Goal: Task Accomplishment & Management: Complete application form

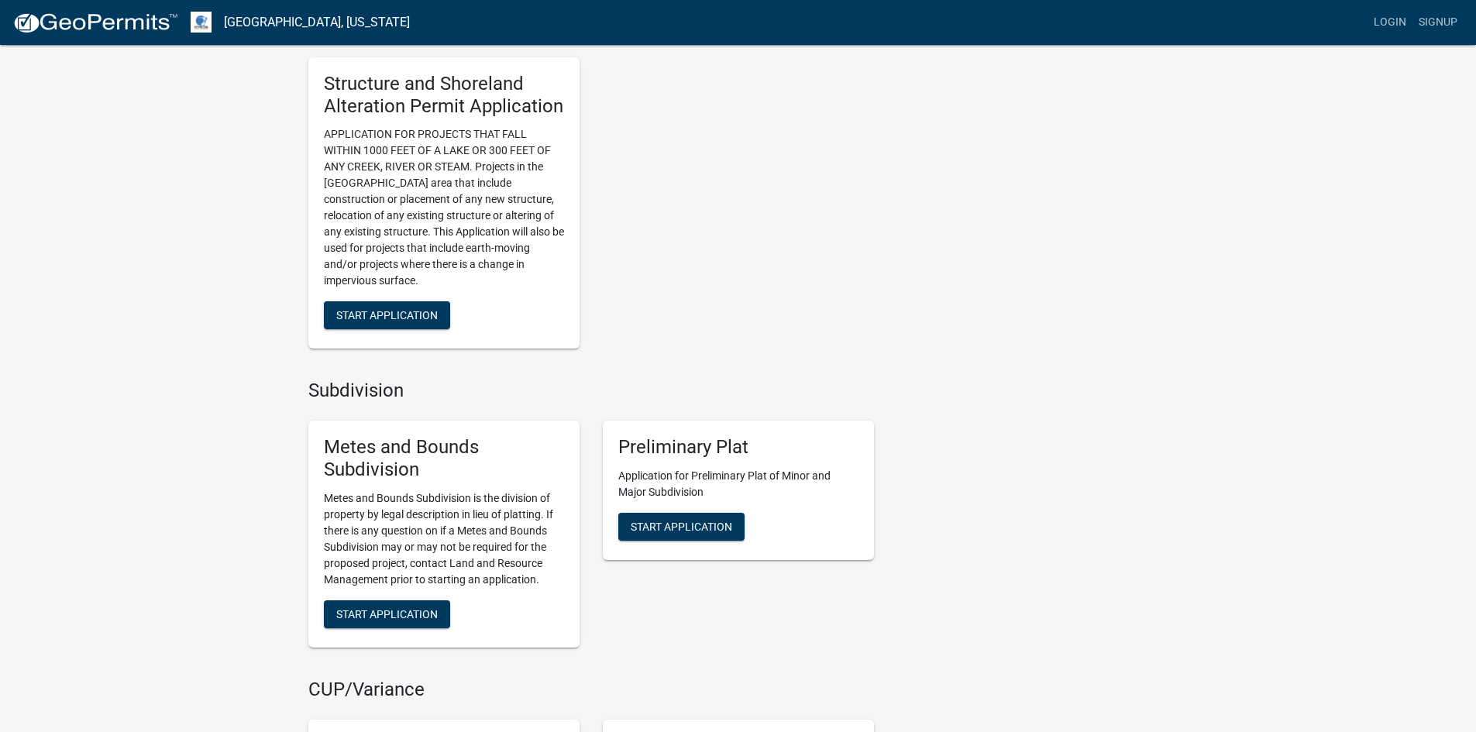
scroll to position [1007, 0]
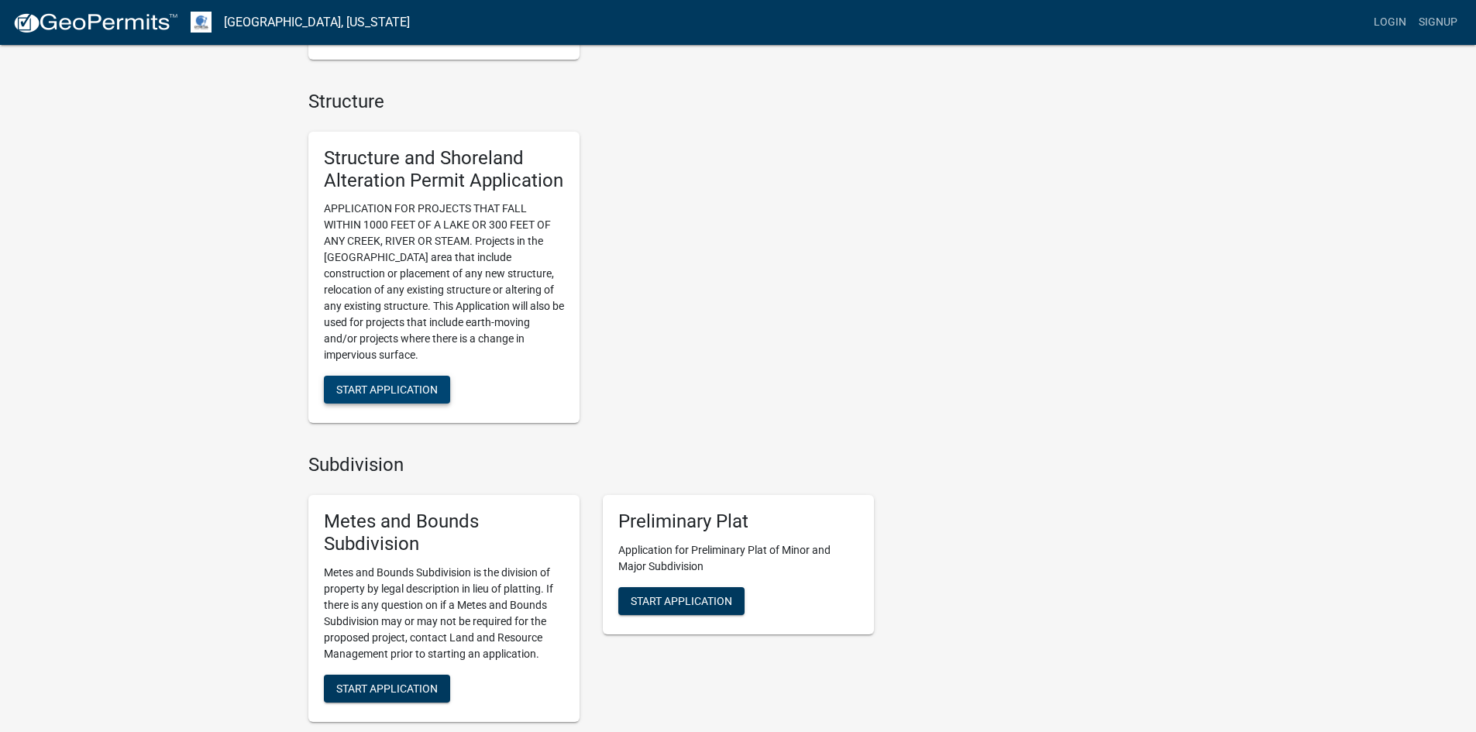
click at [413, 396] on span "Start Application" at bounding box center [387, 390] width 102 height 12
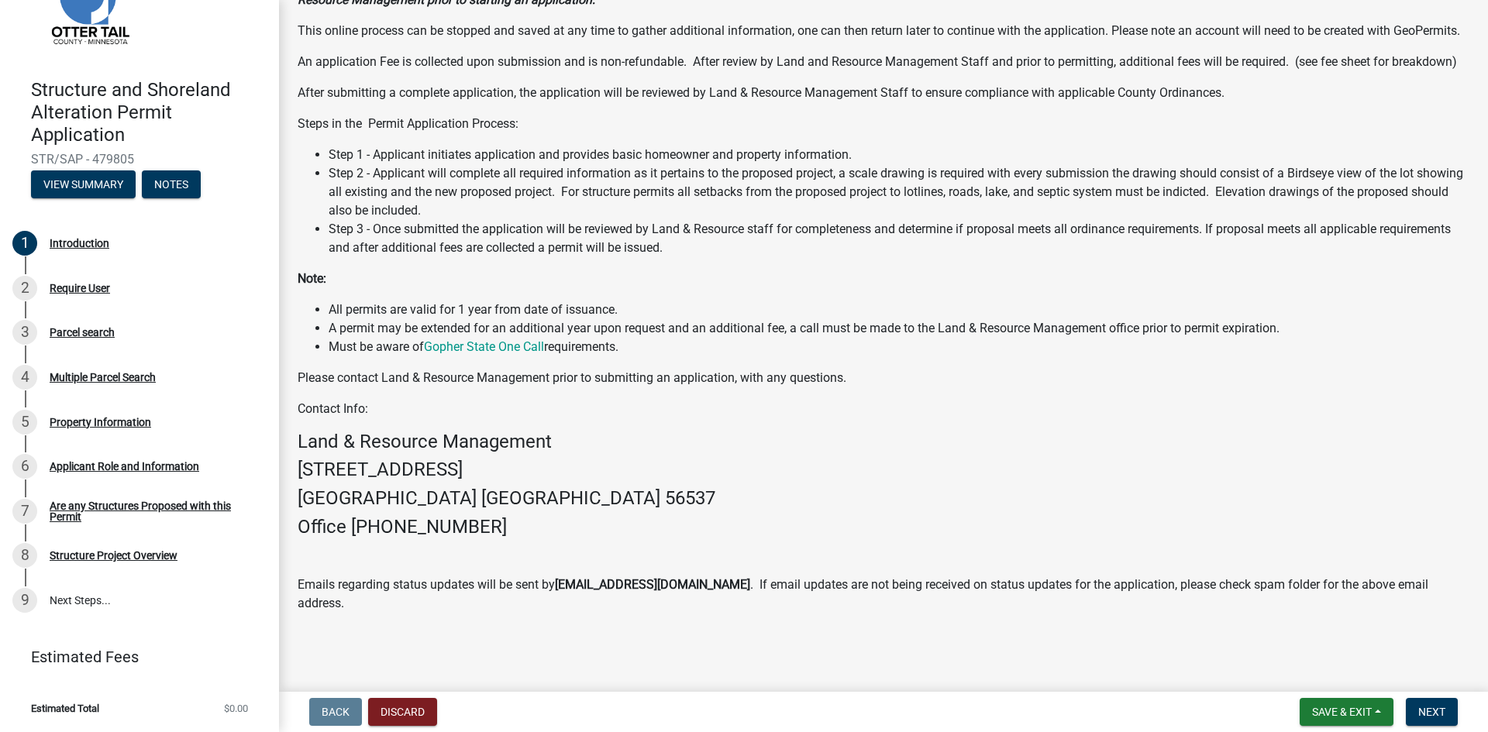
scroll to position [197, 0]
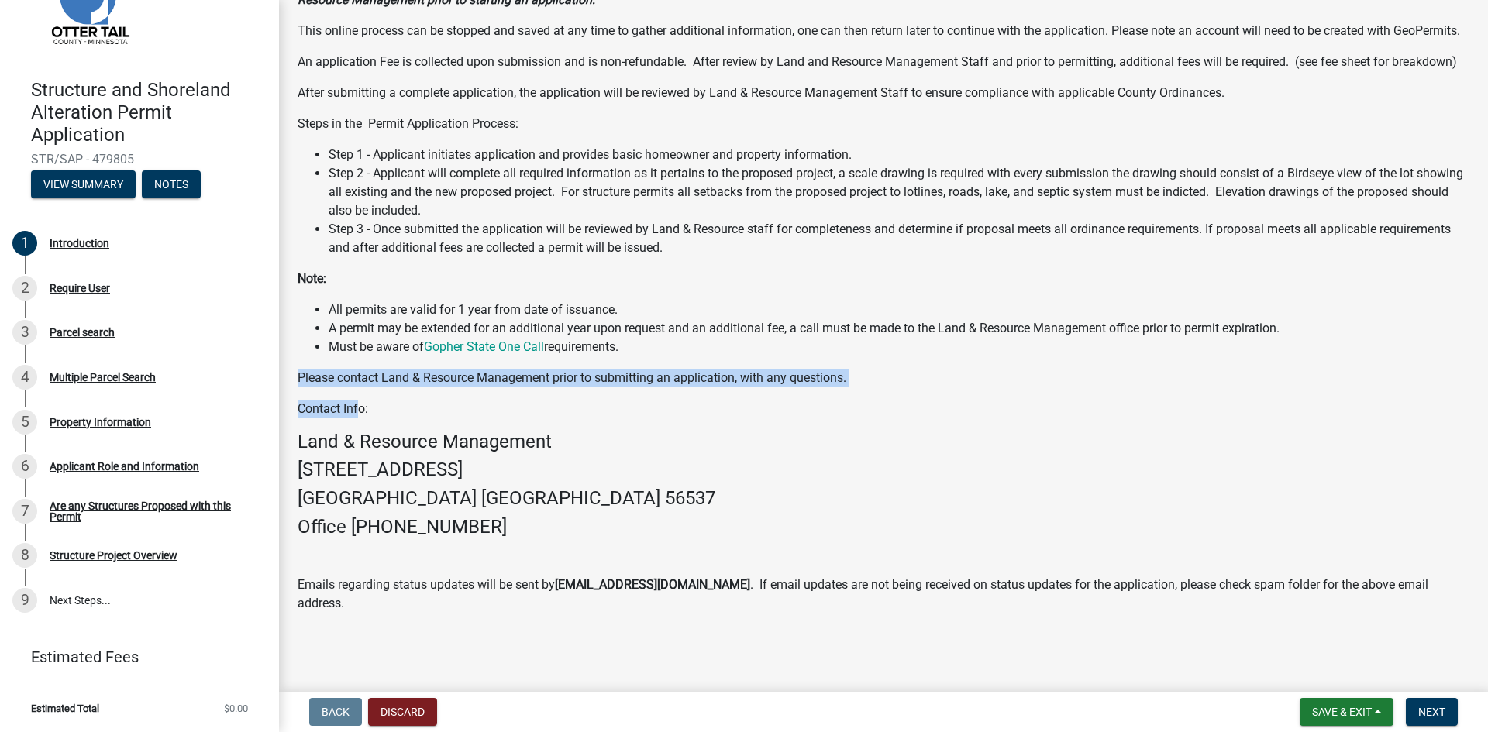
drag, startPoint x: 301, startPoint y: 395, endPoint x: 358, endPoint y: 414, distance: 60.3
click at [358, 414] on div "Welcome to the [GEOGRAPHIC_DATA] Structure and Shoreland Alteration Permit Appl…" at bounding box center [884, 261] width 1172 height 704
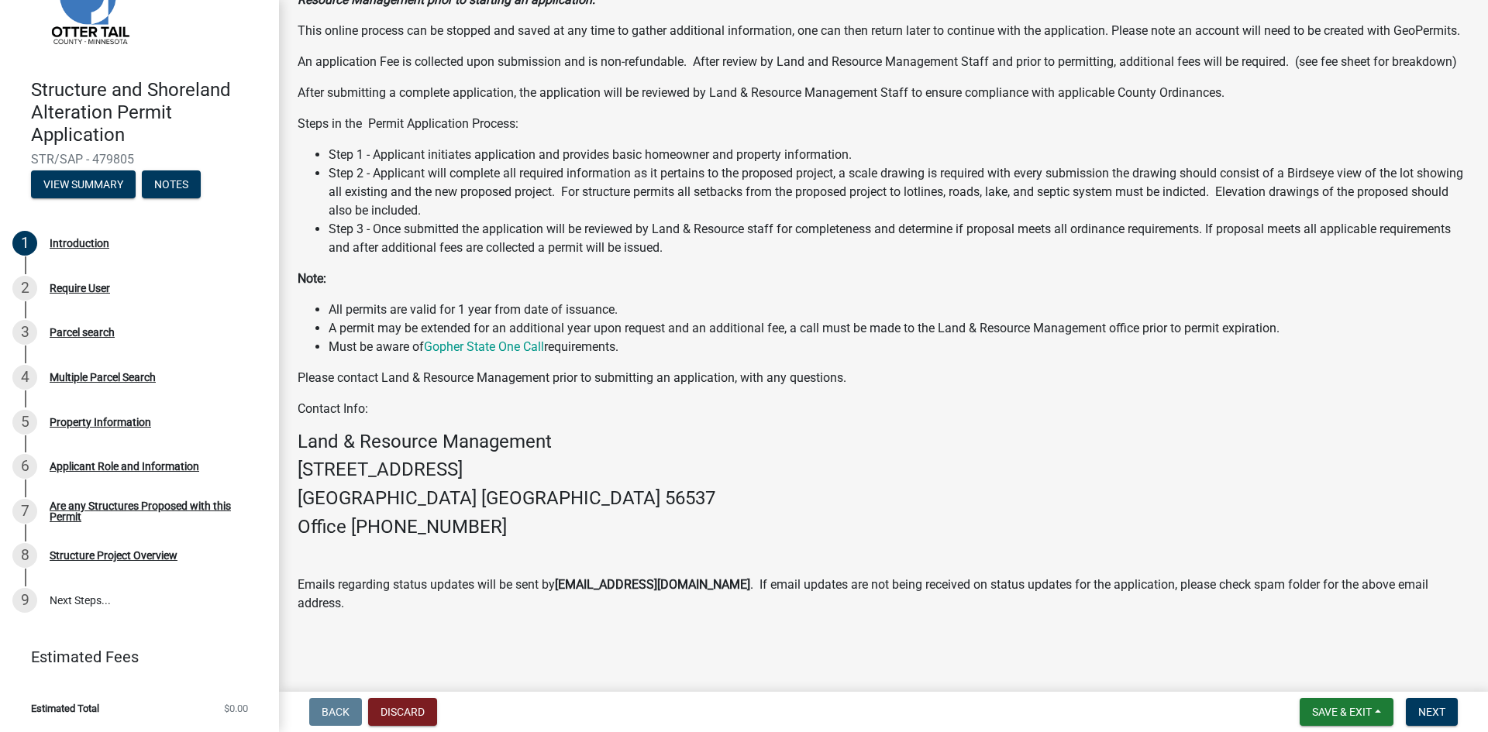
click at [363, 418] on p "Contact Info:" at bounding box center [884, 409] width 1172 height 19
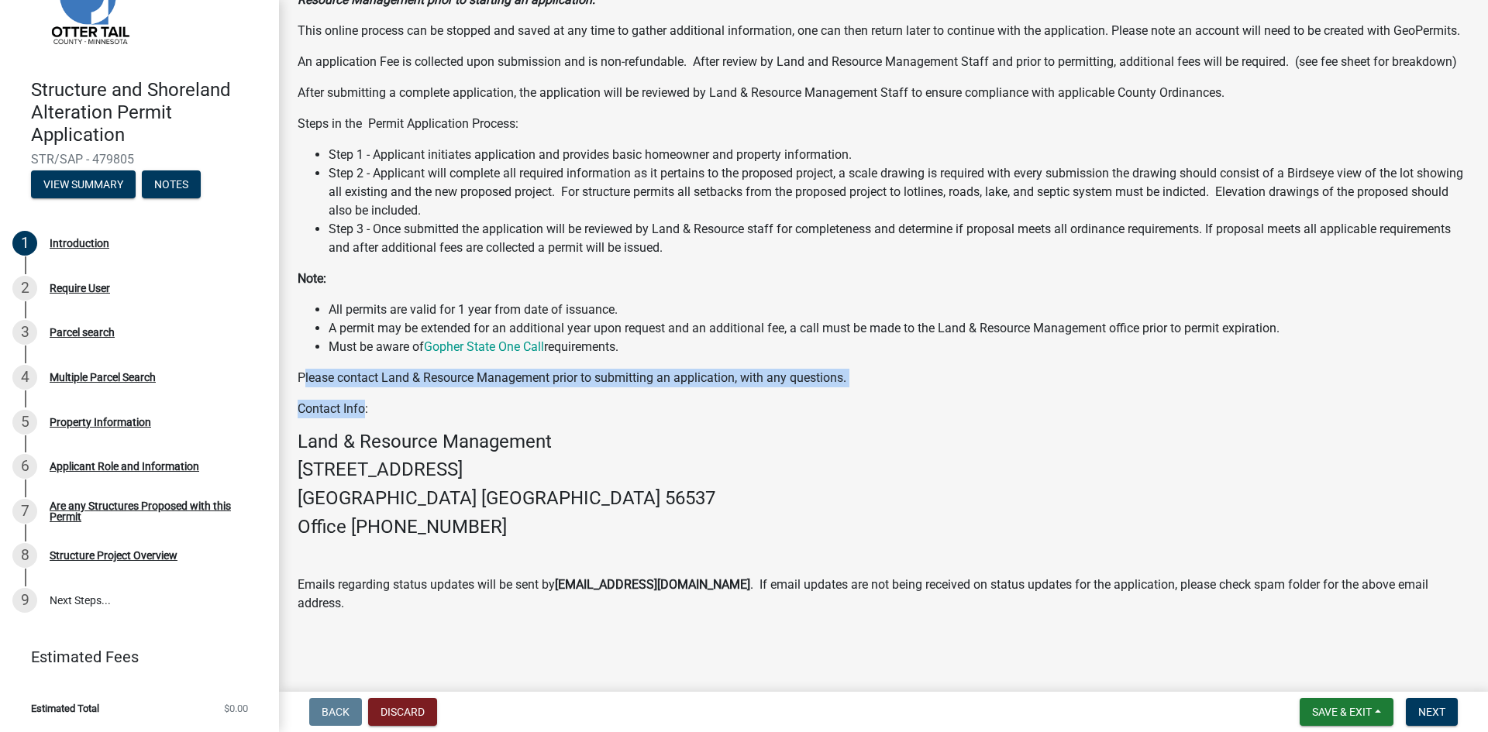
drag, startPoint x: 364, startPoint y: 429, endPoint x: 301, endPoint y: 394, distance: 71.4
click at [301, 394] on div "Welcome to the [GEOGRAPHIC_DATA] Structure and Shoreland Alteration Permit Appl…" at bounding box center [884, 261] width 1172 height 704
drag, startPoint x: 1286, startPoint y: 345, endPoint x: 336, endPoint y: 339, distance: 950.1
click at [336, 338] on li "A permit may be extended for an additional year upon request and an additional …" at bounding box center [899, 328] width 1141 height 19
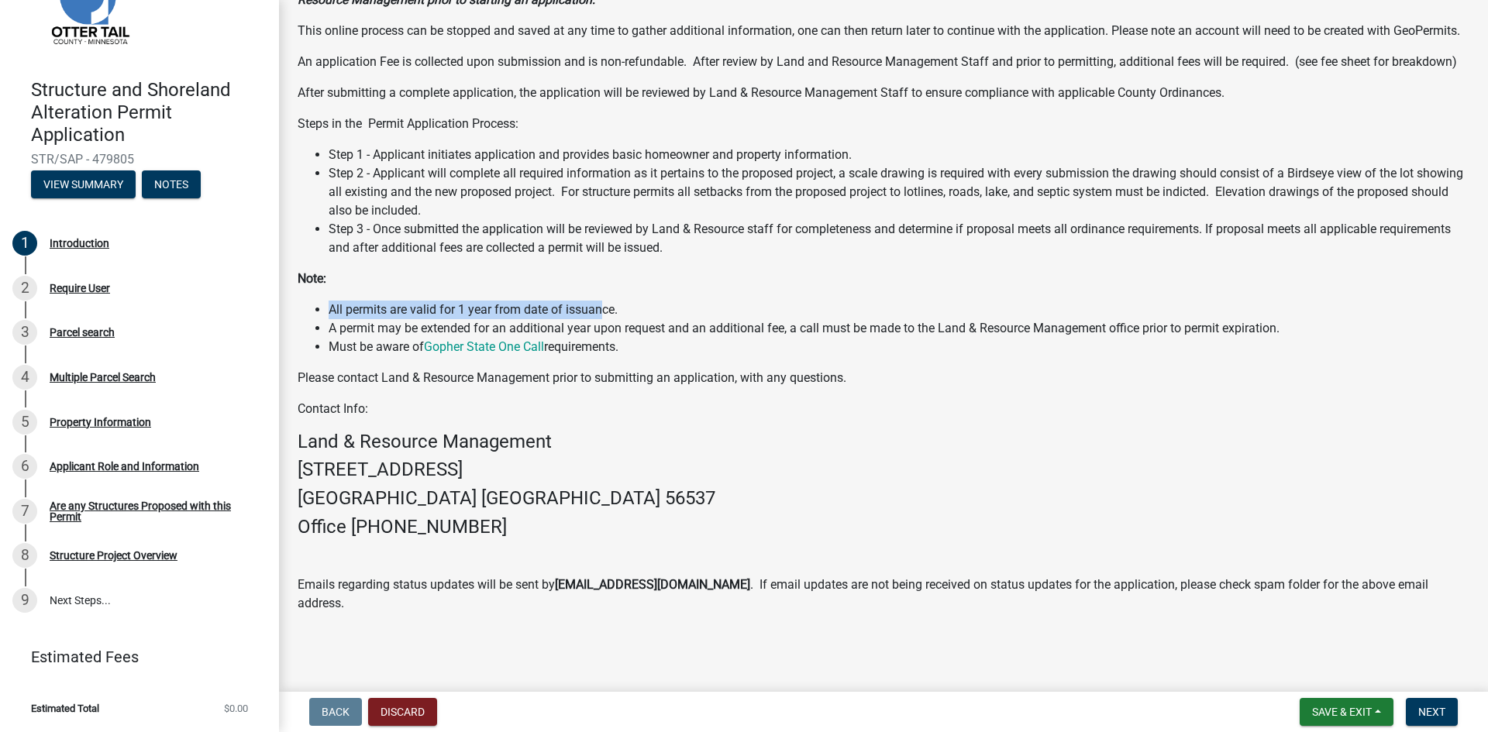
drag, startPoint x: 330, startPoint y: 330, endPoint x: 603, endPoint y: 325, distance: 272.8
click at [601, 319] on li "All permits are valid for 1 year from date of issuance." at bounding box center [899, 310] width 1141 height 19
click at [669, 356] on li "Must be aware of Gopher State One Call requirements." at bounding box center [899, 347] width 1141 height 19
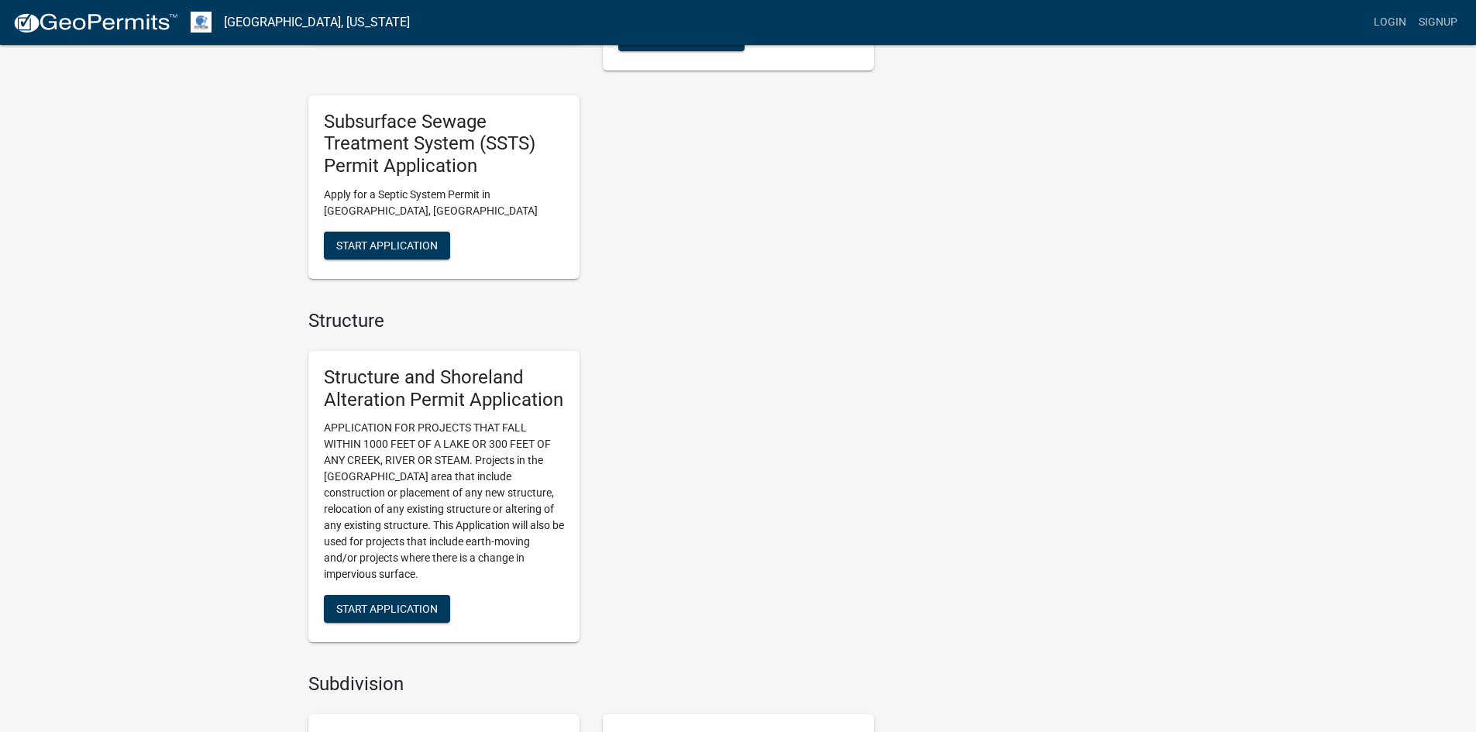
scroll to position [852, 0]
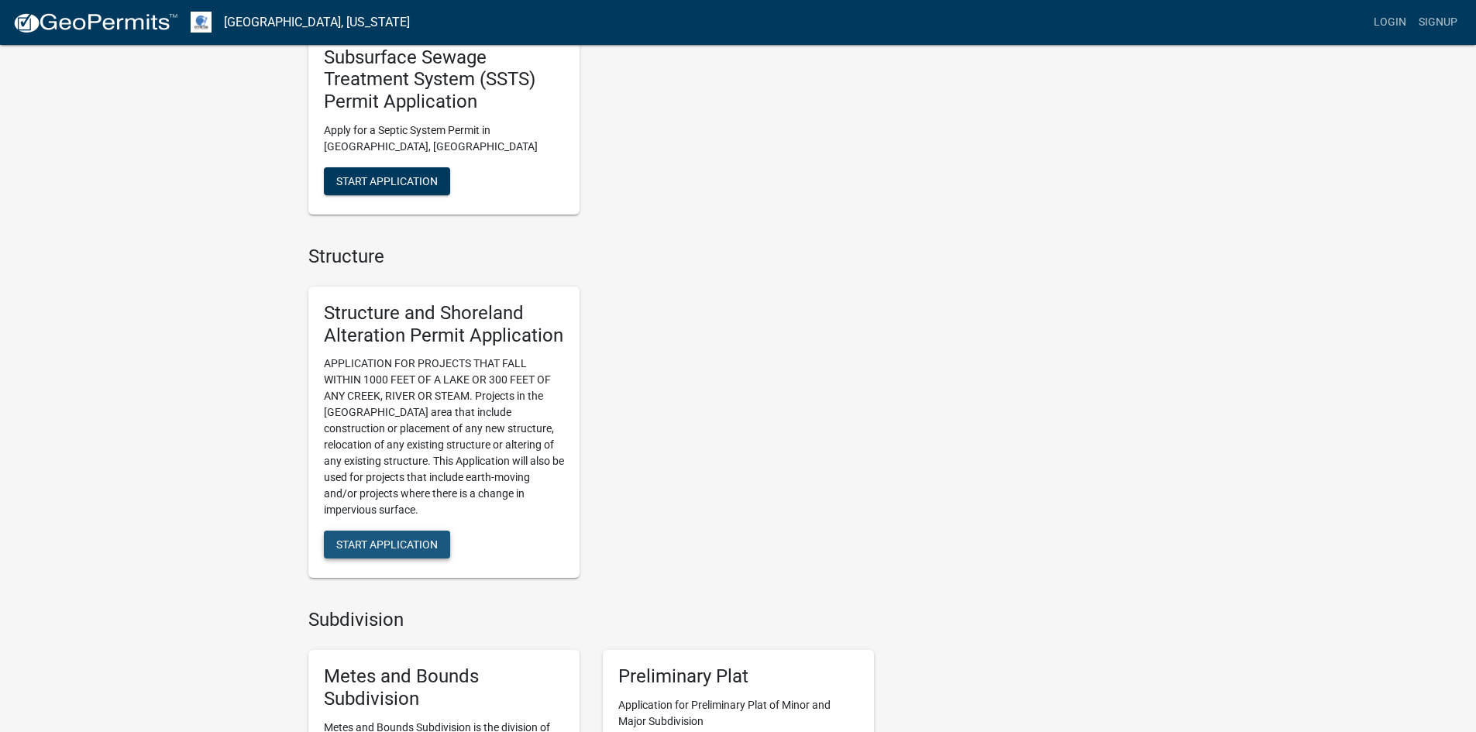
click at [411, 540] on span "Start Application" at bounding box center [387, 545] width 102 height 12
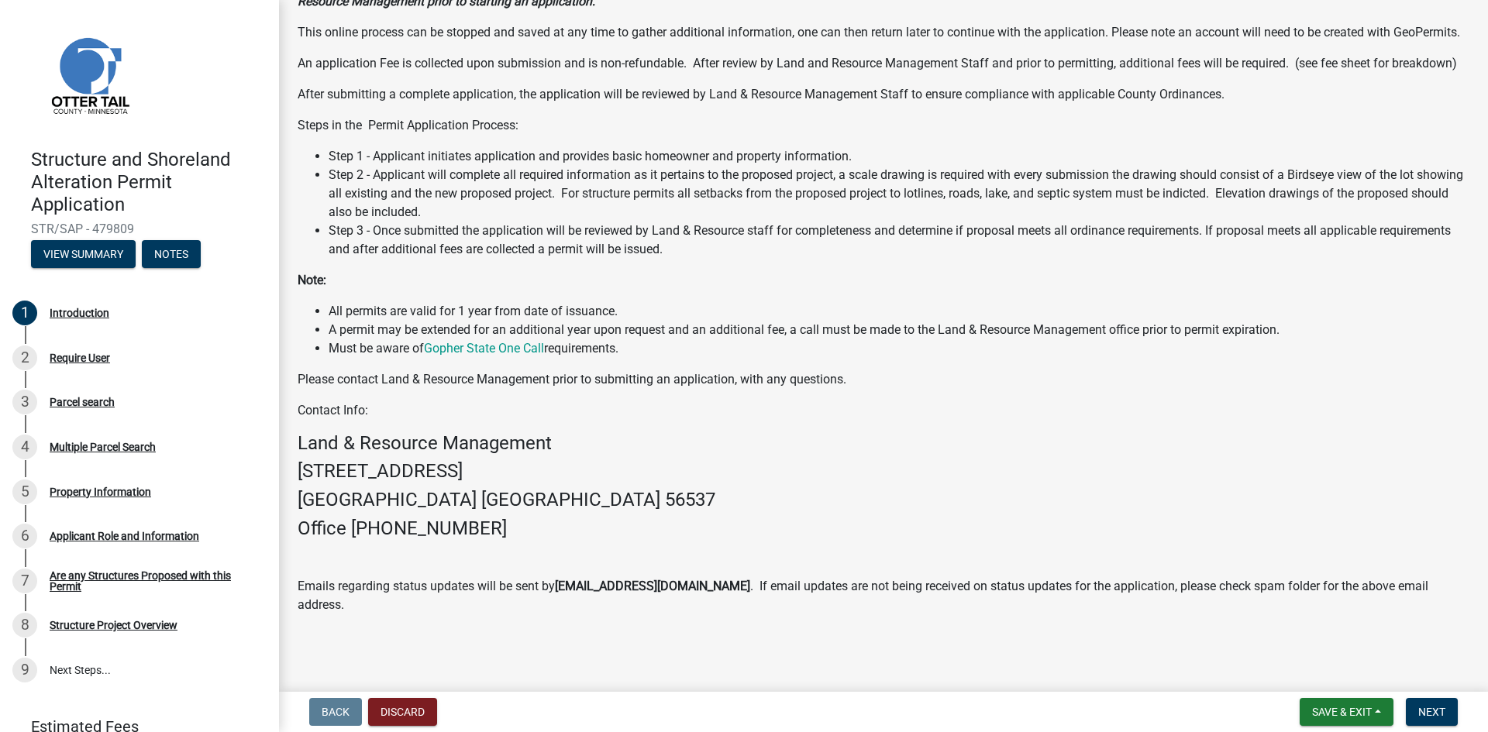
scroll to position [197, 0]
click at [1432, 711] on span "Next" at bounding box center [1431, 712] width 27 height 12
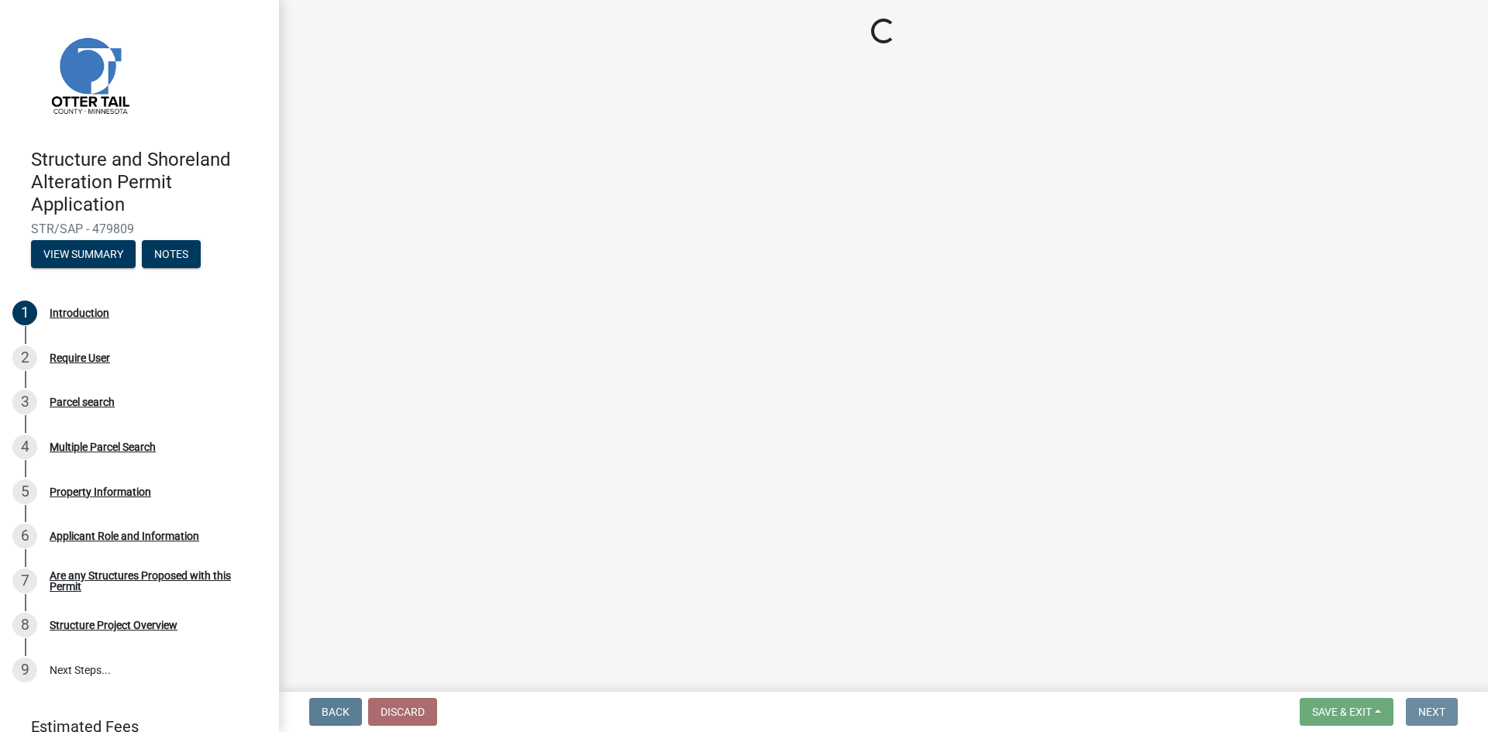
scroll to position [0, 0]
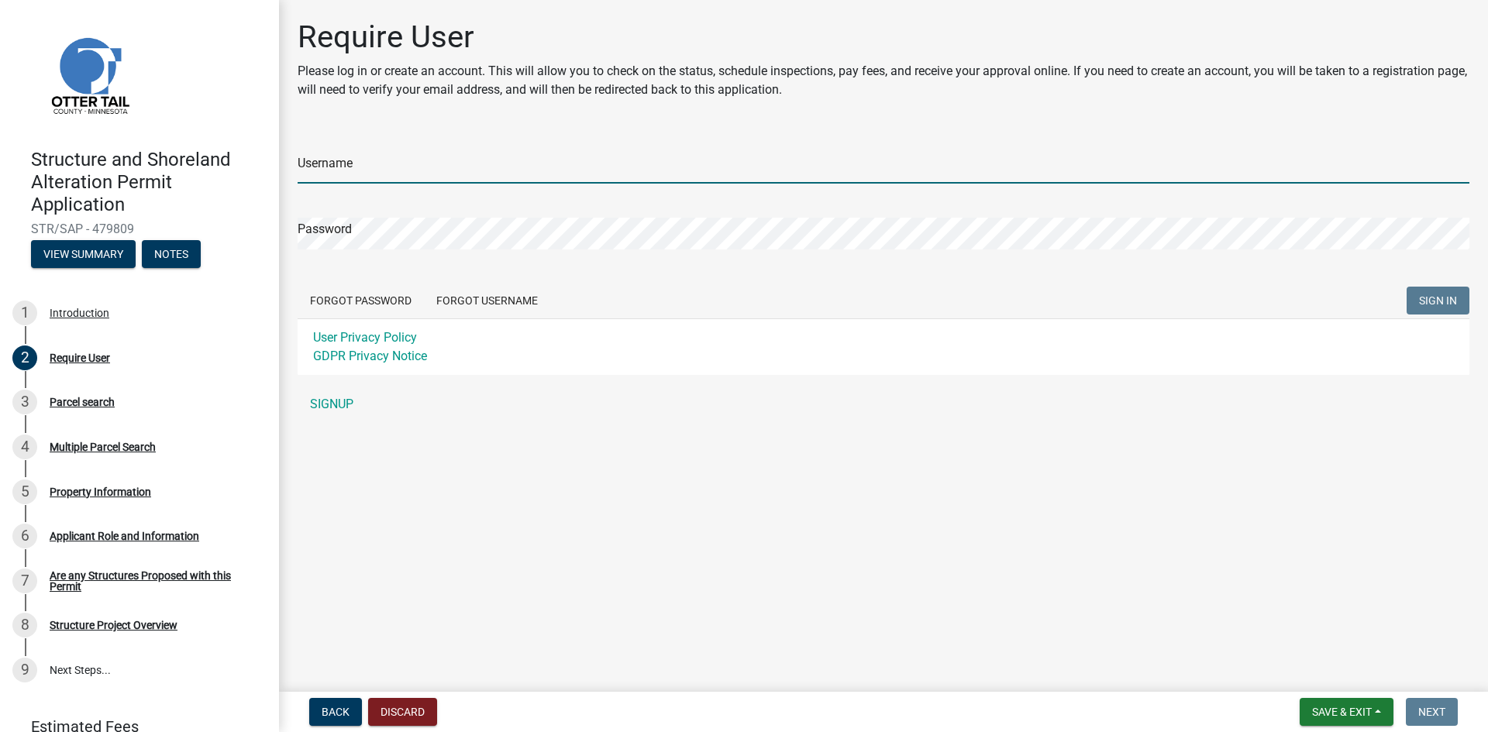
click at [396, 167] on input "Username" at bounding box center [884, 168] width 1172 height 32
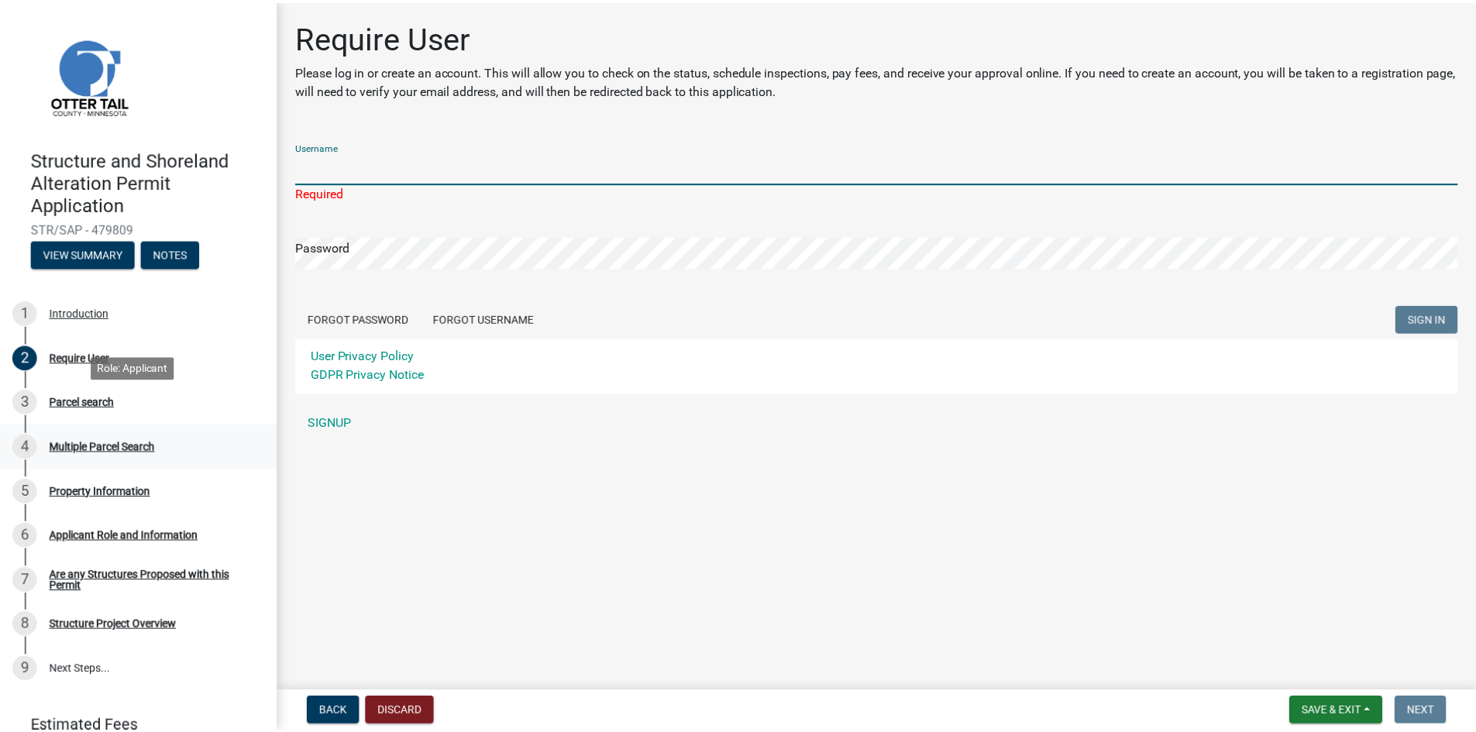
scroll to position [70, 0]
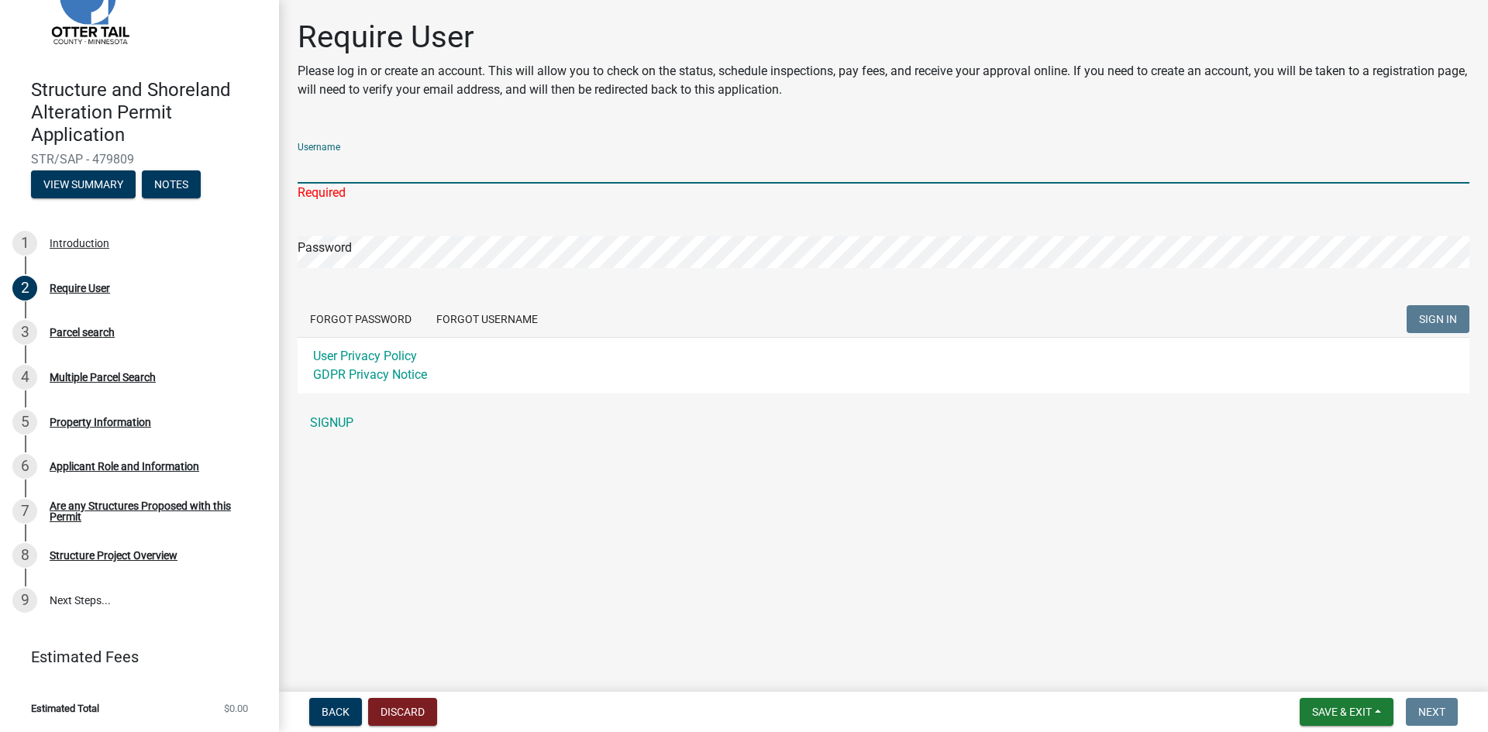
click at [434, 164] on input "Username" at bounding box center [884, 168] width 1172 height 32
click at [424, 216] on div "Password" at bounding box center [884, 241] width 1172 height 53
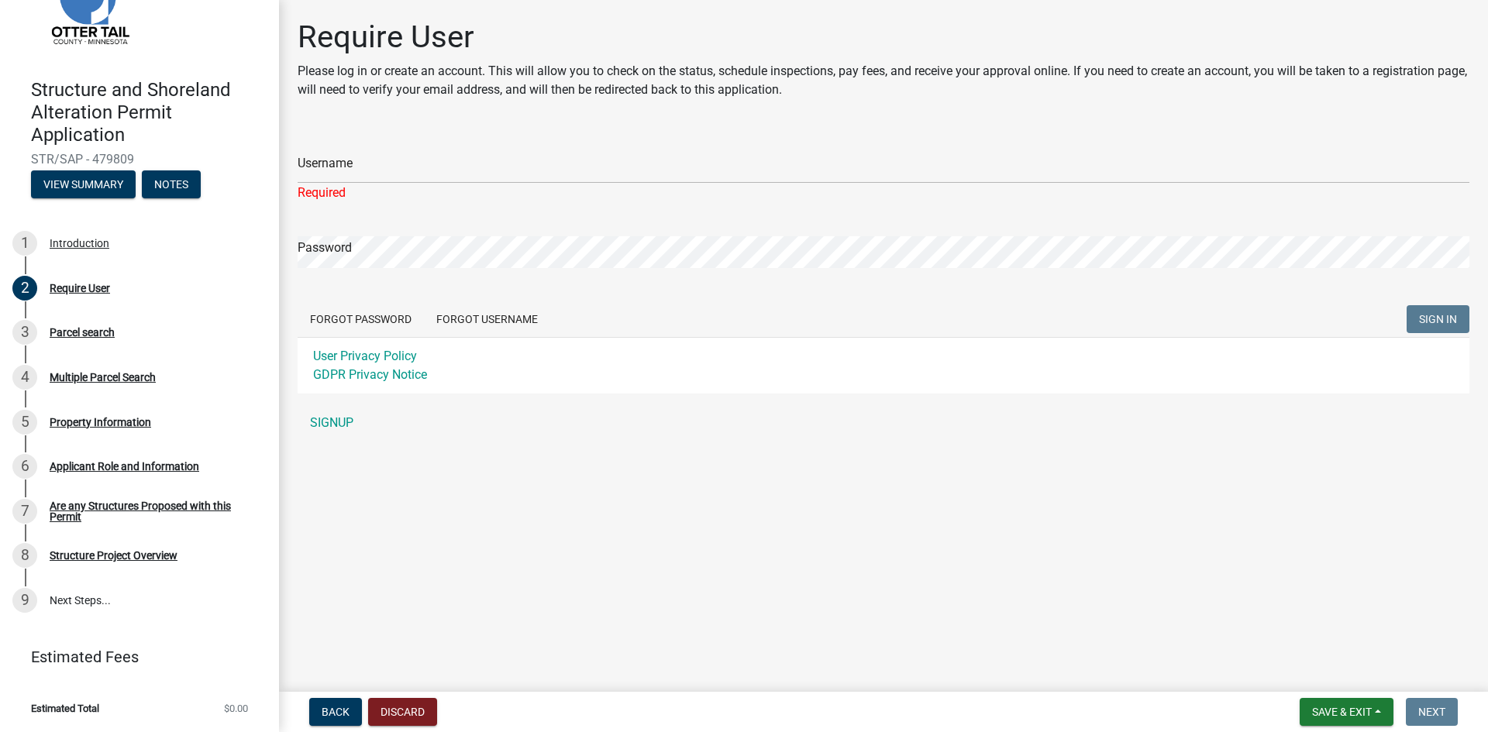
click at [415, 230] on div "Password" at bounding box center [884, 241] width 1172 height 53
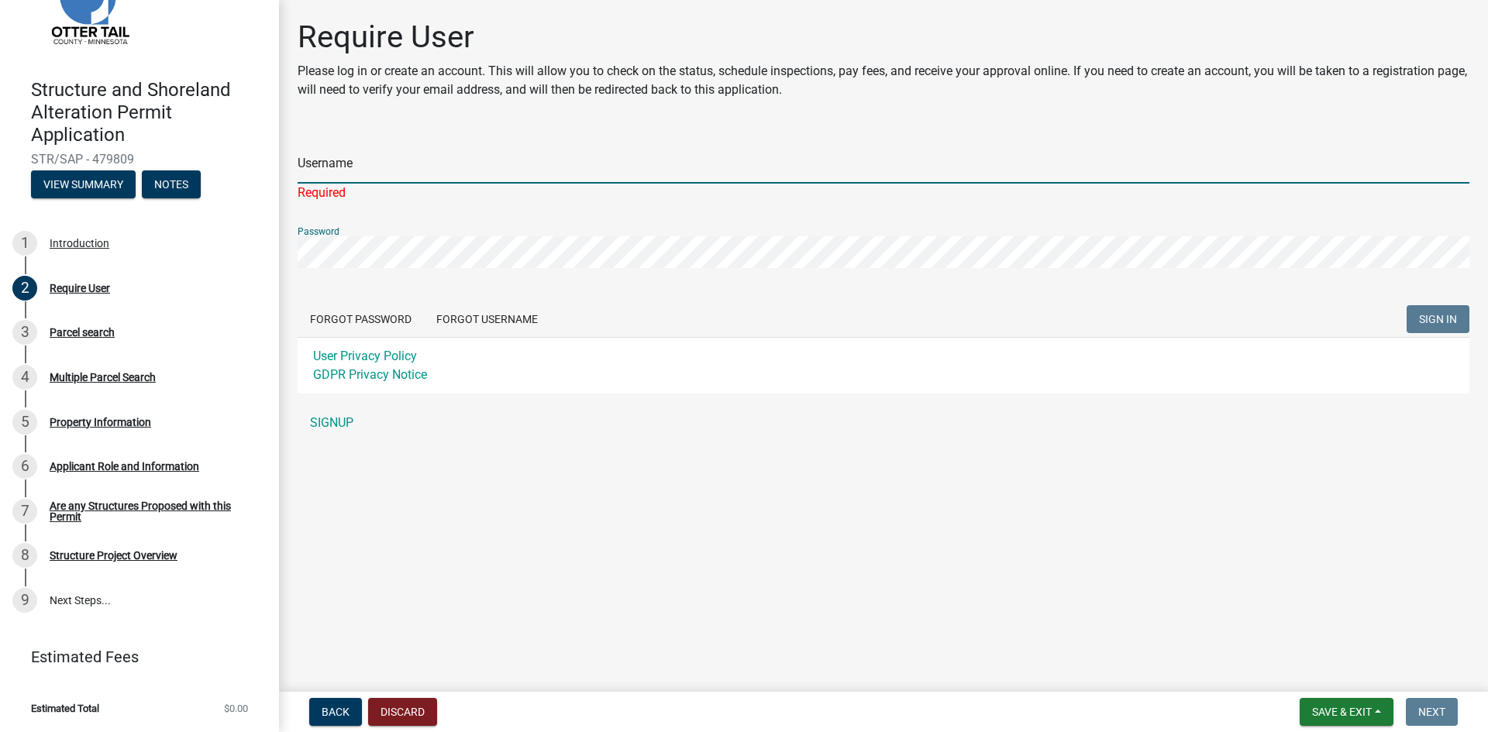
click at [397, 163] on input "Username" at bounding box center [884, 168] width 1172 height 32
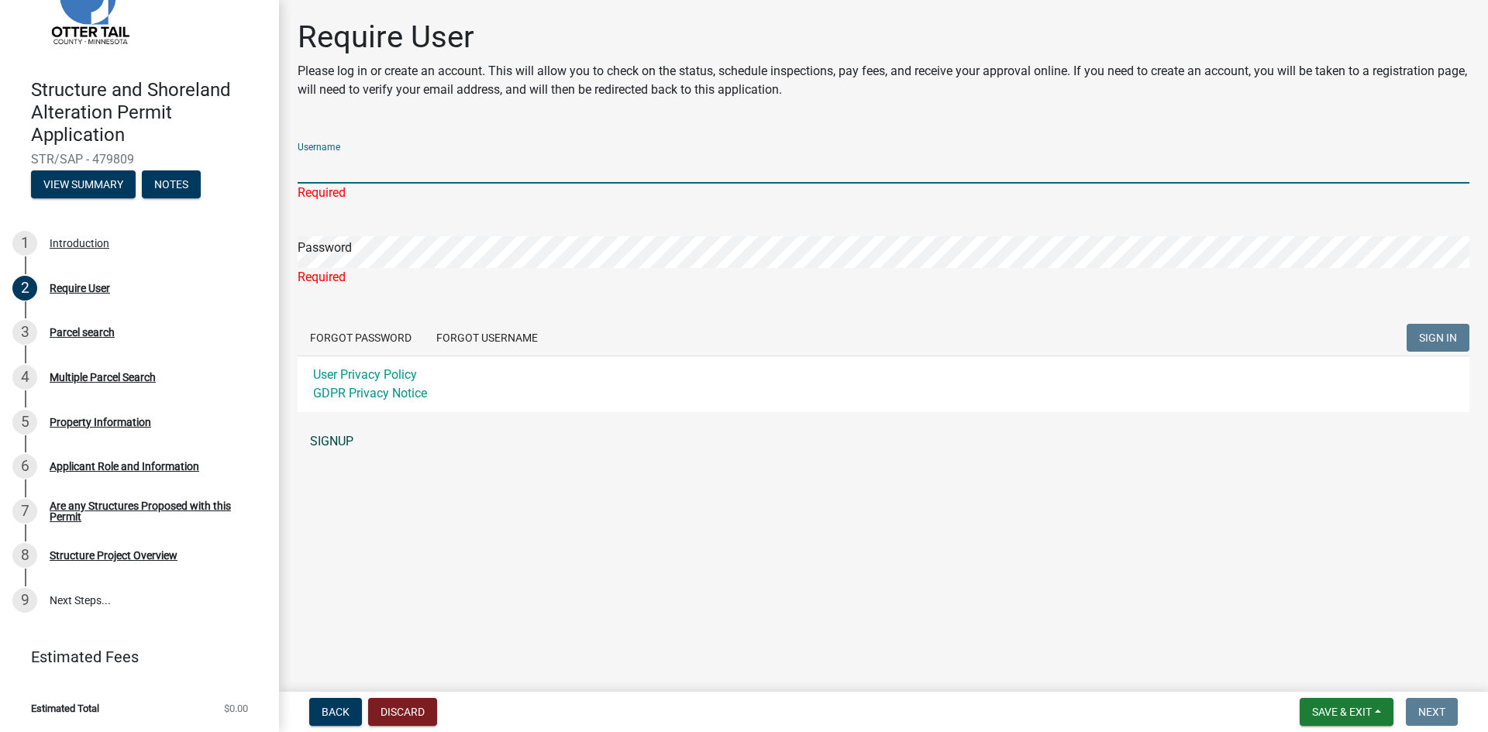
click at [321, 445] on link "SIGNUP" at bounding box center [884, 441] width 1172 height 31
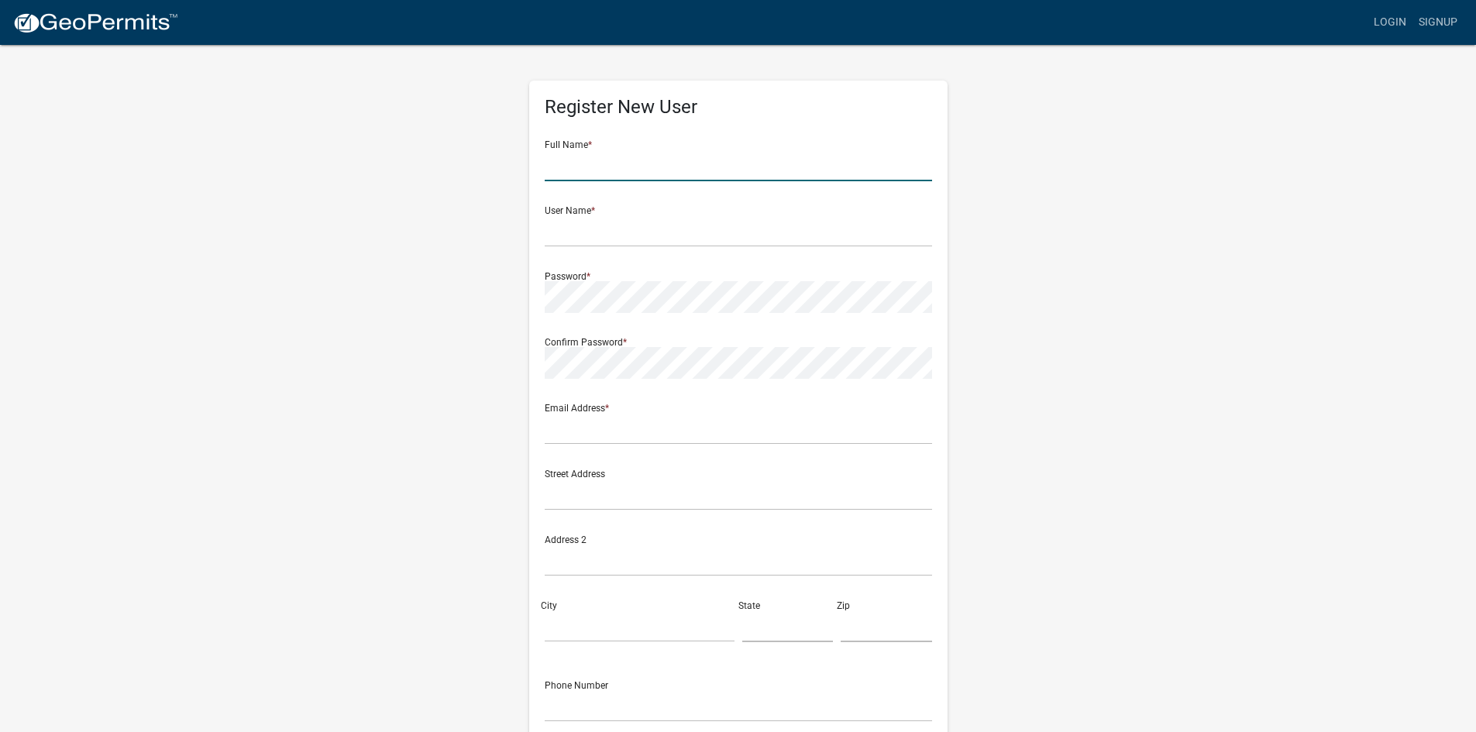
click at [722, 157] on input "text" at bounding box center [738, 166] width 387 height 32
type input "[PERSON_NAME]"
type input "rutke"
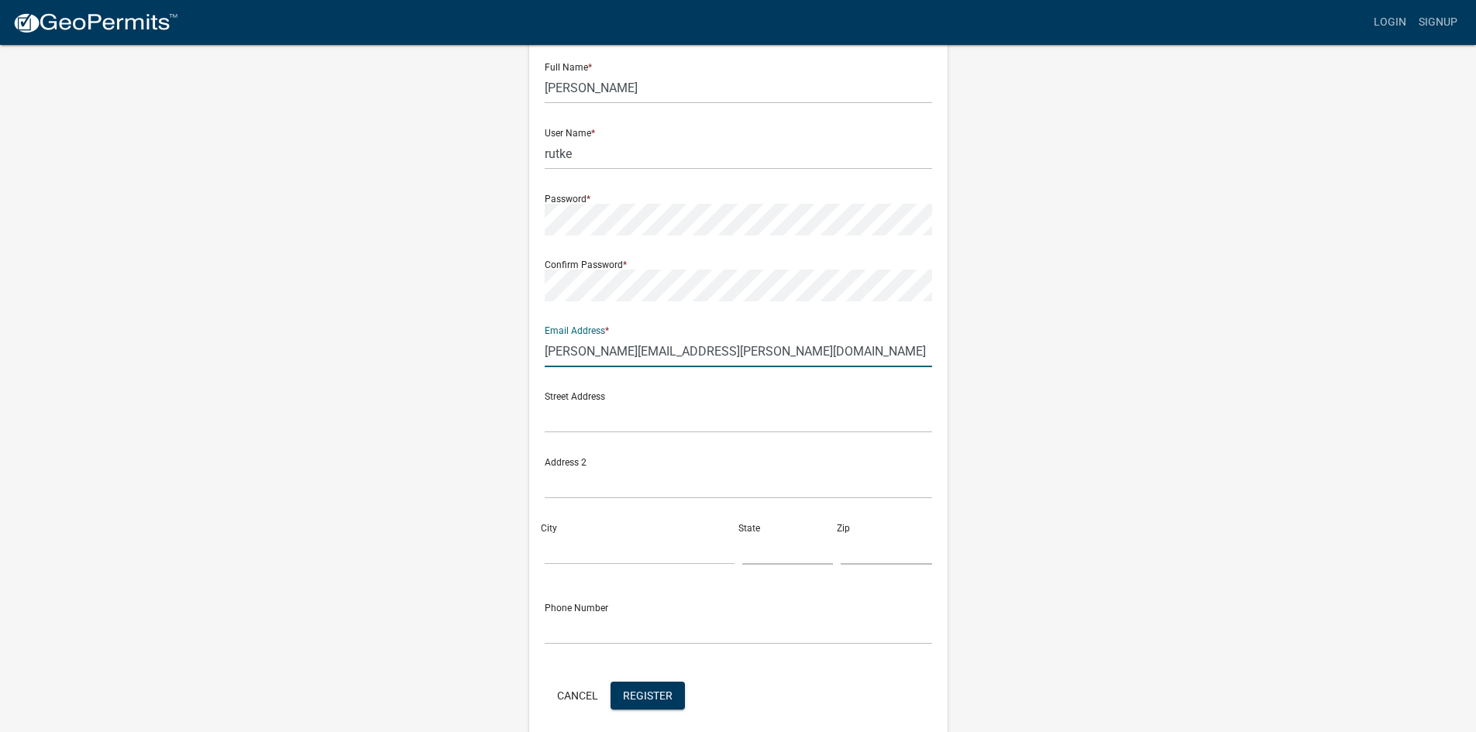
scroll to position [140, 0]
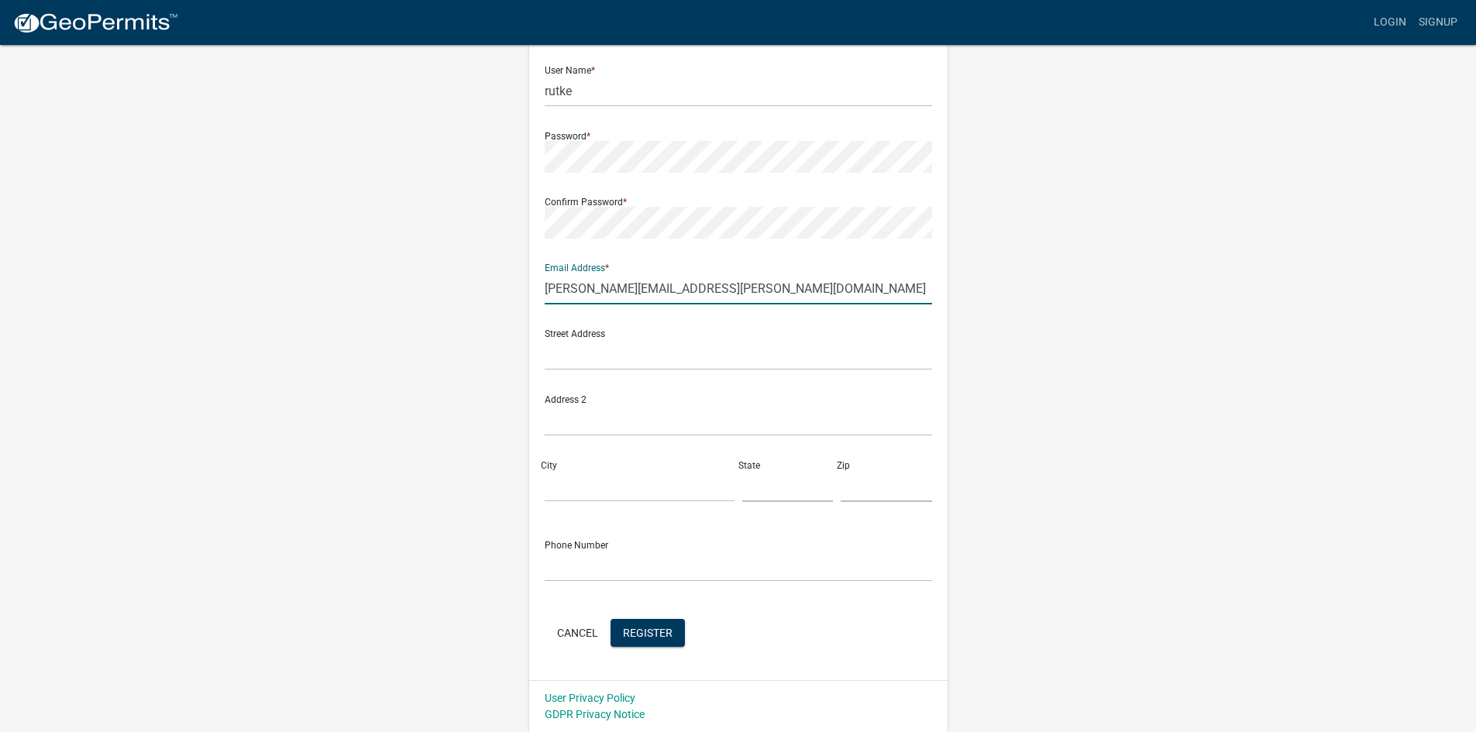
type input "riley.utke@gmail.com"
click at [787, 354] on input "text" at bounding box center [738, 355] width 387 height 32
click at [629, 332] on div "Street Address" at bounding box center [738, 343] width 387 height 53
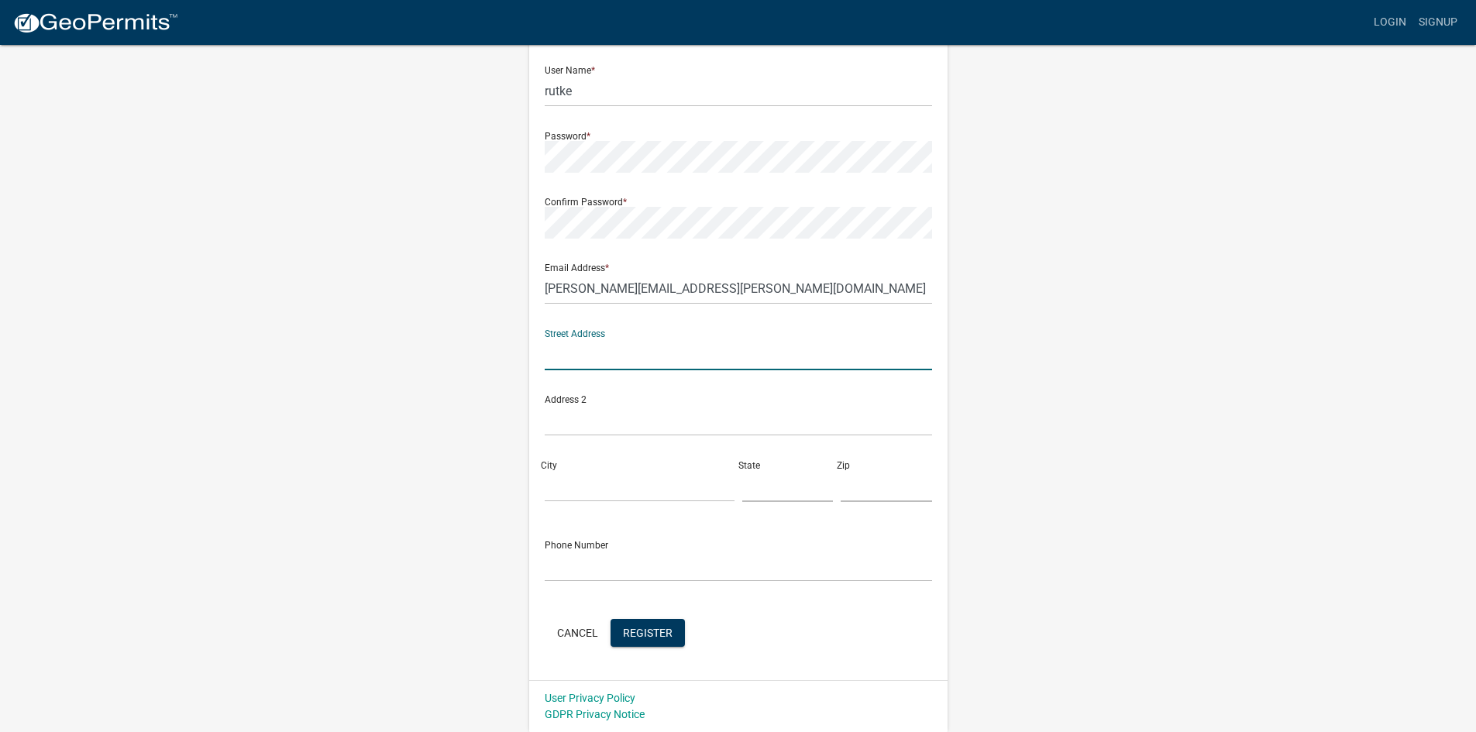
click at [627, 350] on input "text" at bounding box center [738, 355] width 387 height 32
paste input "43881 Inlet Beach Rd"
type input "43881 Inlet Beach Rd"
click at [639, 474] on input "City" at bounding box center [640, 486] width 190 height 32
type input "Pelican Rapids"
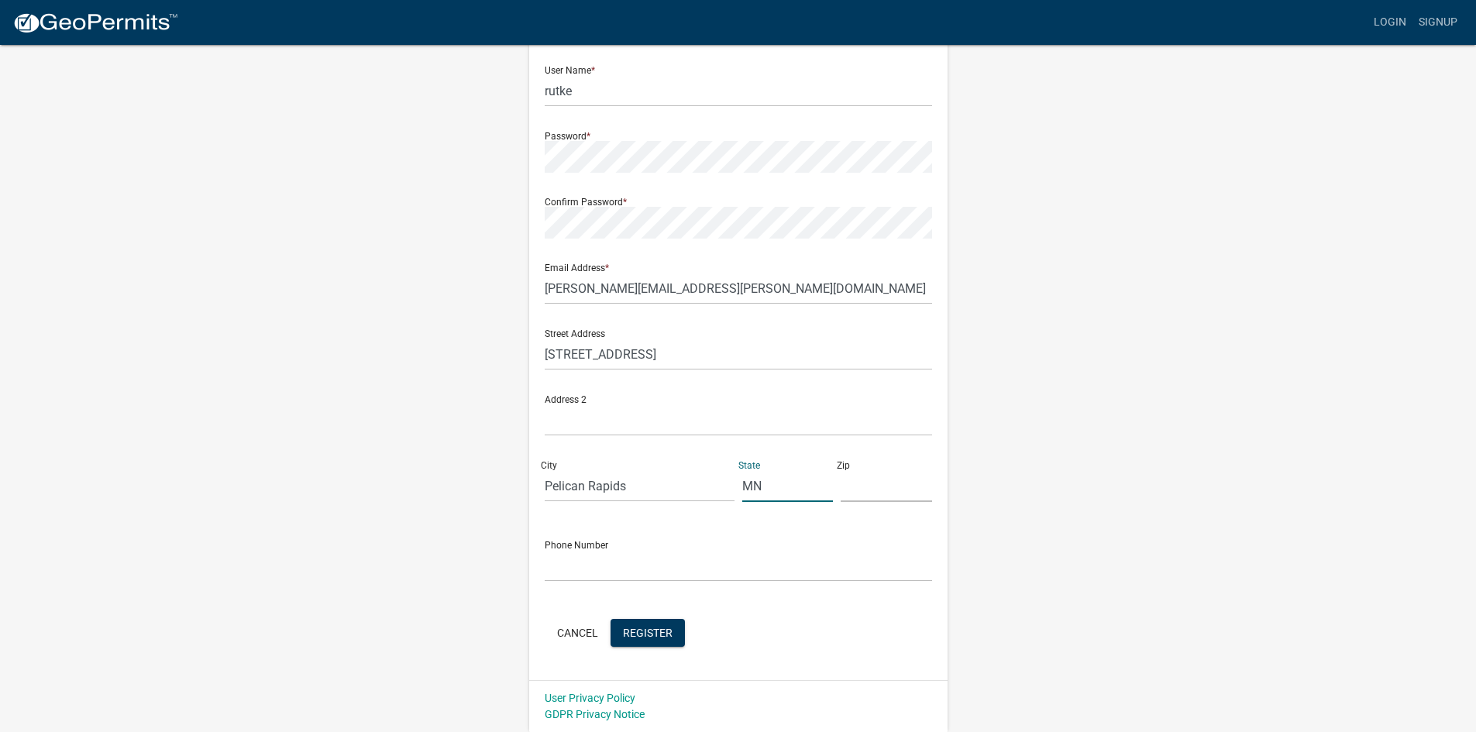
type input "MN"
type input "56572"
click at [857, 550] on input "text" at bounding box center [738, 566] width 387 height 32
type input "2183960260"
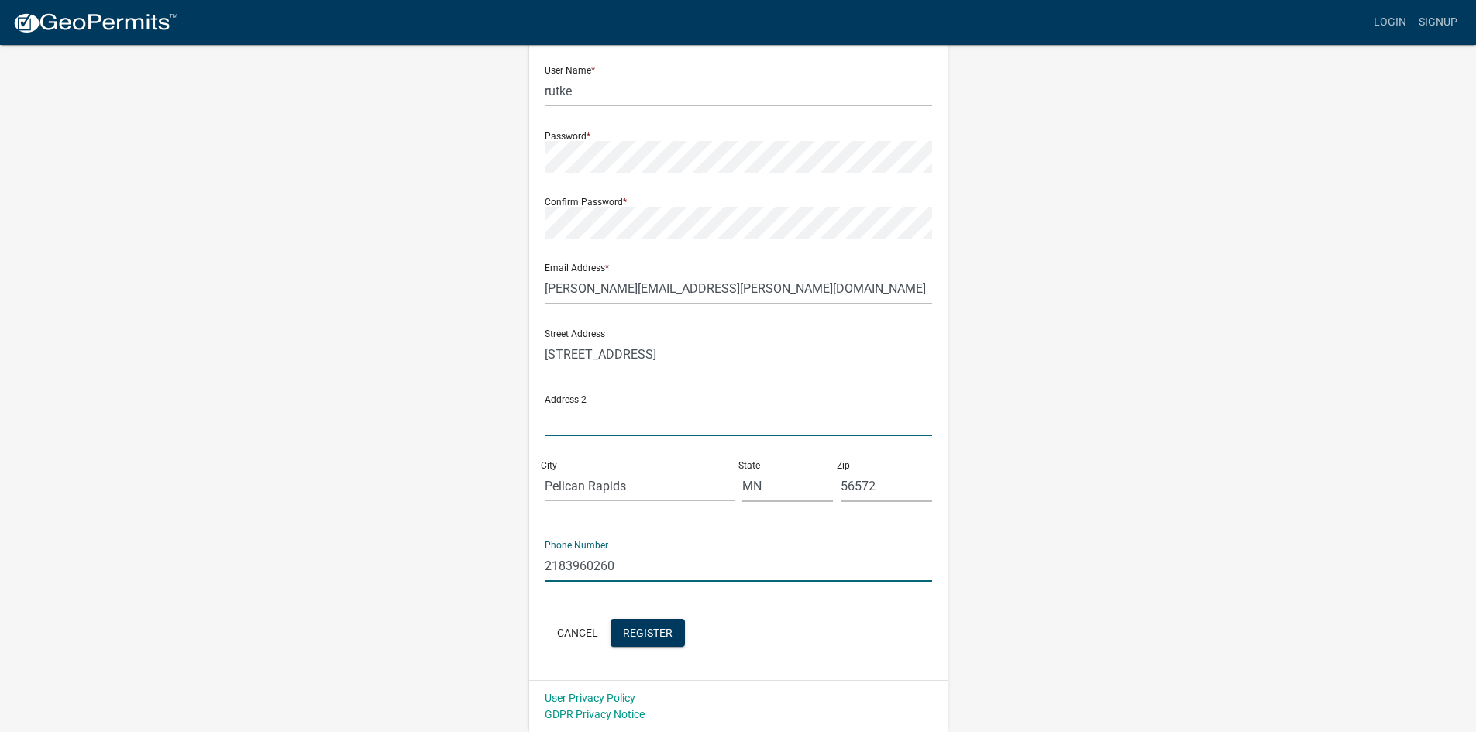
type input "101"
drag, startPoint x: 614, startPoint y: 425, endPoint x: 391, endPoint y: 398, distance: 224.2
click at [391, 398] on div "Register New User Full Name * Riley Utke User Name * rutke Password * Confirm P…" at bounding box center [738, 317] width 883 height 829
click at [1374, 530] on wm-register-view "more_horiz Login Signup Register New User Full Name * Riley Utke User Name * ru…" at bounding box center [738, 296] width 1476 height 873
click at [643, 632] on span "Register" at bounding box center [648, 632] width 50 height 12
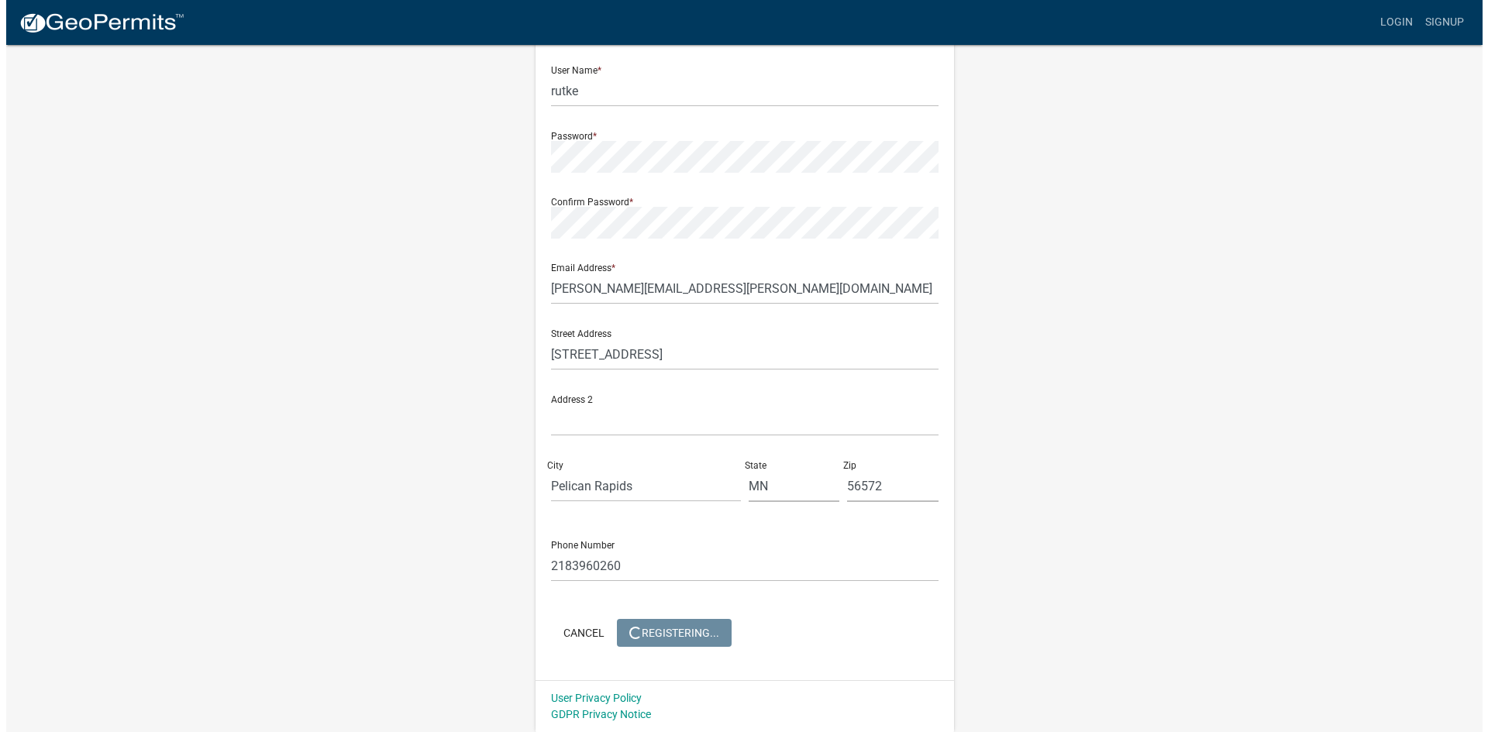
scroll to position [0, 0]
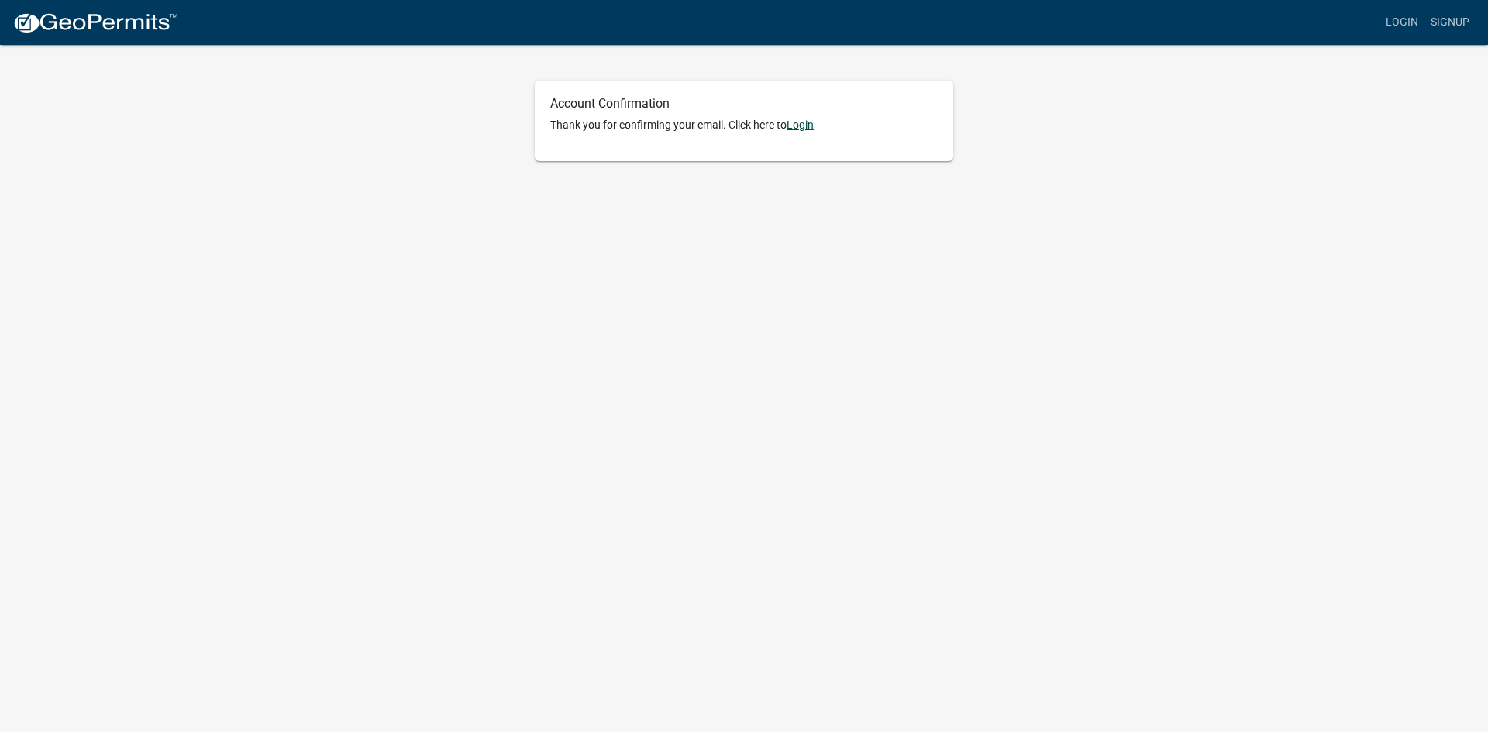
click at [807, 126] on link "Login" at bounding box center [800, 125] width 27 height 12
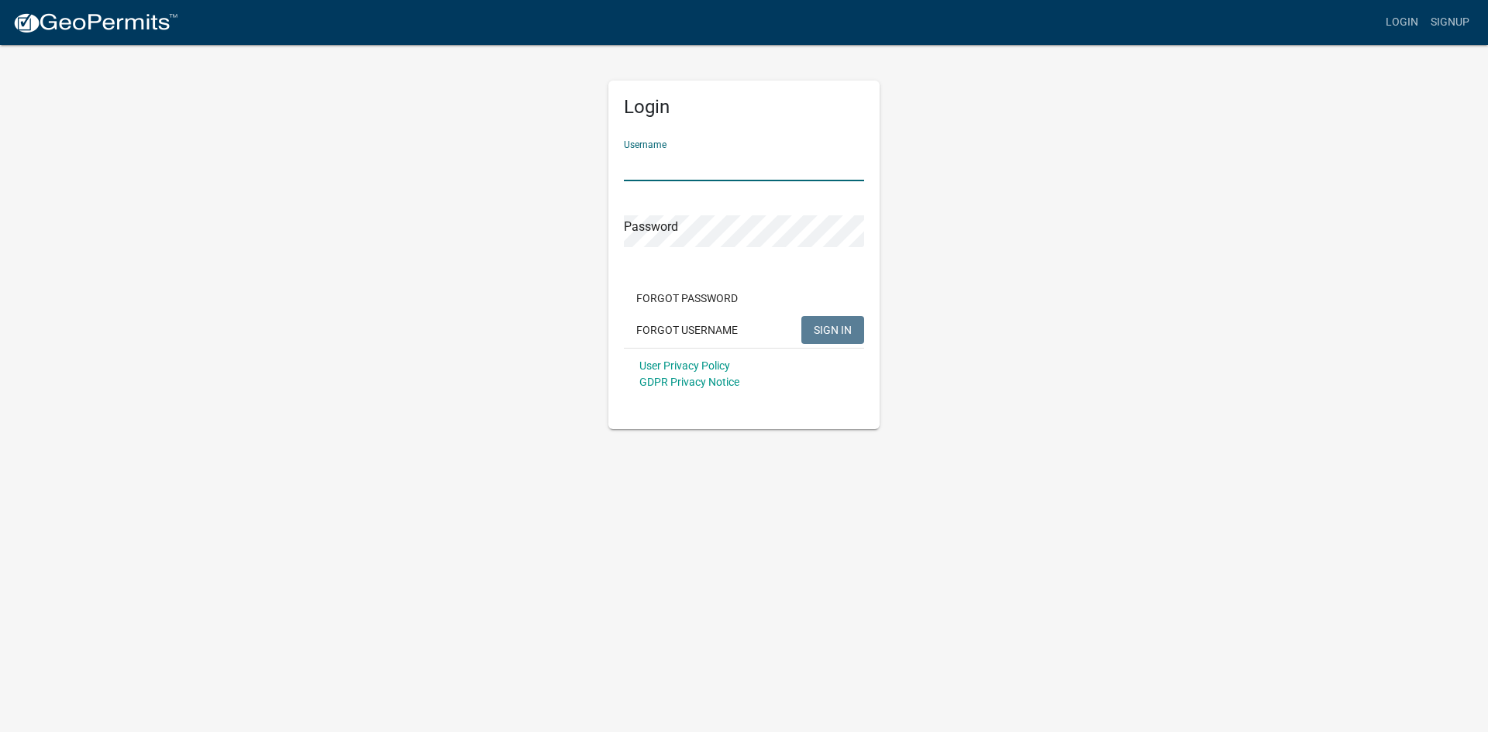
click at [786, 157] on input "Username" at bounding box center [744, 166] width 240 height 32
type input "rutke"
click at [801, 316] on button "SIGN IN" at bounding box center [832, 330] width 63 height 28
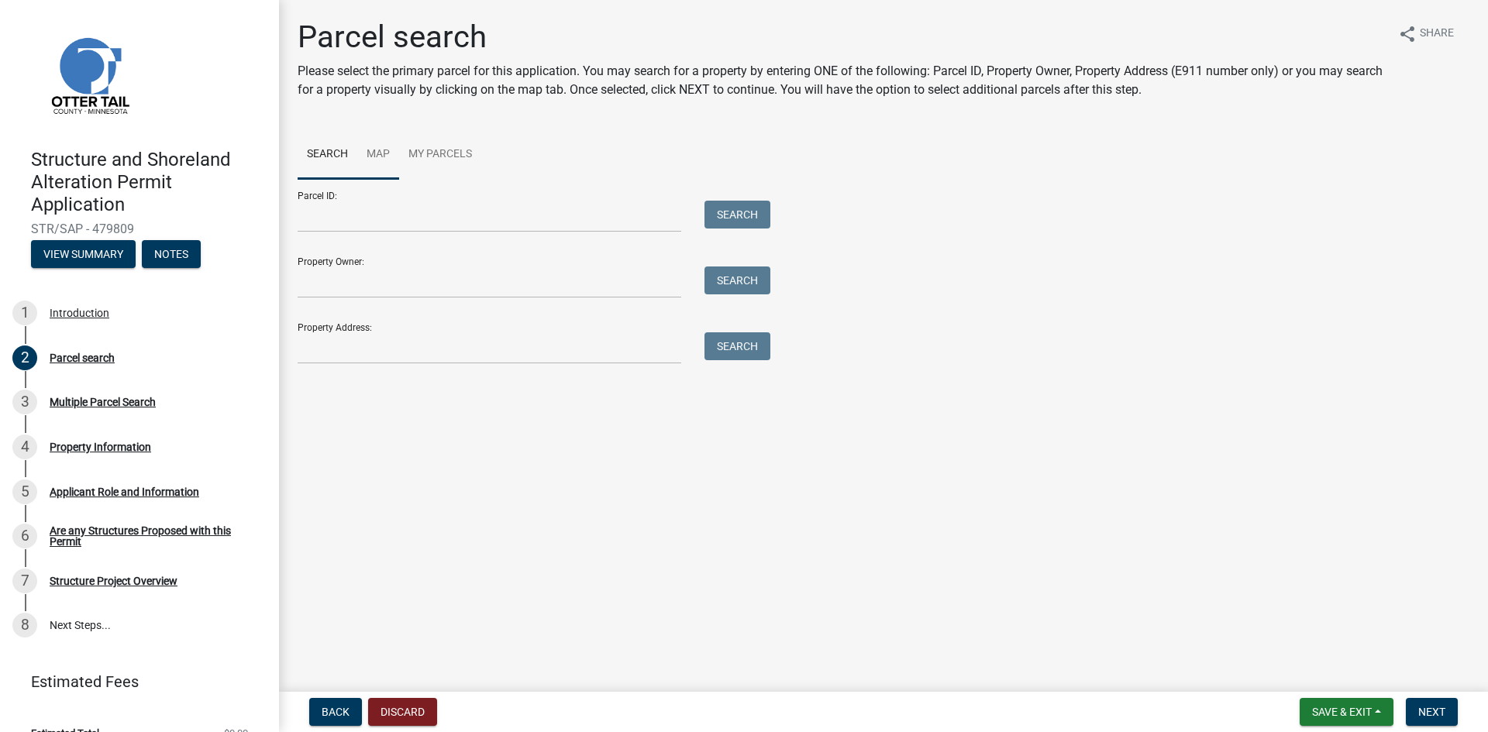
click at [380, 152] on link "Map" at bounding box center [378, 155] width 42 height 50
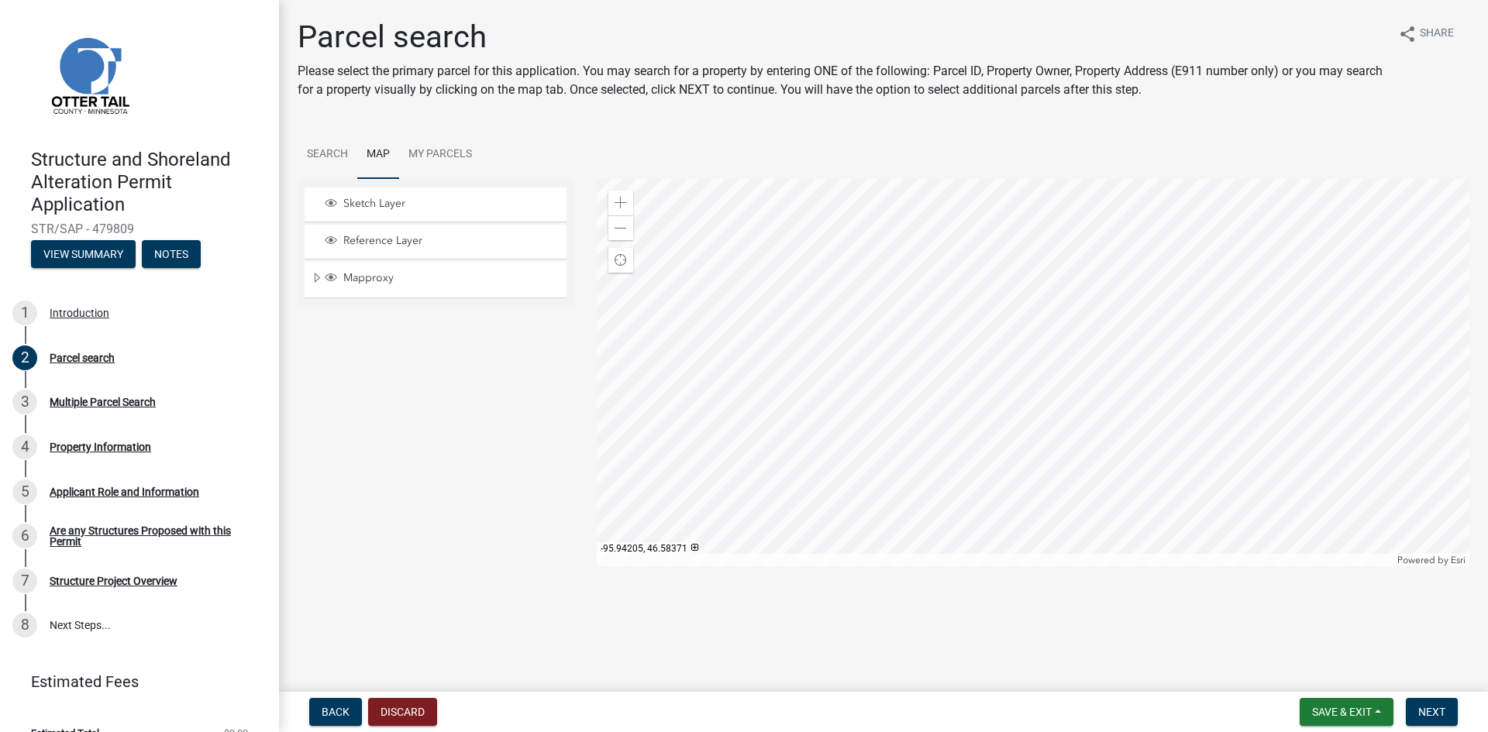
click at [912, 315] on div at bounding box center [1033, 372] width 873 height 387
click at [626, 199] on div "Zoom in" at bounding box center [620, 203] width 25 height 25
click at [626, 199] on span at bounding box center [621, 203] width 12 height 12
click at [1074, 436] on div at bounding box center [1033, 372] width 873 height 387
click at [895, 354] on div at bounding box center [1033, 372] width 873 height 387
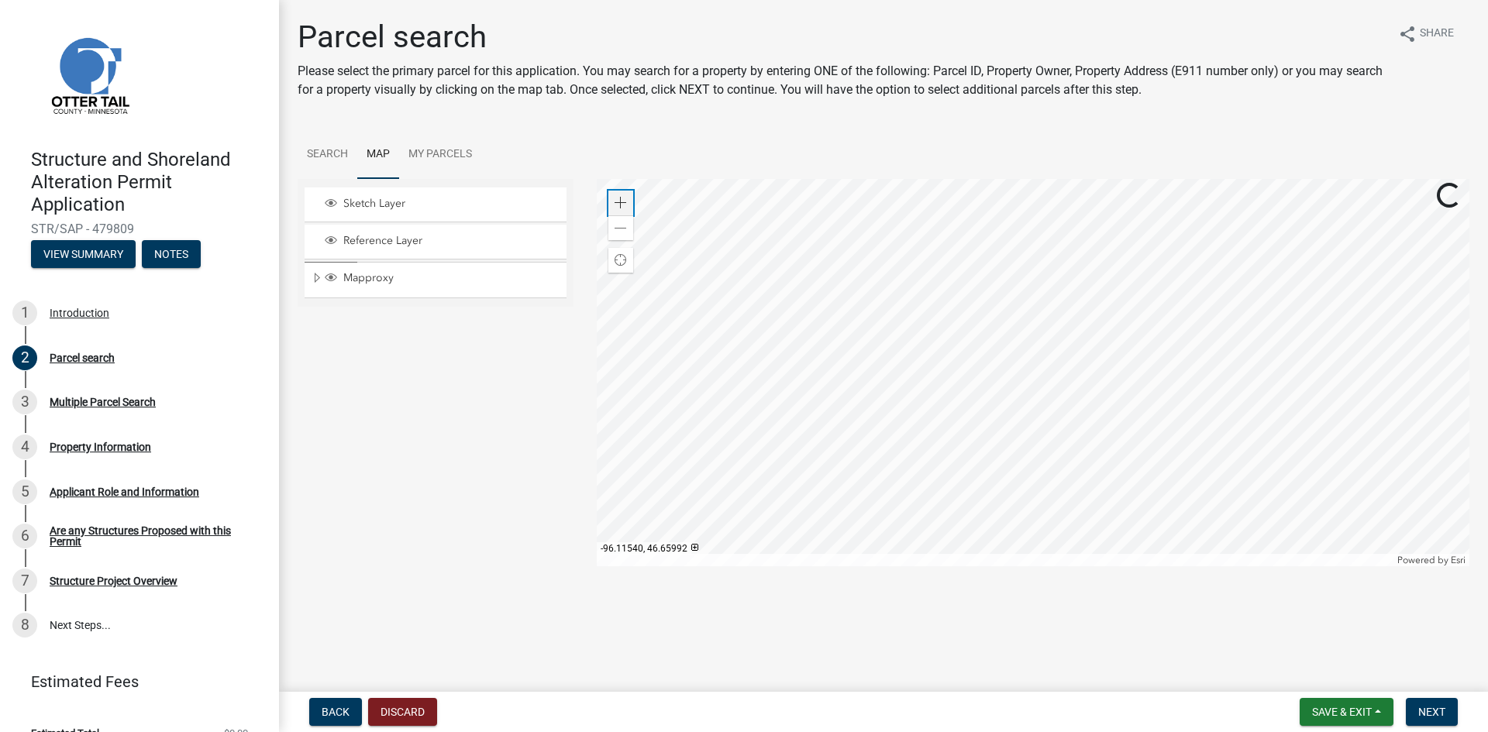
click at [625, 201] on span at bounding box center [621, 203] width 12 height 12
click at [1069, 397] on div at bounding box center [1033, 372] width 873 height 387
click at [615, 198] on span at bounding box center [621, 203] width 12 height 12
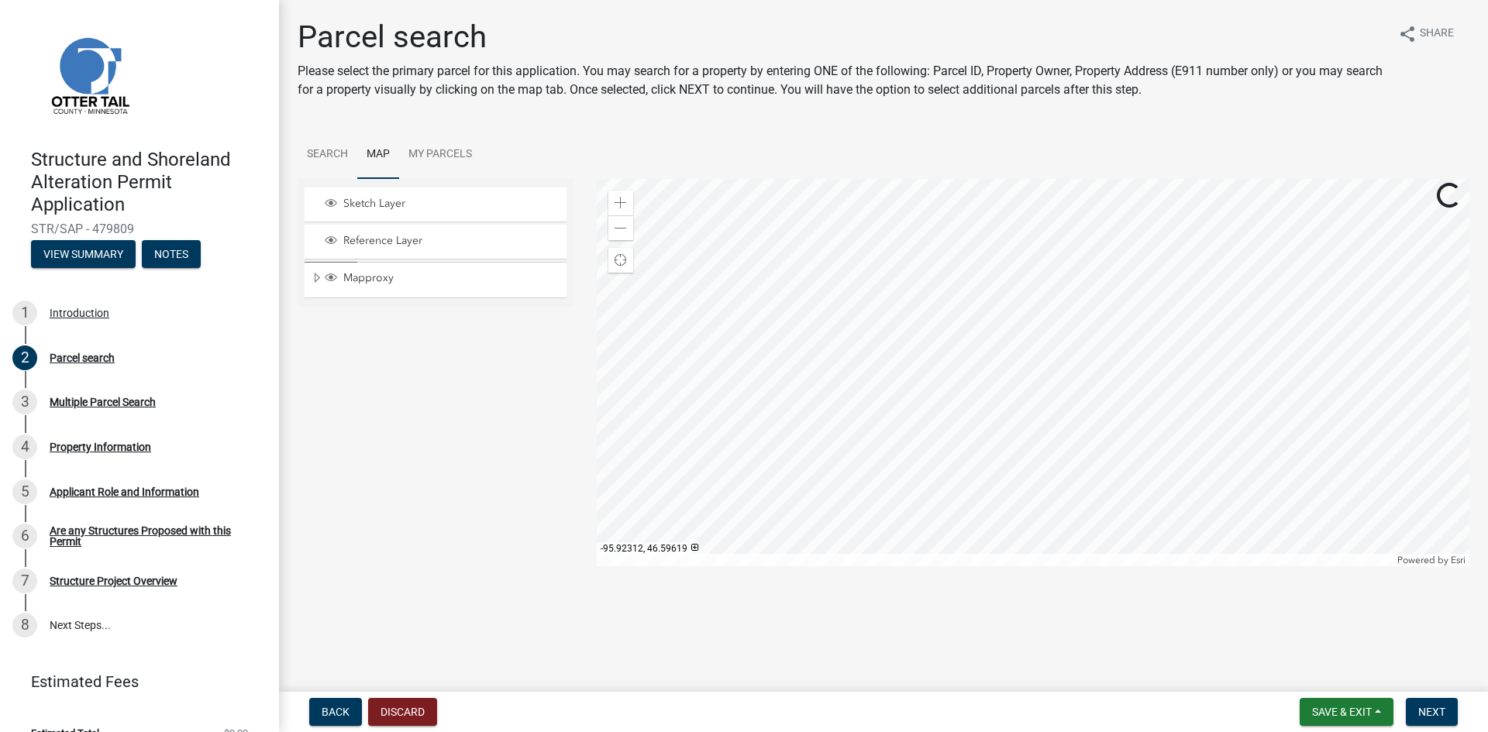
click at [1153, 360] on div at bounding box center [1033, 372] width 873 height 387
click at [617, 197] on span at bounding box center [621, 203] width 12 height 12
click at [1281, 514] on div at bounding box center [1033, 372] width 873 height 387
click at [913, 492] on div at bounding box center [1033, 372] width 873 height 387
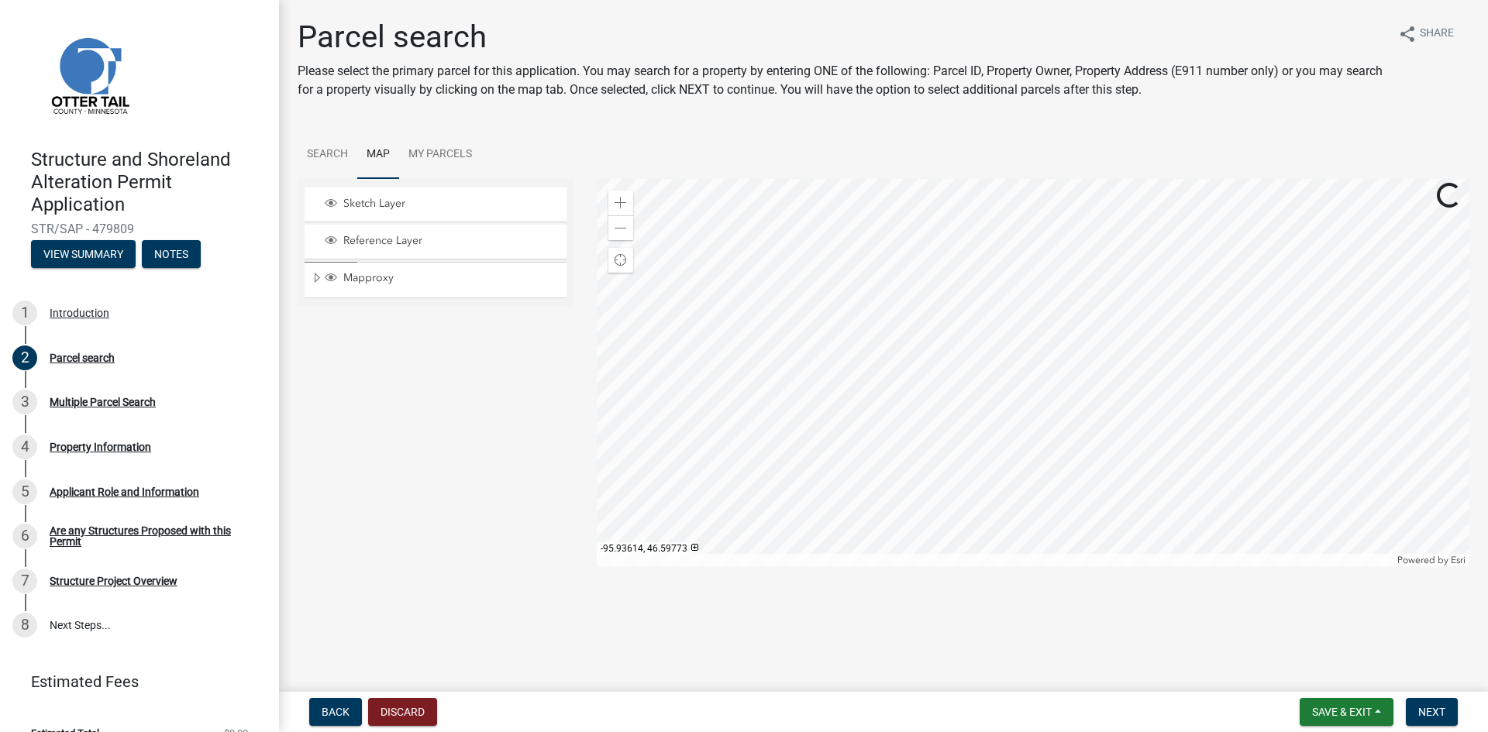
click at [883, 438] on div at bounding box center [1033, 372] width 873 height 387
click at [997, 398] on div at bounding box center [1033, 372] width 873 height 387
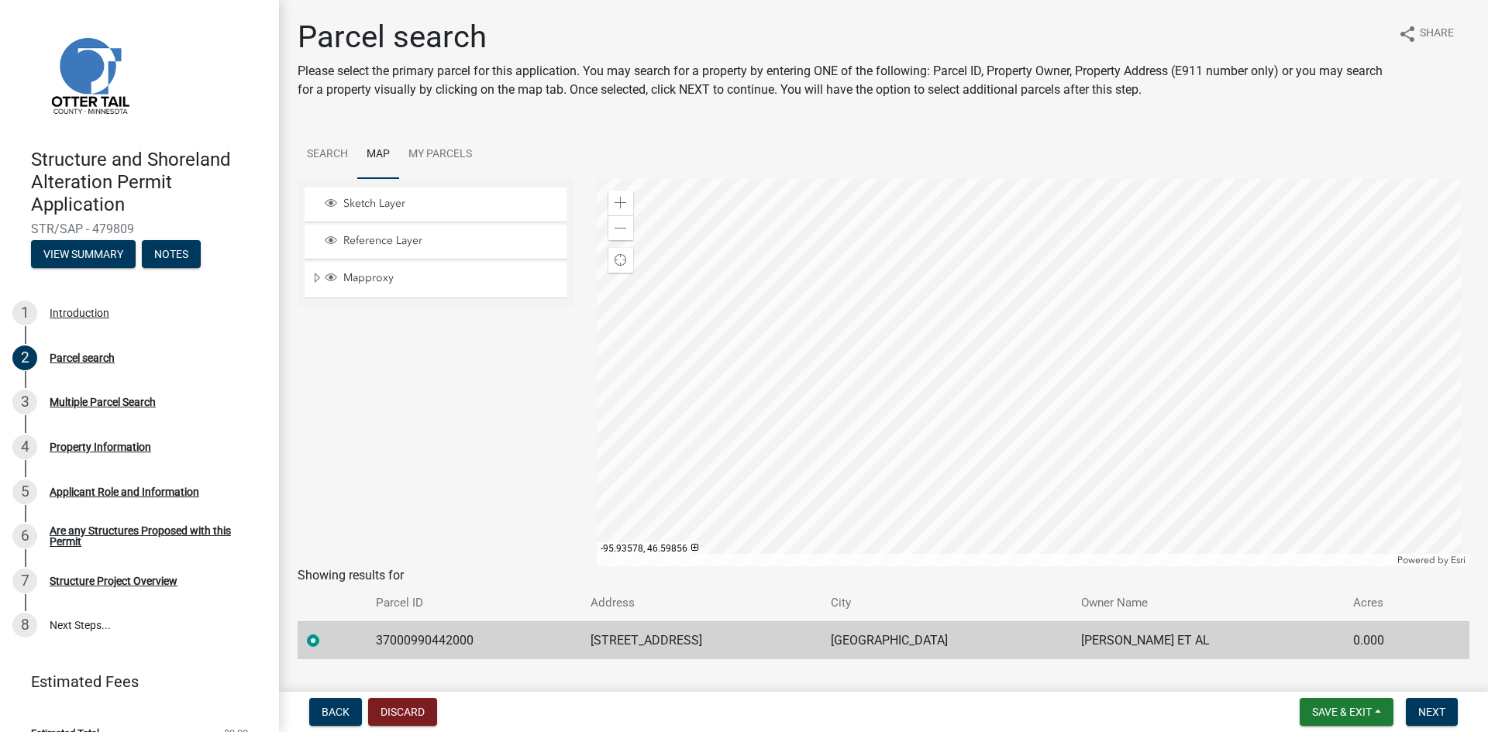
click at [911, 321] on div at bounding box center [1033, 372] width 873 height 387
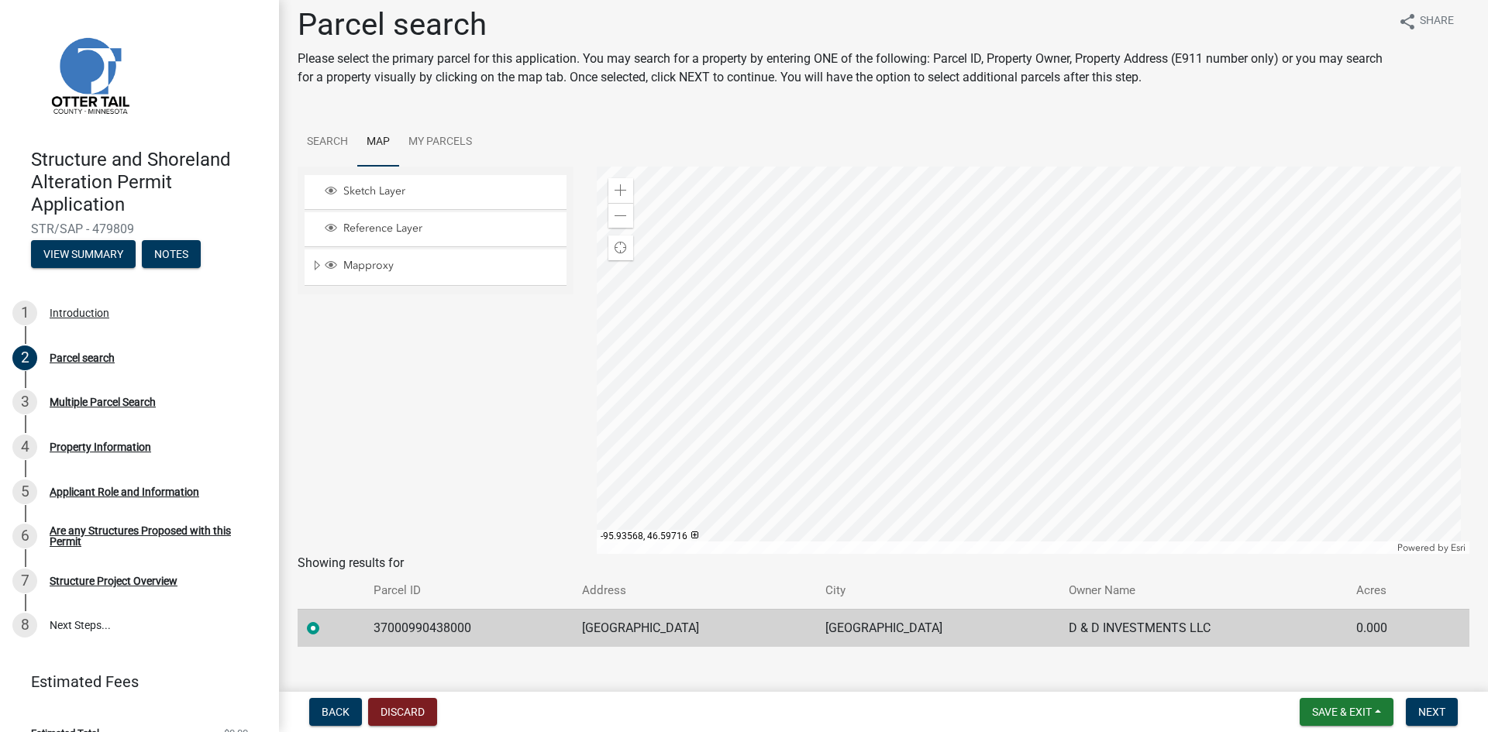
scroll to position [34, 0]
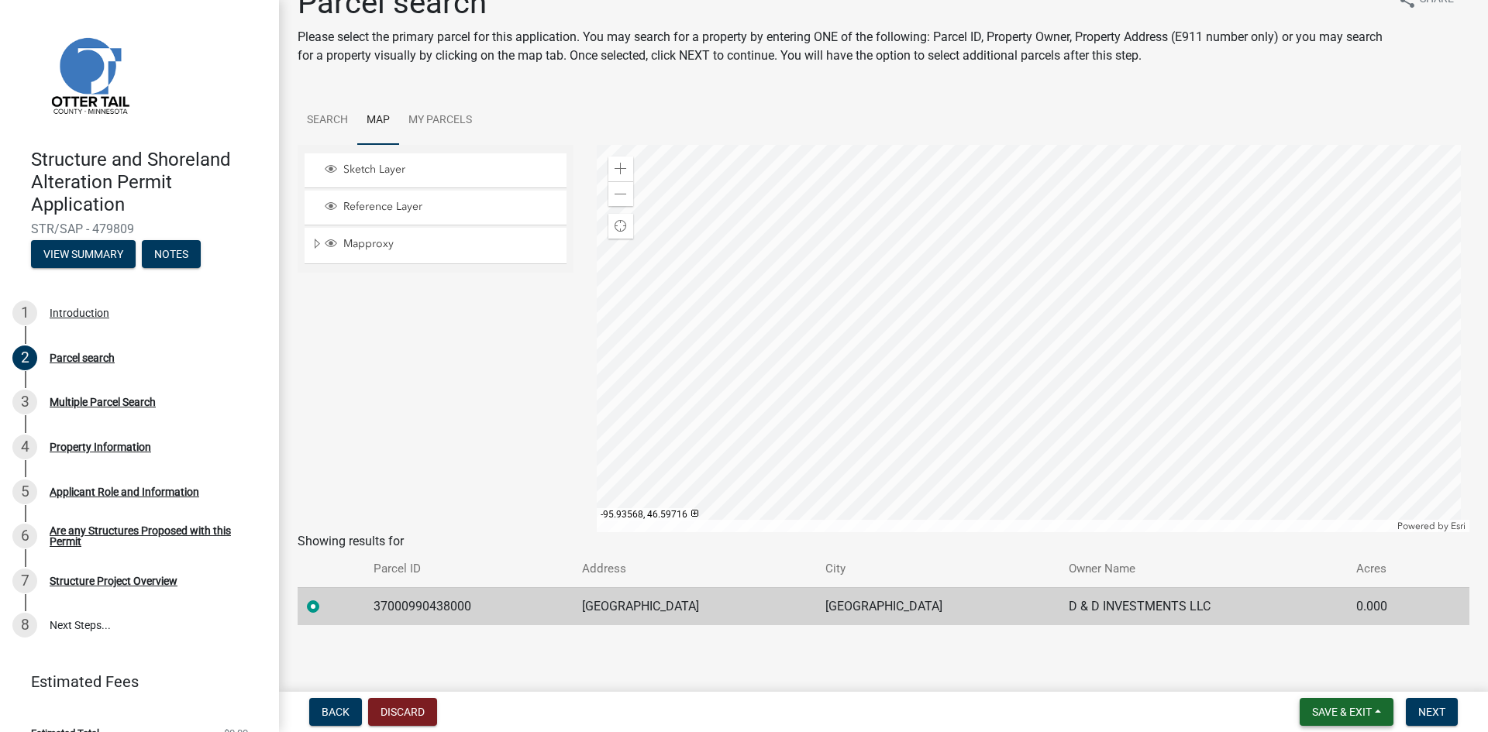
click at [1316, 704] on button "Save & Exit" at bounding box center [1347, 712] width 94 height 28
click at [1297, 635] on button "Save" at bounding box center [1331, 634] width 124 height 37
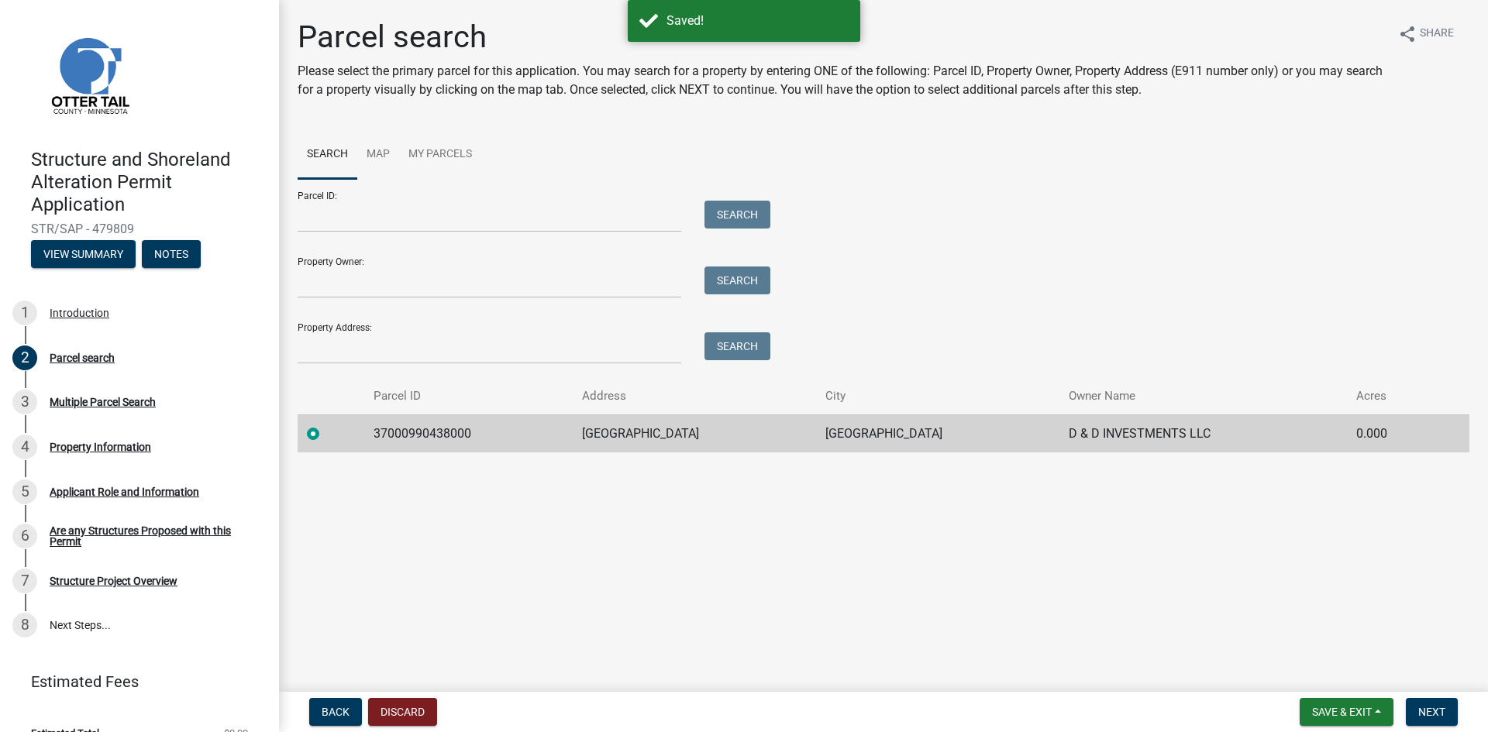
click at [316, 440] on div at bounding box center [331, 434] width 48 height 19
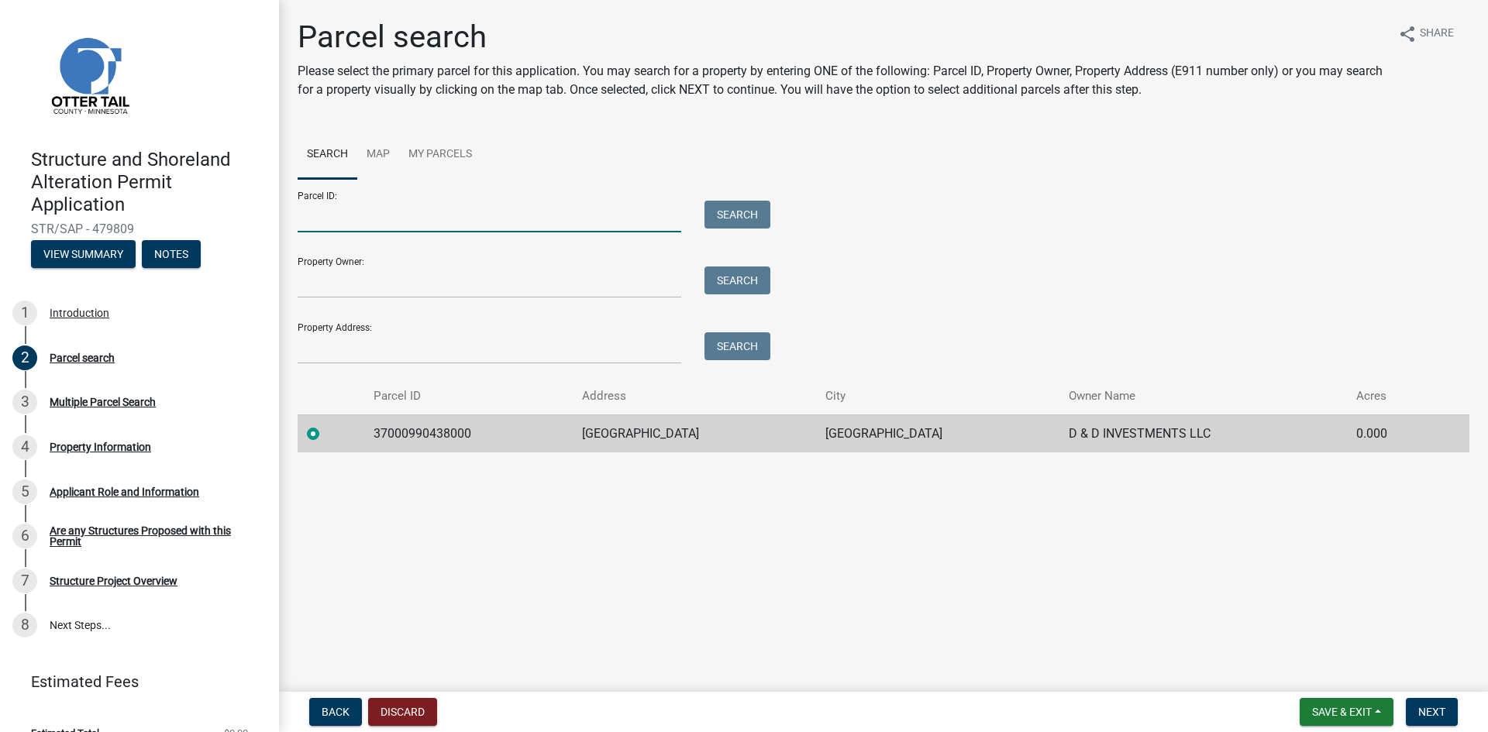
click at [411, 220] on input "Parcel ID:" at bounding box center [490, 217] width 384 height 32
type input "37000990438000"
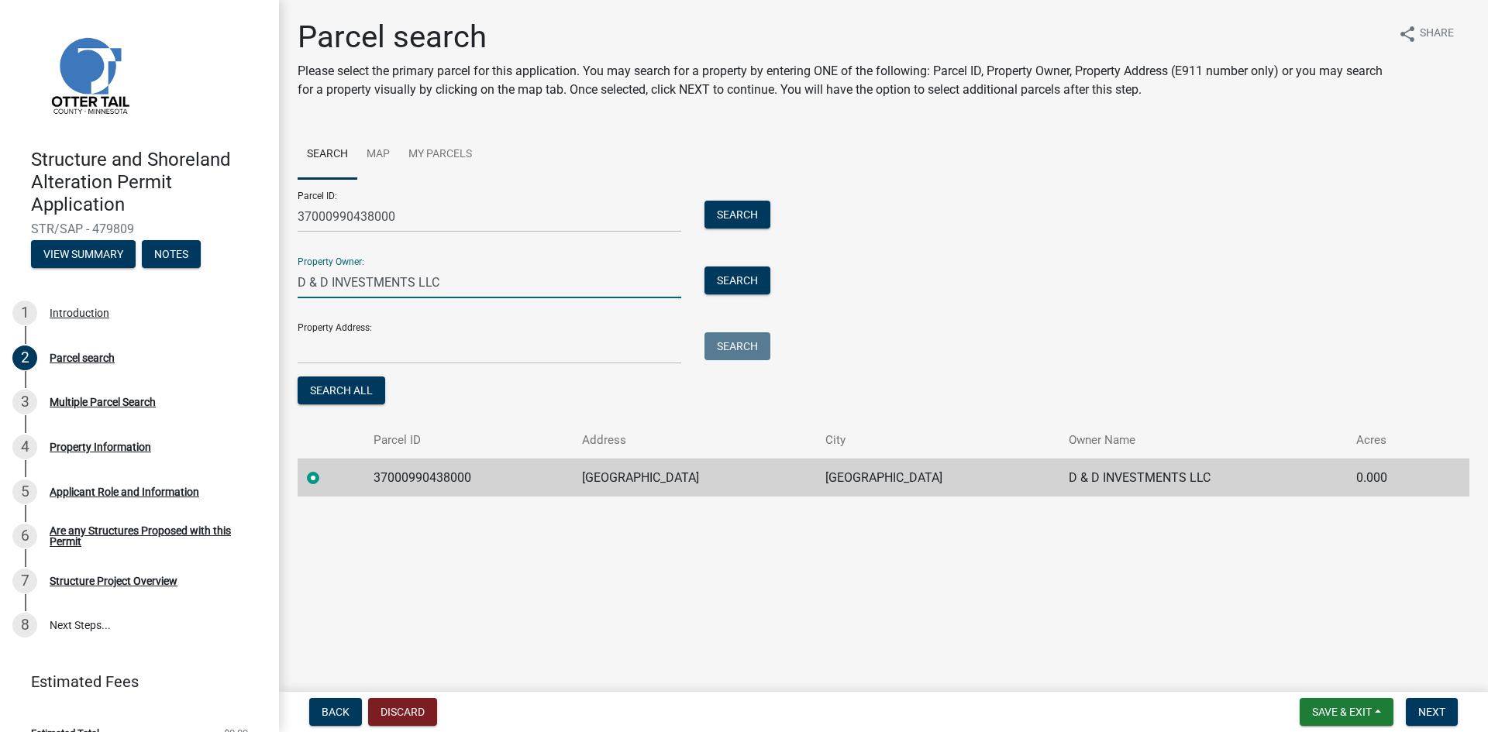
type input "D & D INVESTMENTS LLC"
click at [325, 469] on label at bounding box center [325, 469] width 0 height 0
click at [325, 477] on input "radio" at bounding box center [330, 474] width 10 height 10
click at [853, 464] on td "[GEOGRAPHIC_DATA]" at bounding box center [937, 478] width 243 height 38
click at [1419, 706] on span "Next" at bounding box center [1431, 712] width 27 height 12
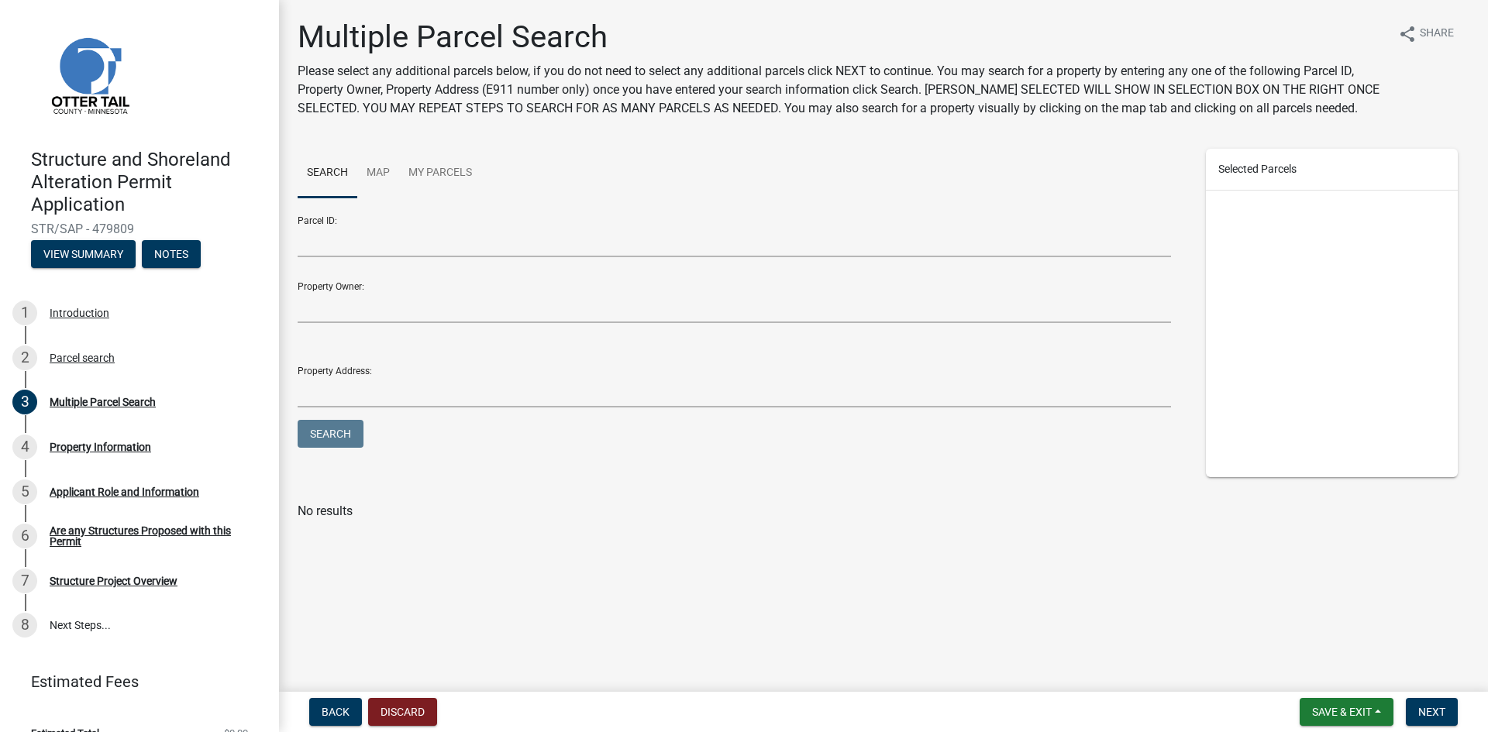
click at [1255, 240] on div at bounding box center [1332, 334] width 253 height 287
click at [1425, 706] on span "Next" at bounding box center [1431, 712] width 27 height 12
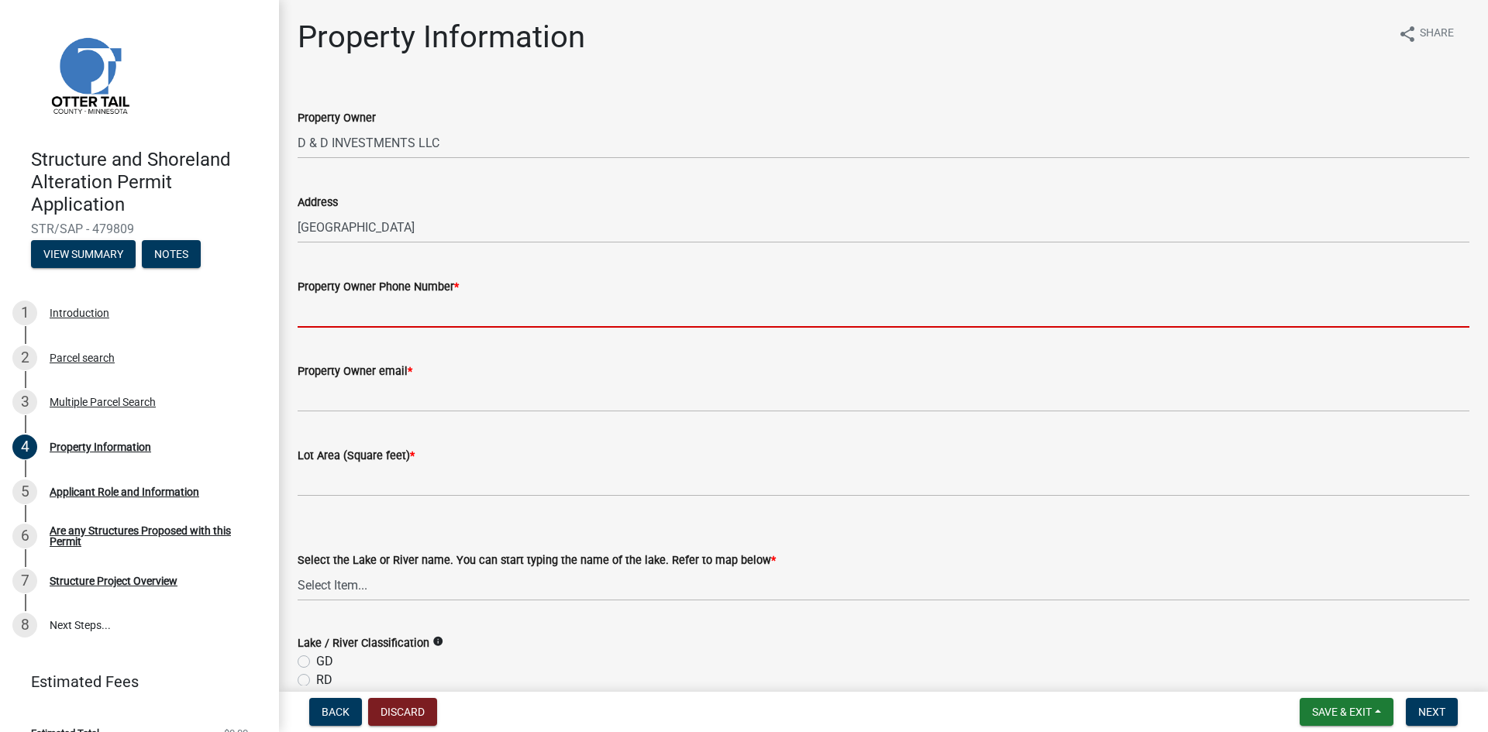
click at [870, 312] on input "Property Owner Phone Number *" at bounding box center [884, 312] width 1172 height 32
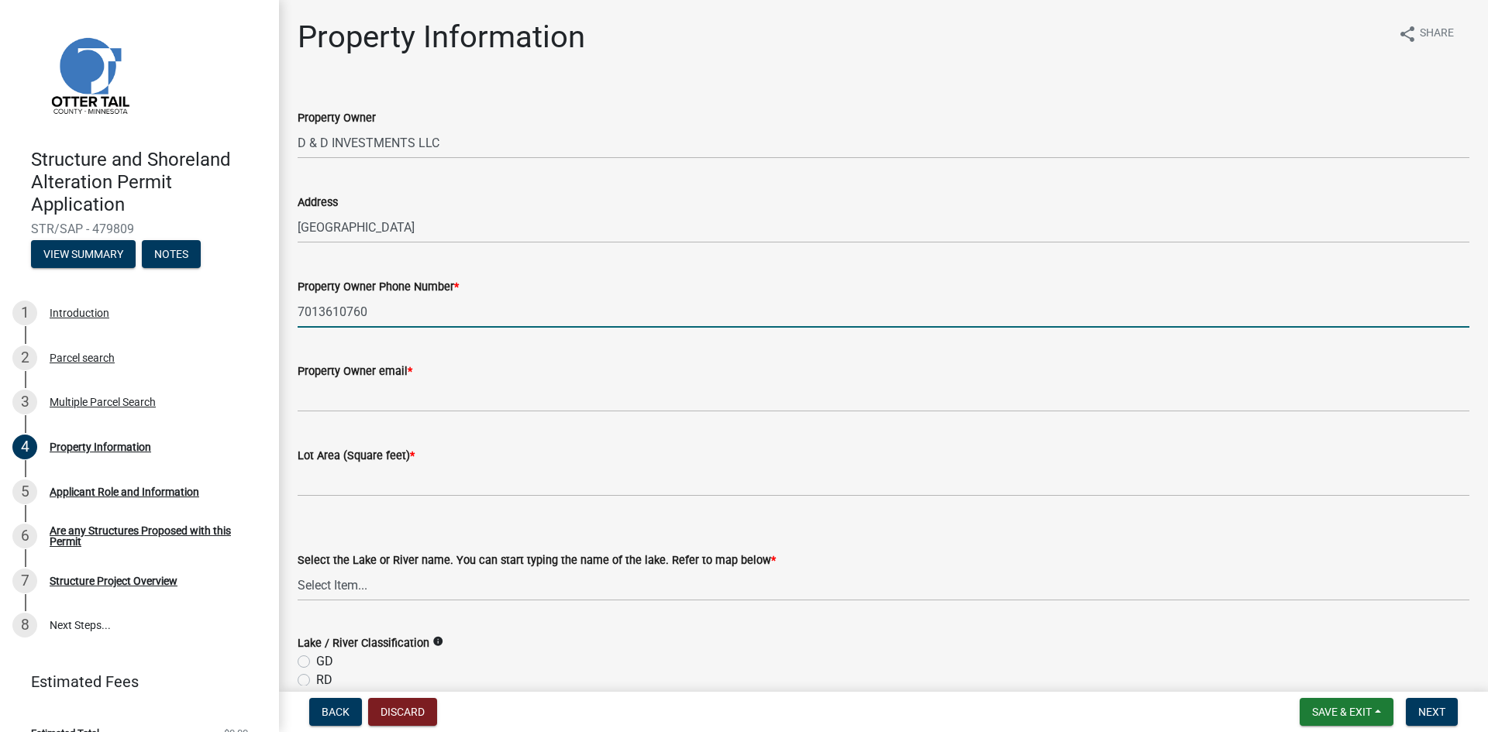
type input "7013610760"
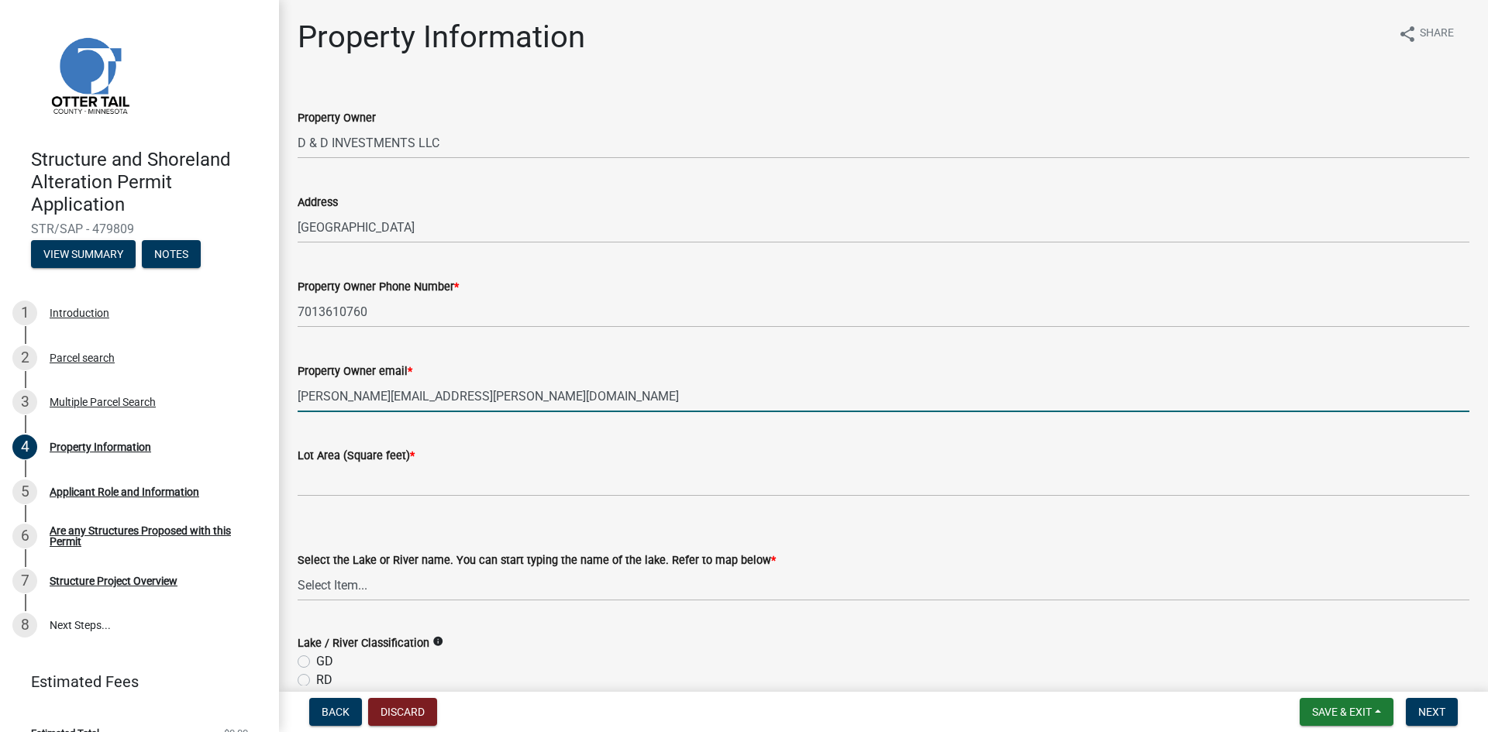
type input "[PERSON_NAME][EMAIL_ADDRESS][PERSON_NAME][DOMAIN_NAME]"
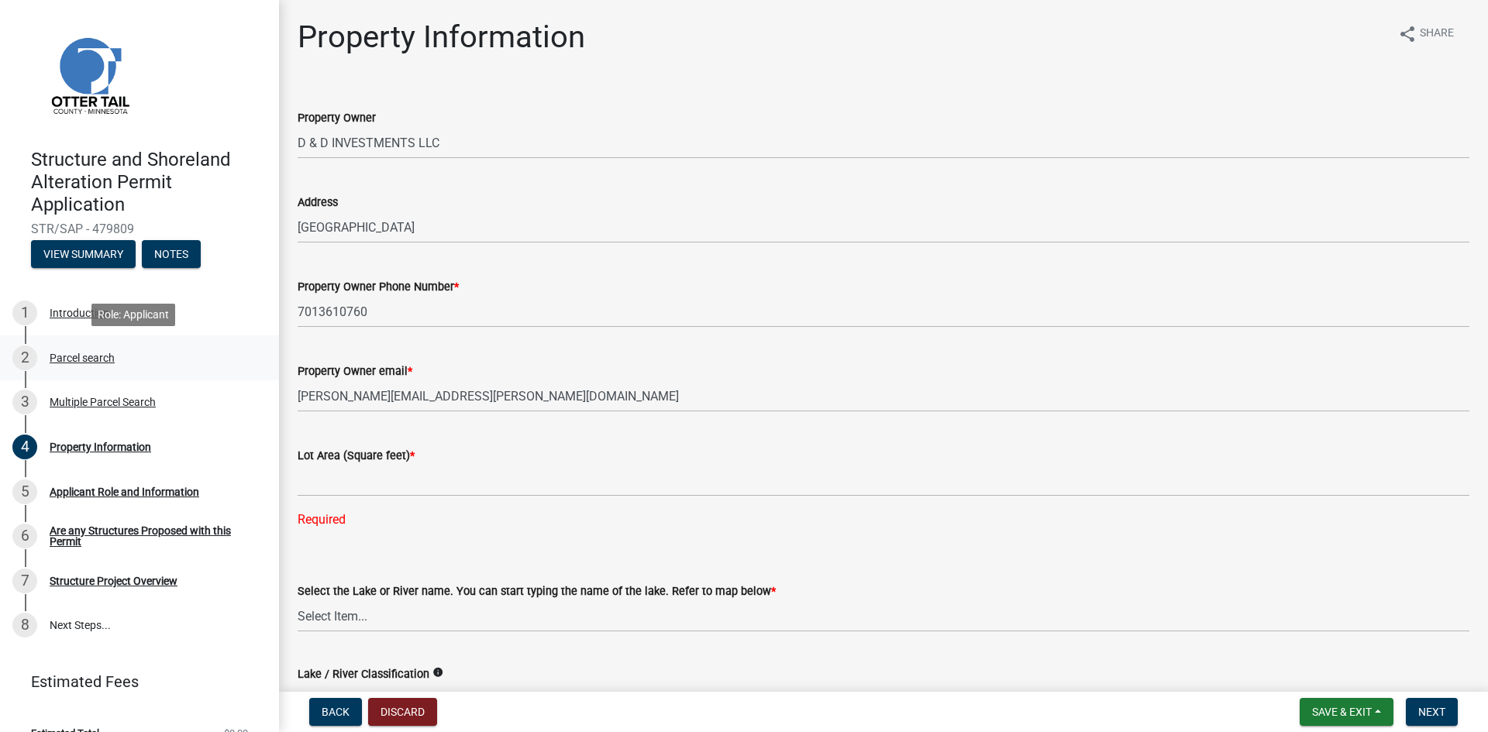
click at [64, 347] on div "2 Parcel search" at bounding box center [133, 358] width 242 height 25
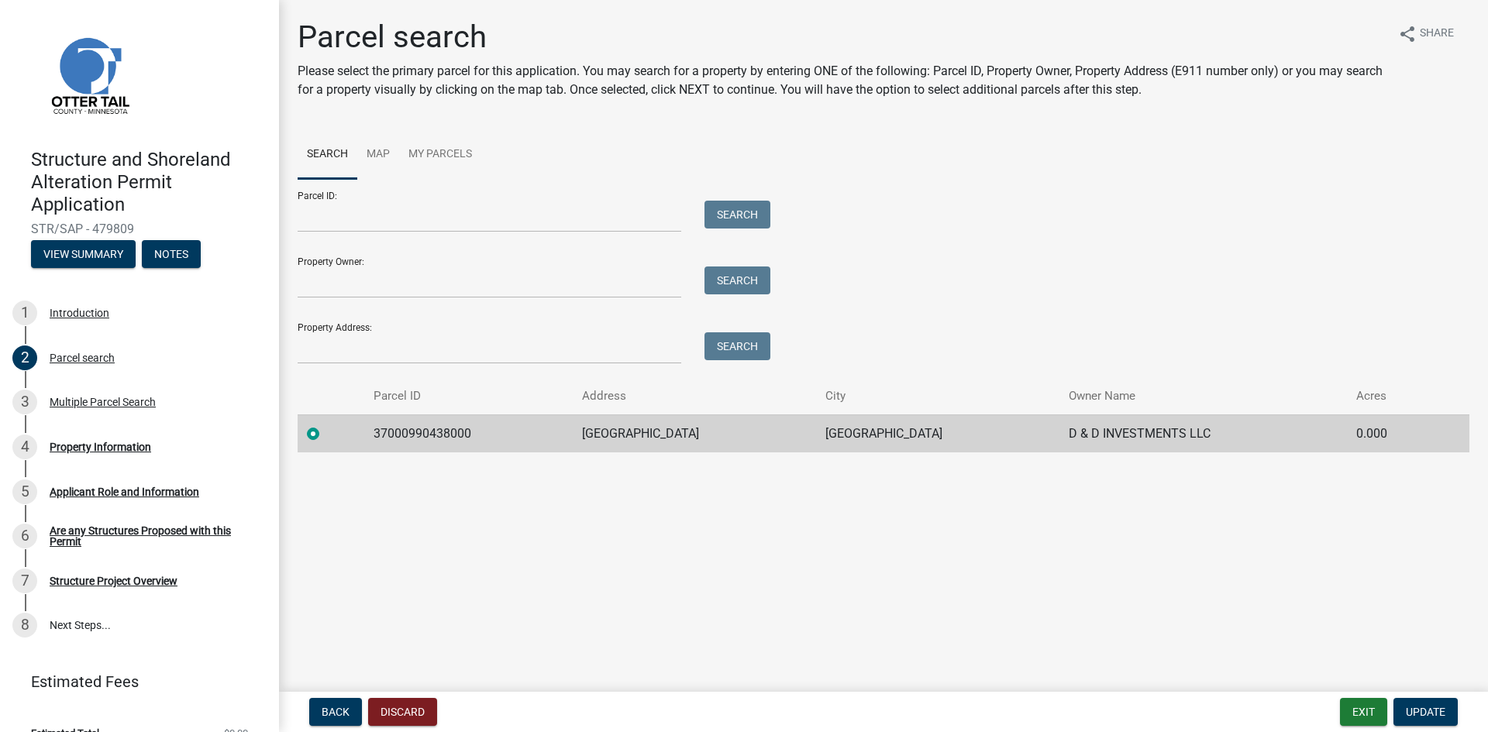
click at [409, 432] on td "37000990438000" at bounding box center [468, 434] width 208 height 38
click at [133, 446] on div "Property Information" at bounding box center [101, 447] width 102 height 11
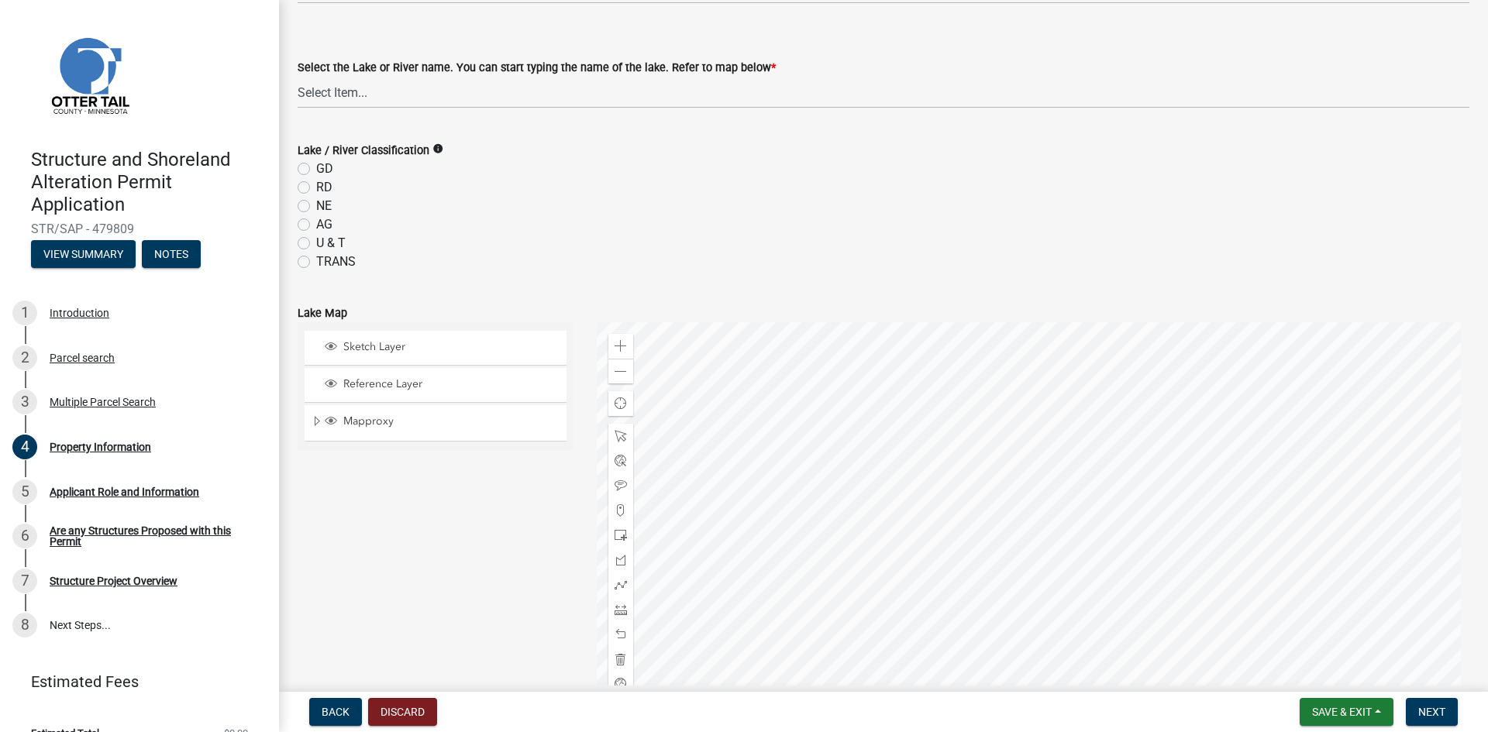
scroll to position [542, 0]
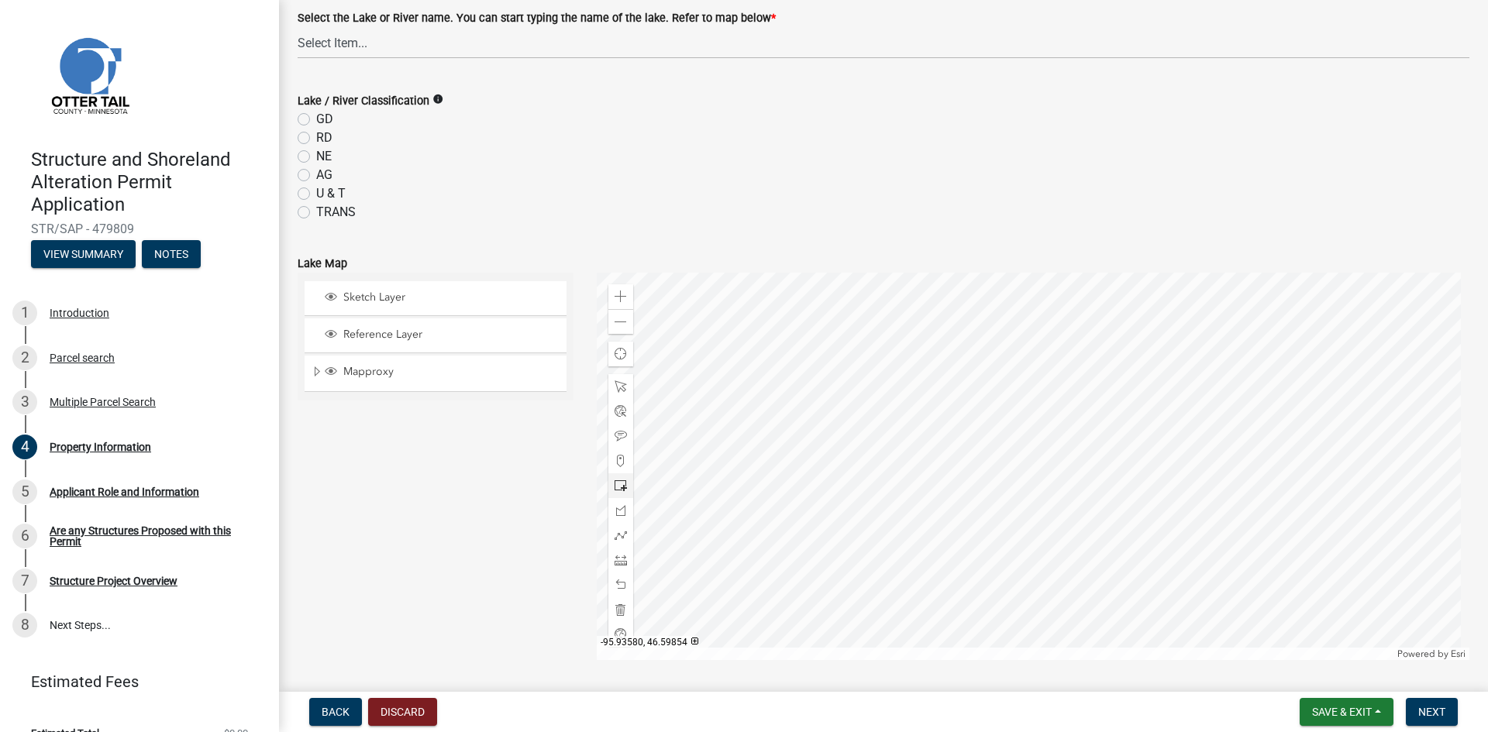
click at [1028, 468] on div at bounding box center [1033, 466] width 873 height 387
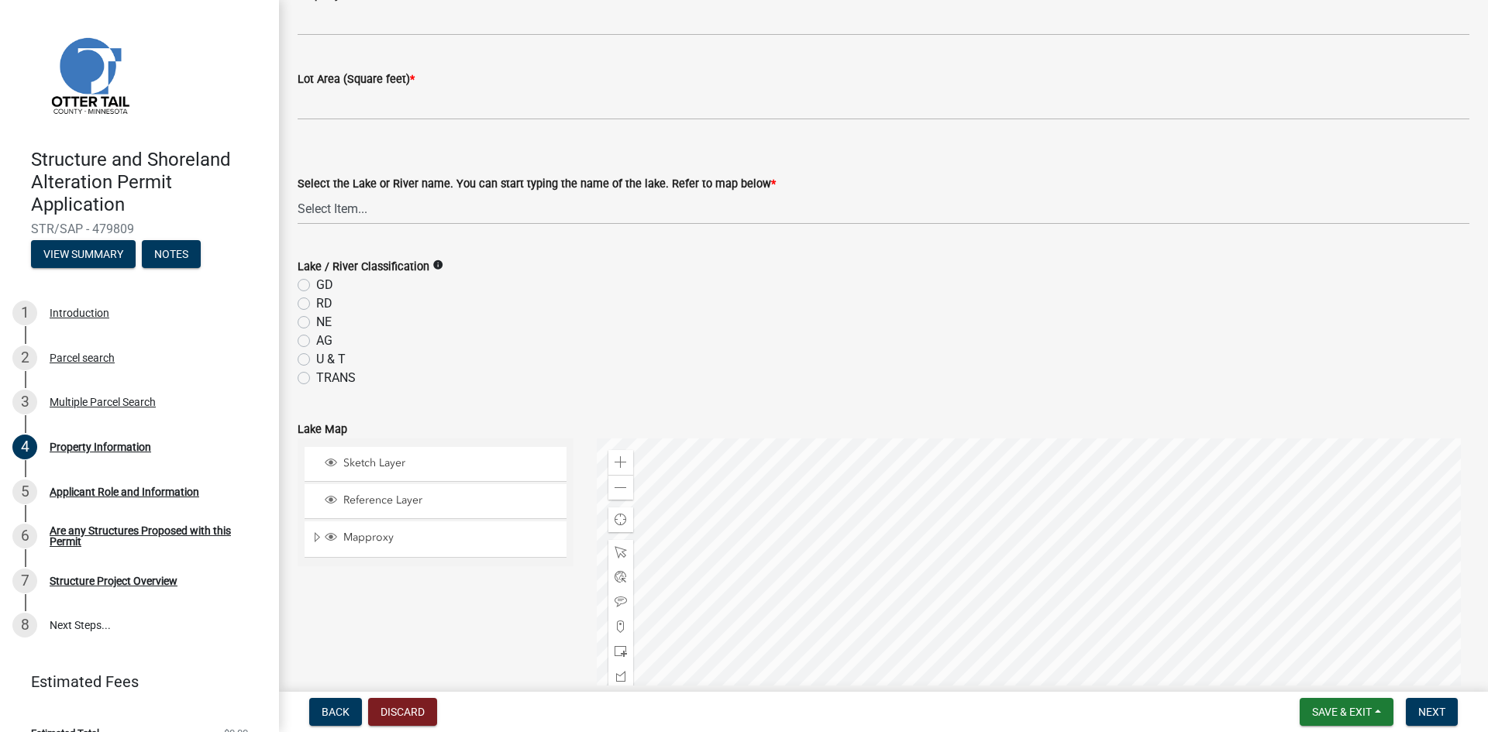
scroll to position [310, 0]
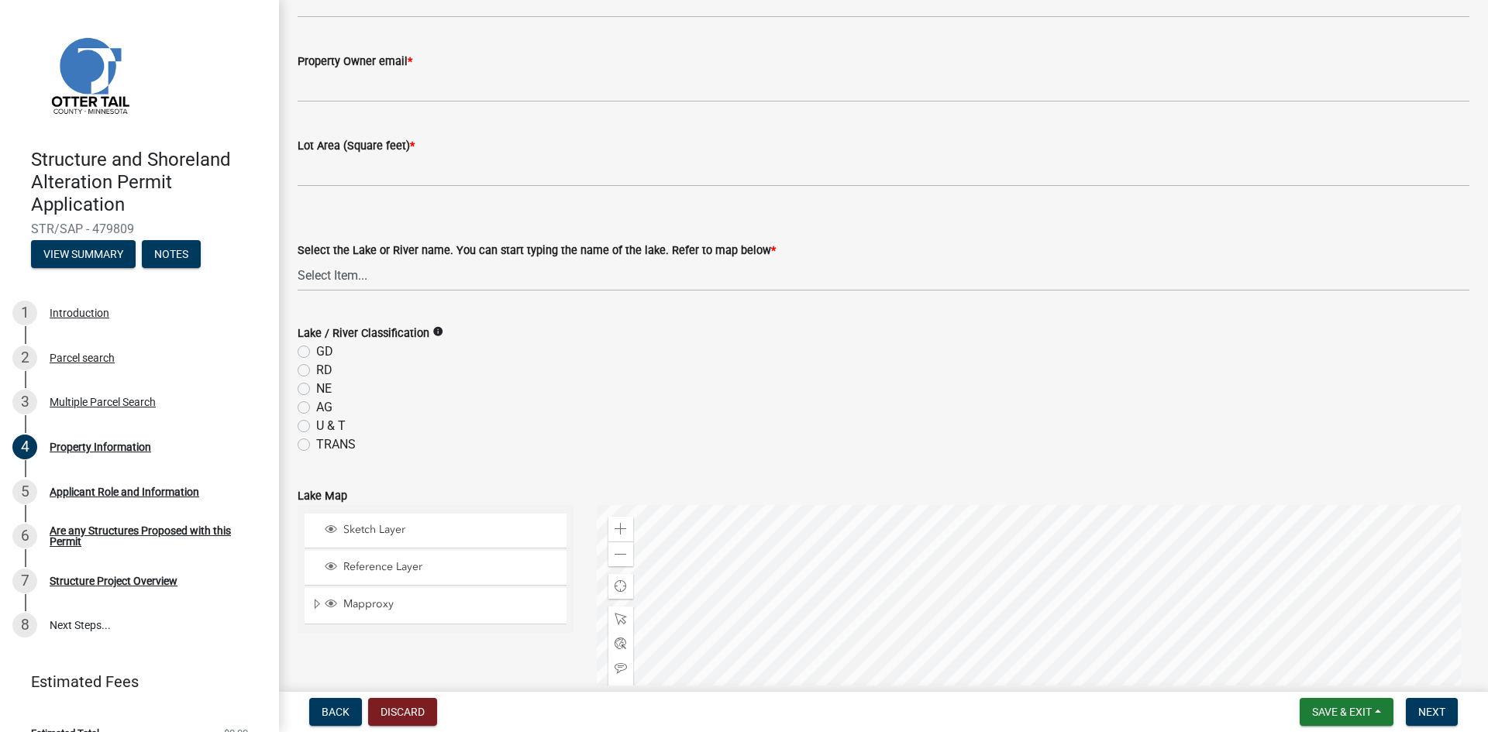
click at [436, 332] on icon "info" at bounding box center [437, 331] width 11 height 11
click at [457, 276] on select "Select Item... None Adley 56-031 Albert 56-118 Alfred 56-600 Alice 56-244 Alice…" at bounding box center [884, 276] width 1172 height 32
click at [298, 260] on select "Select Item... None Adley 56-031 Albert 56-118 Alfred 56-600 Alice 56-244 Alice…" at bounding box center [884, 276] width 1172 height 32
select select "26d9dc3a-5afa-4bd9-b8d6-98f5eeaf68e9"
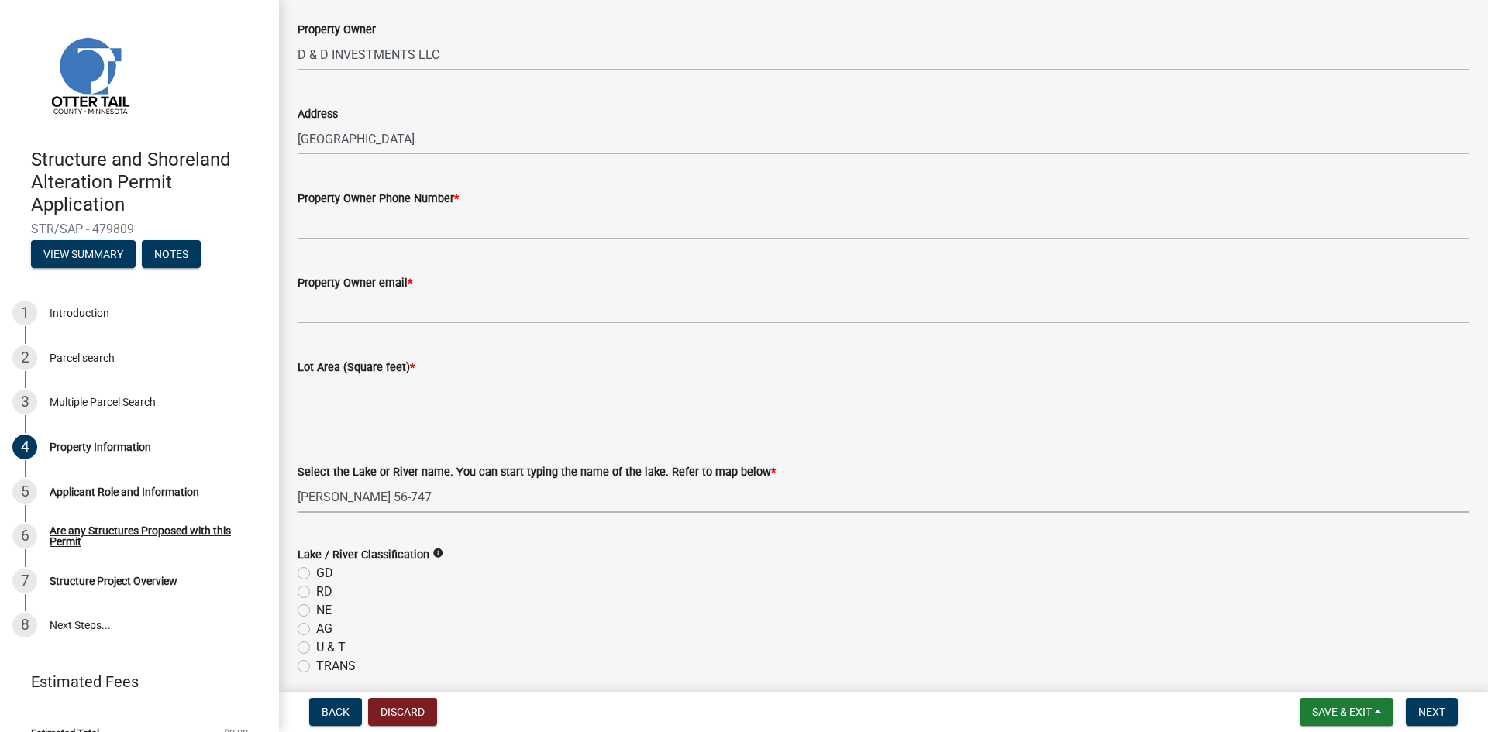
scroll to position [77, 0]
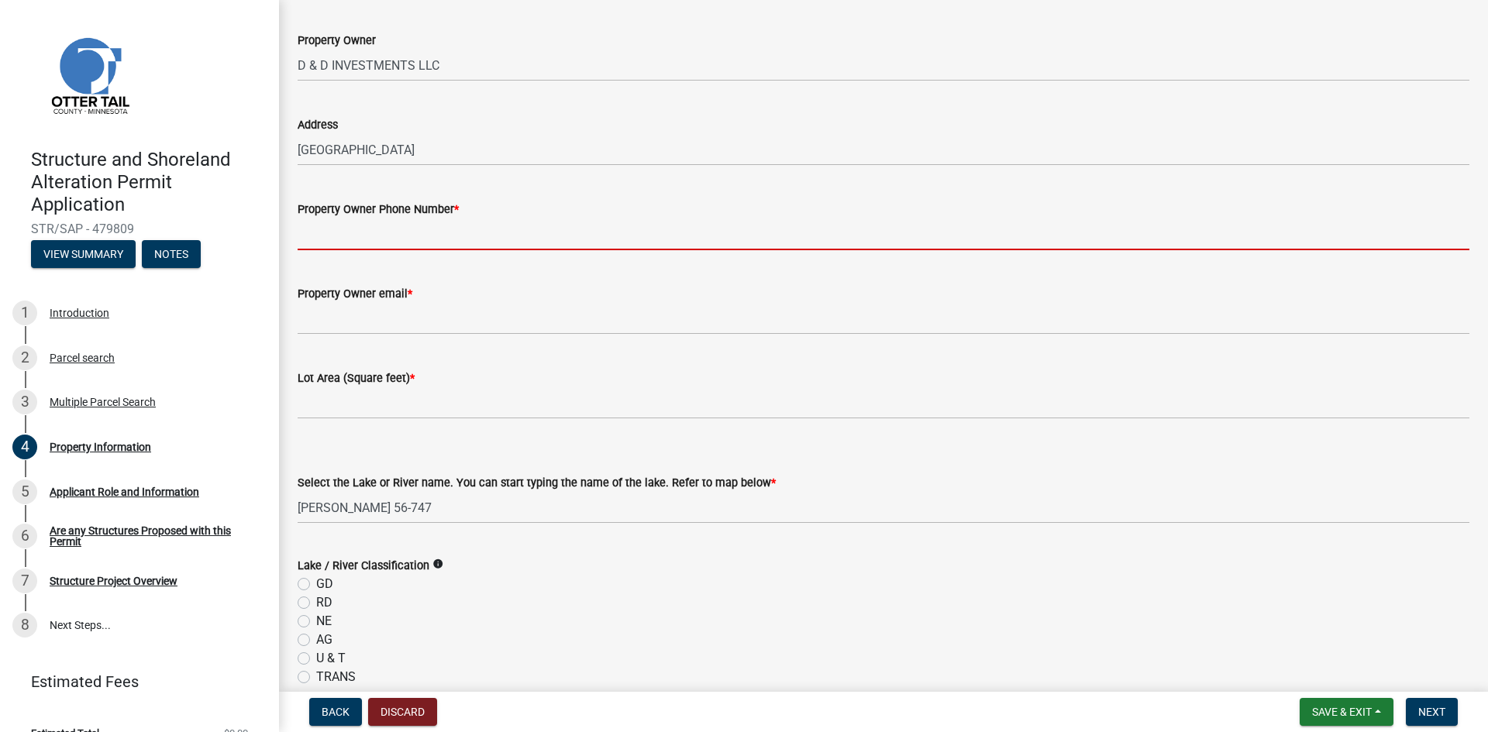
click at [460, 228] on input "Property Owner Phone Number *" at bounding box center [884, 235] width 1172 height 32
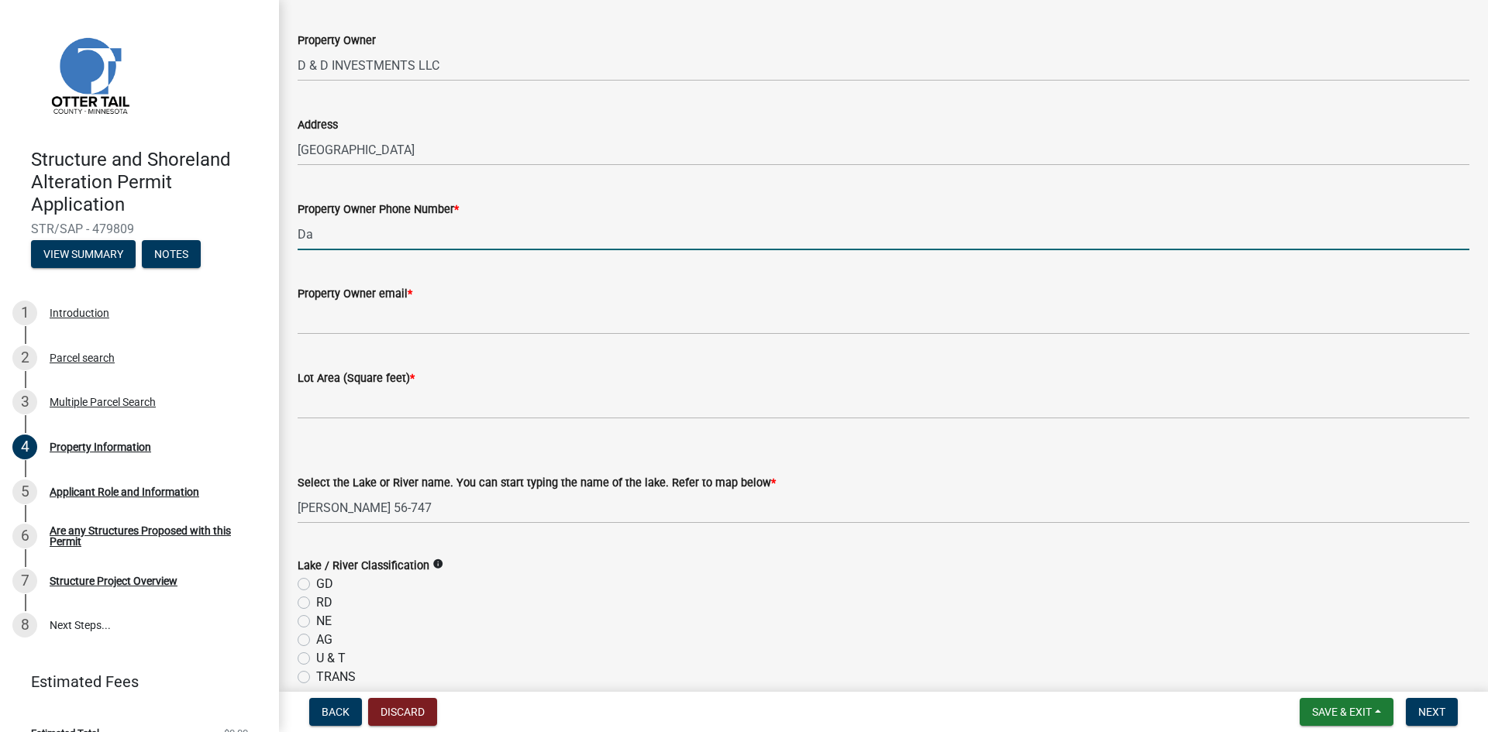
type input "D"
type input "7016310760"
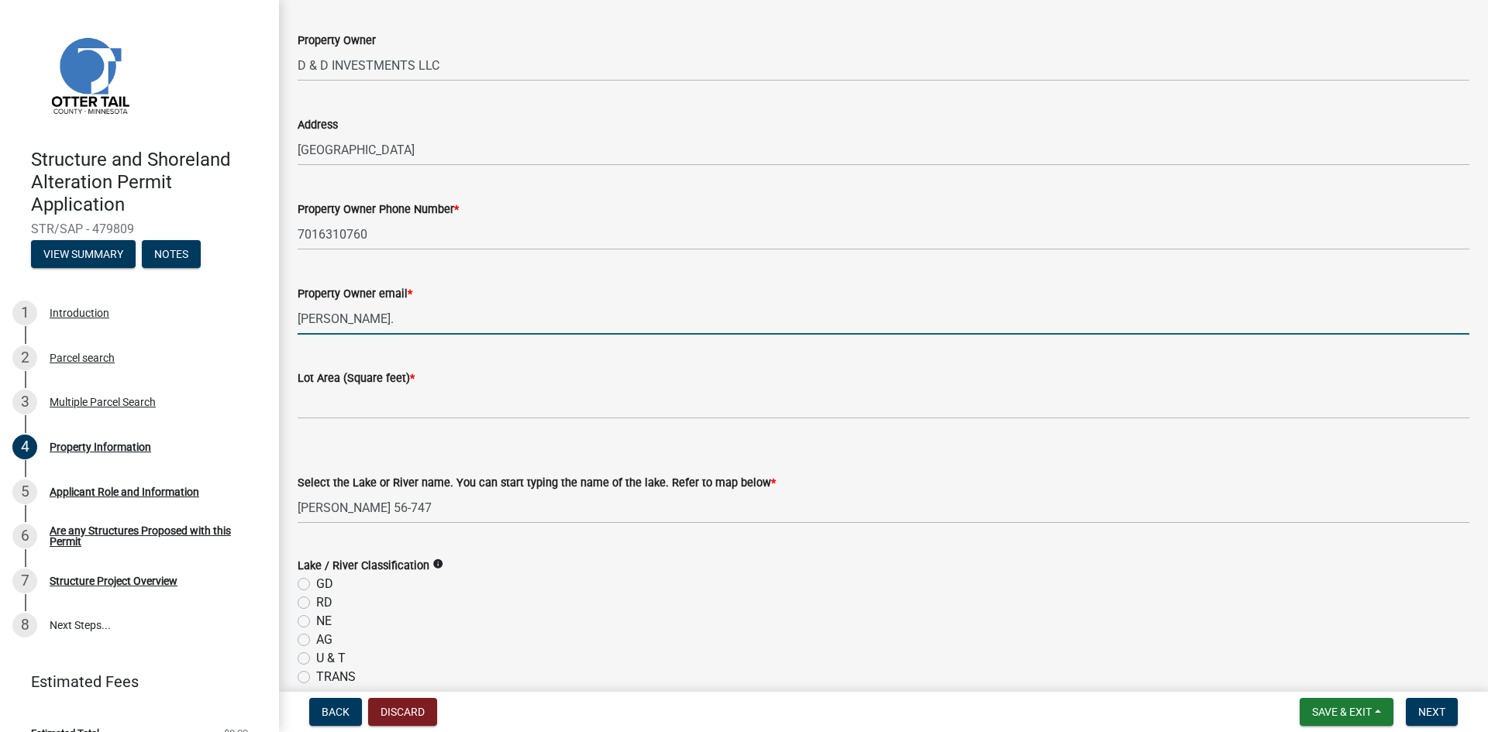
type input "[PERSON_NAME][EMAIL_ADDRESS][PERSON_NAME][DOMAIN_NAME]"
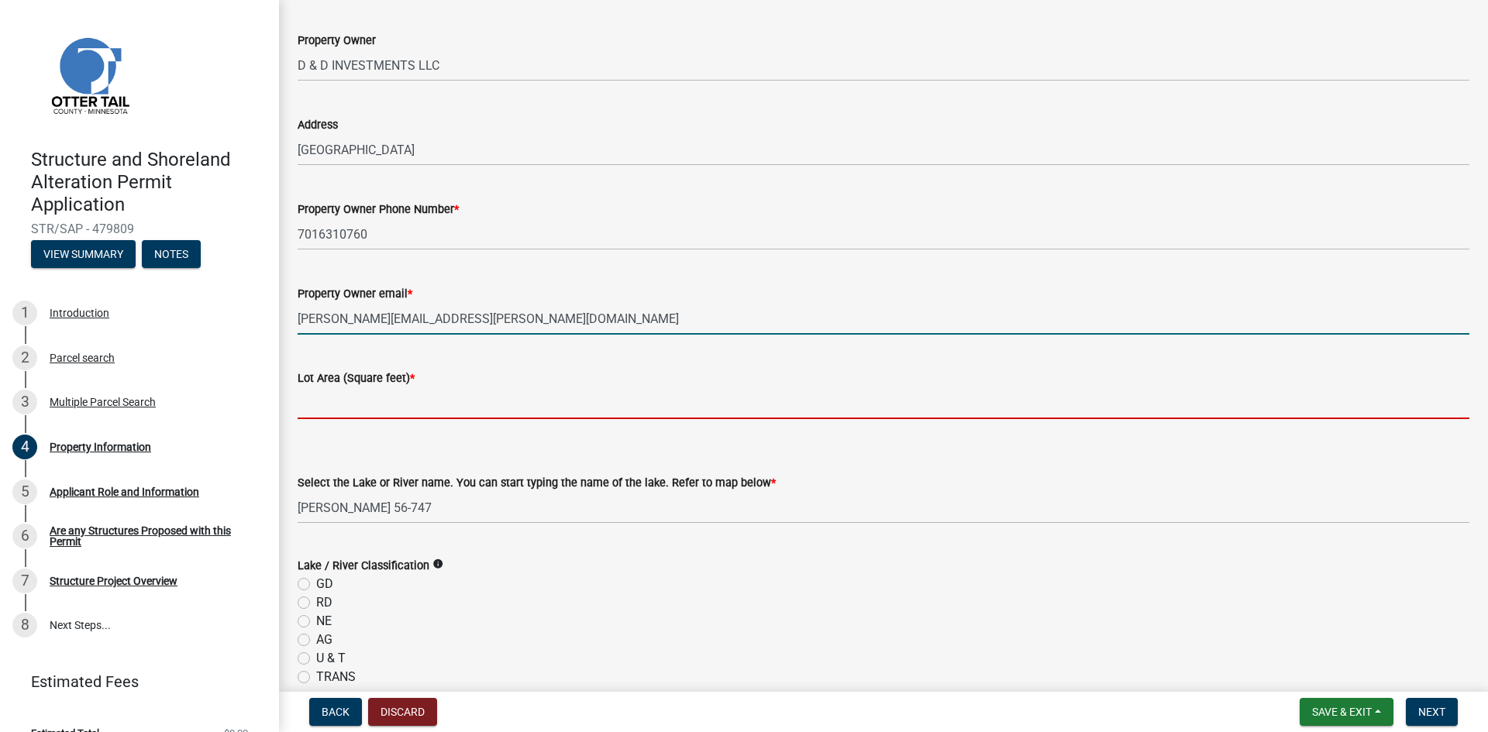
click at [412, 390] on input "text" at bounding box center [884, 403] width 1172 height 32
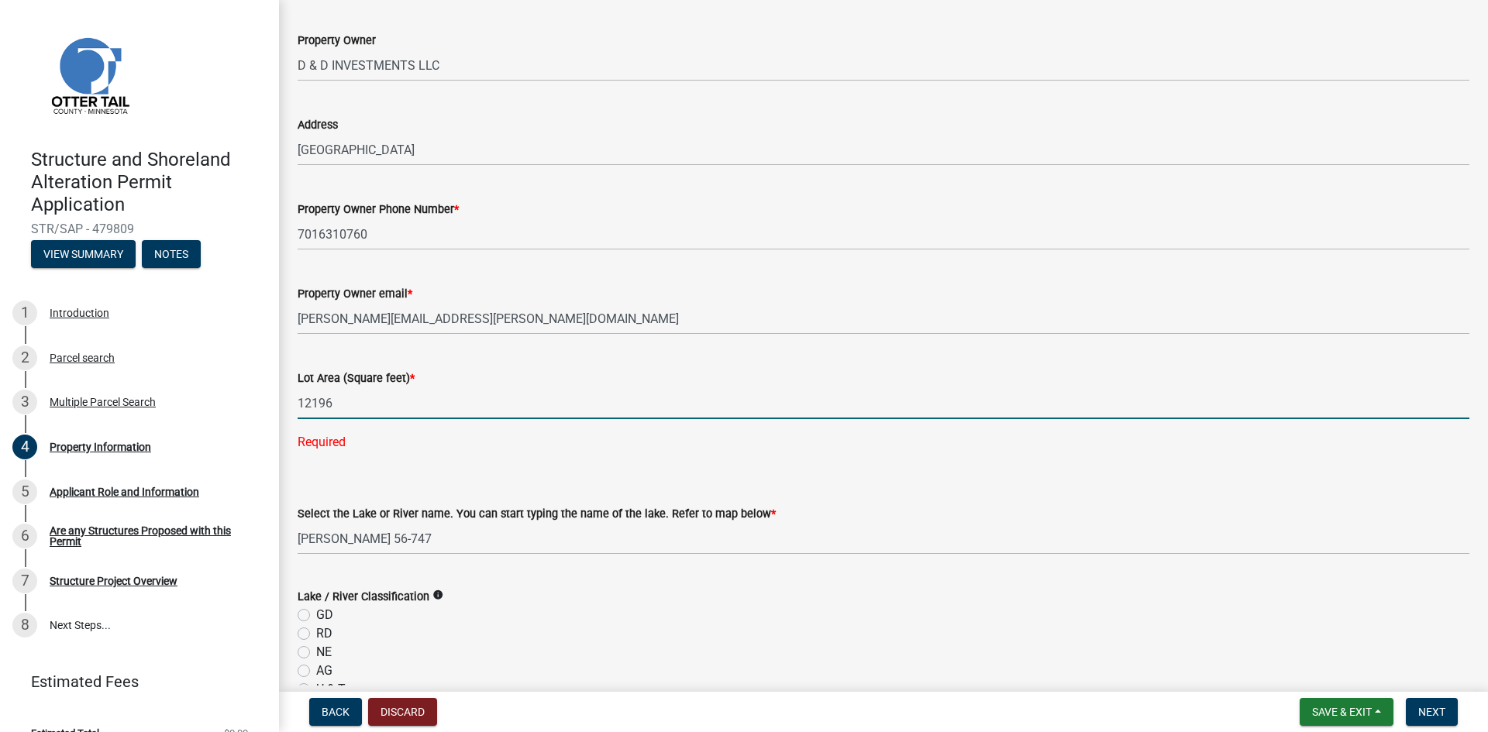
type input "12196"
click at [475, 470] on div "Select the Lake or River name. You can start typing the name of the lake. Refer…" at bounding box center [884, 509] width 1172 height 91
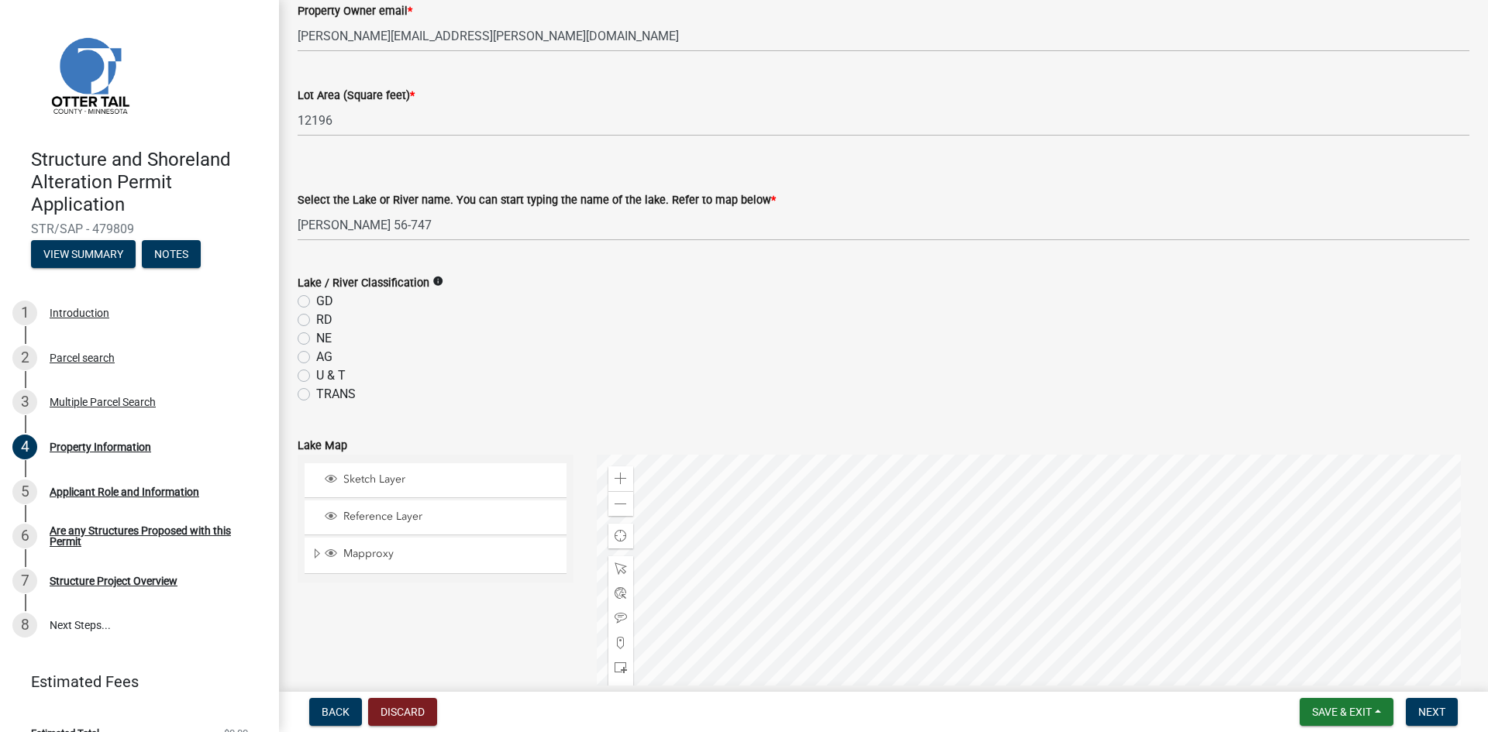
scroll to position [387, 0]
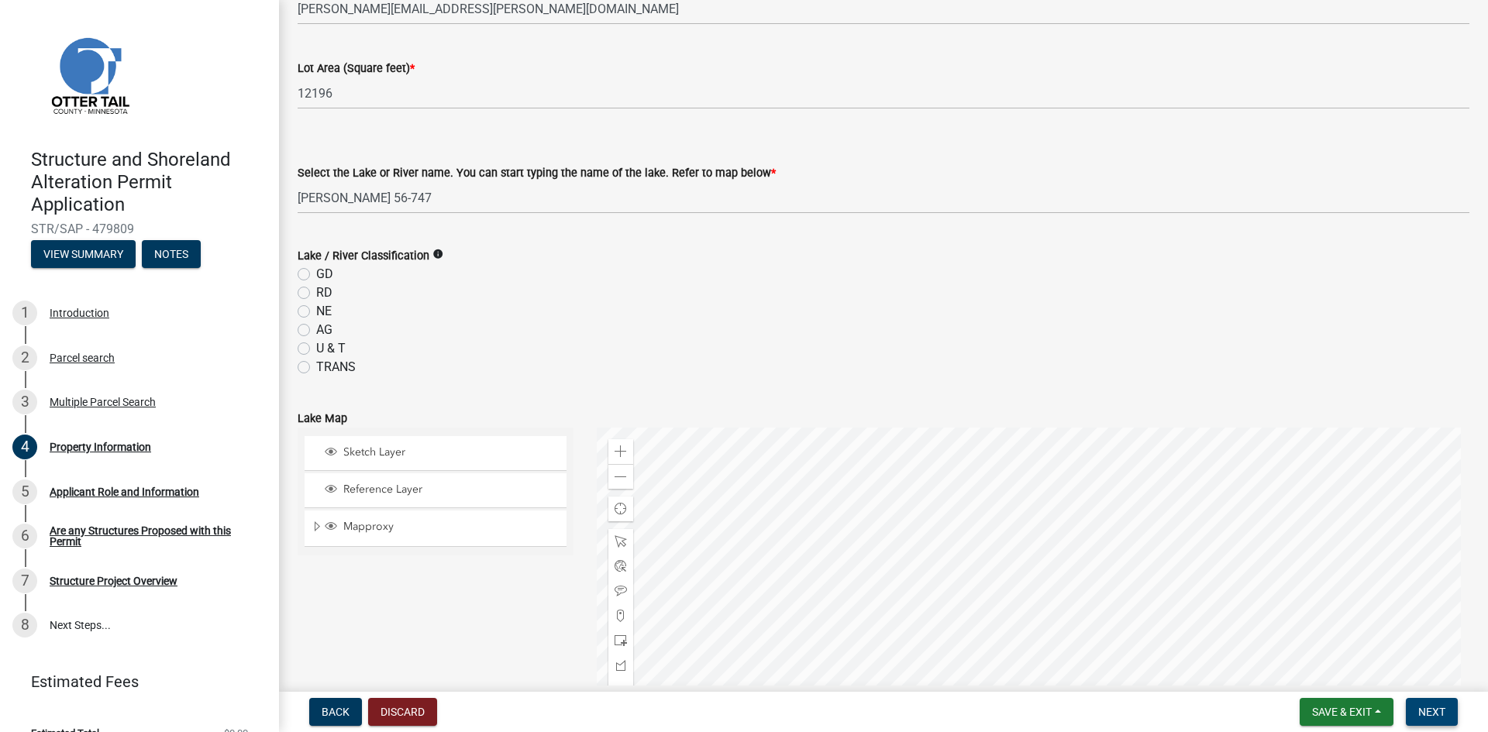
click at [1428, 711] on span "Next" at bounding box center [1431, 712] width 27 height 12
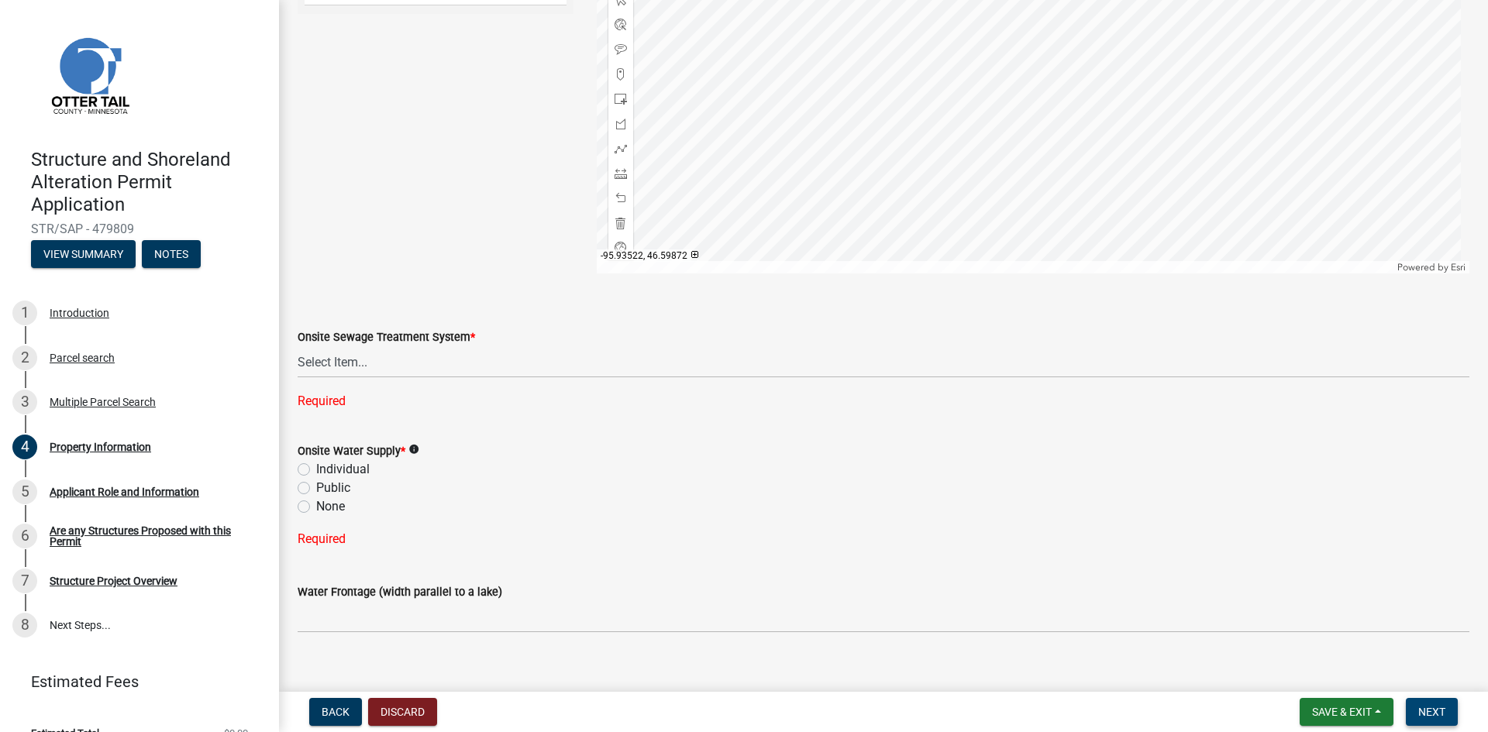
scroll to position [930, 0]
click at [618, 368] on select "Select Item... L&R Certificate of Compliance within 5yrs Compliance Inspection …" at bounding box center [884, 362] width 1172 height 32
click at [298, 357] on select "Select Item... L&R Certificate of Compliance within 5yrs Compliance Inspection …" at bounding box center [884, 362] width 1172 height 32
select select "9f52d7c9-96dd-4370-b810-ce091165f7c2"
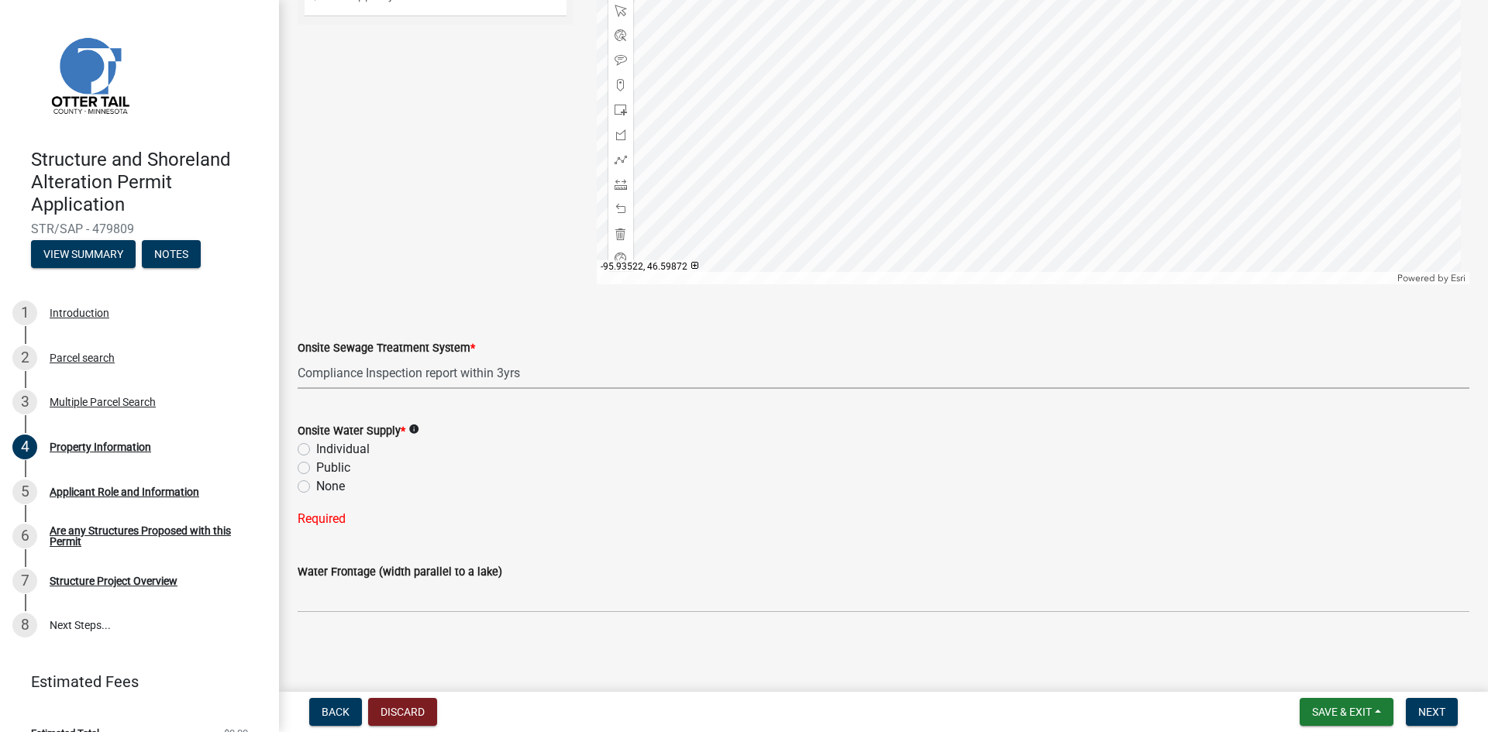
click at [358, 452] on label "Individual" at bounding box center [342, 449] width 53 height 19
click at [326, 450] on input "Individual" at bounding box center [321, 445] width 10 height 10
radio input "true"
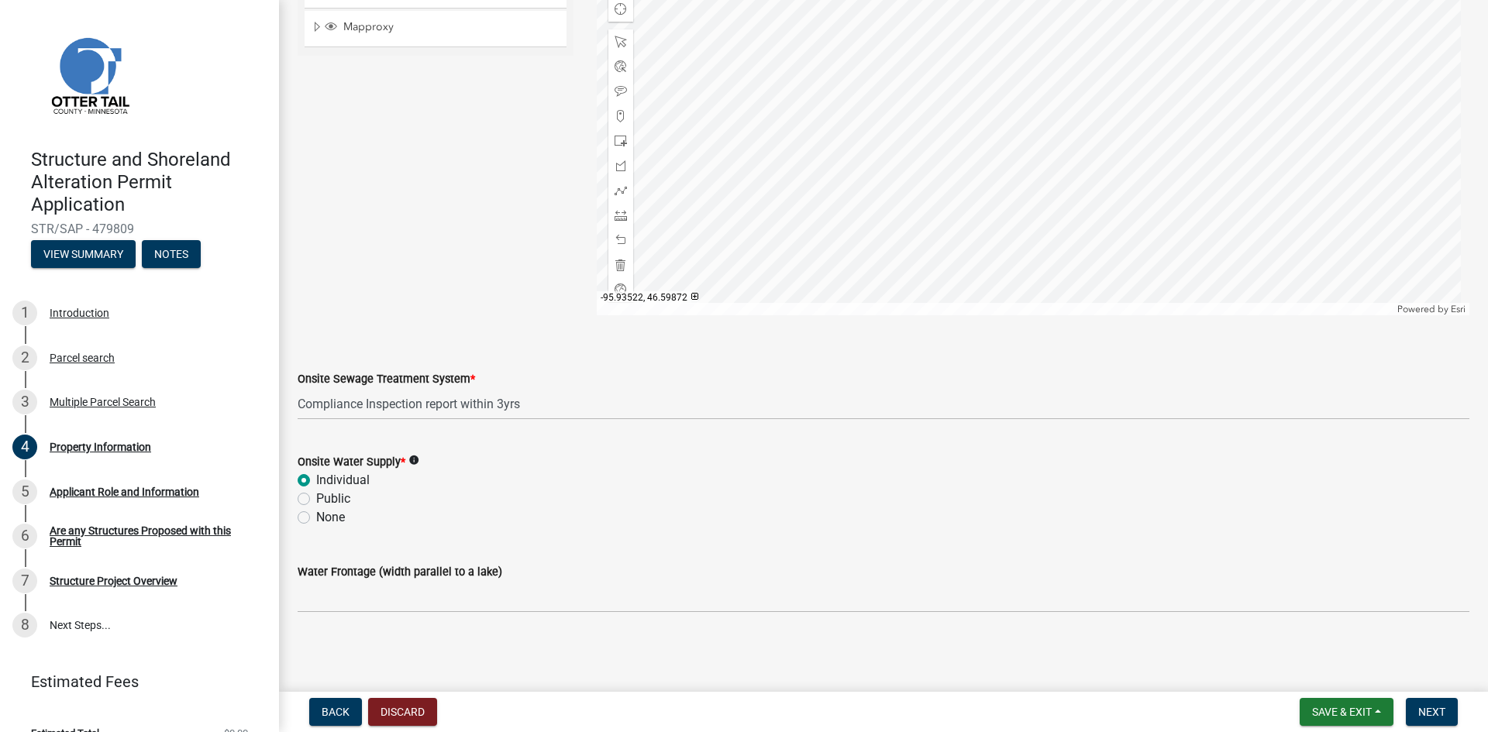
scroll to position [887, 0]
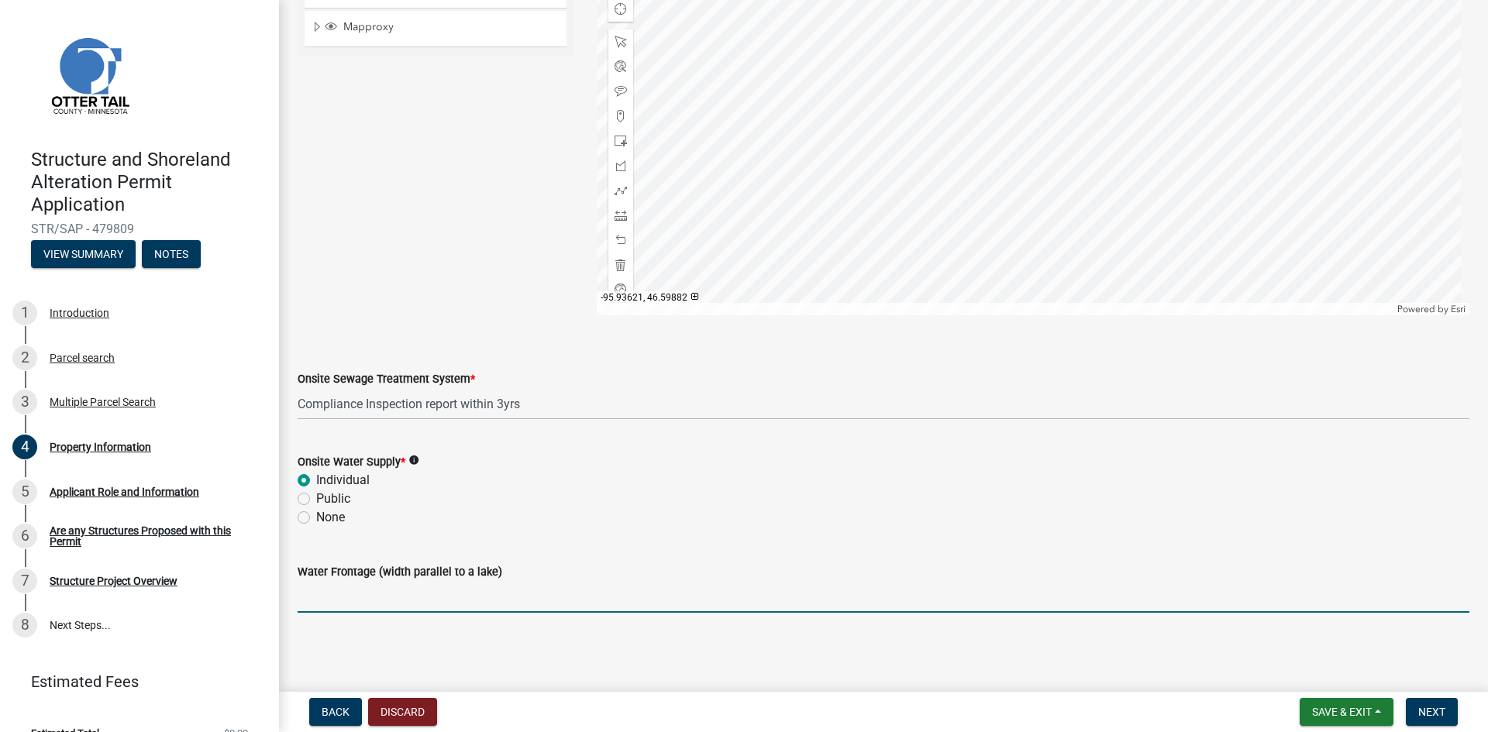
click at [479, 587] on input "Water Frontage (width parallel to a lake)" at bounding box center [884, 597] width 1172 height 32
type input "75ft"
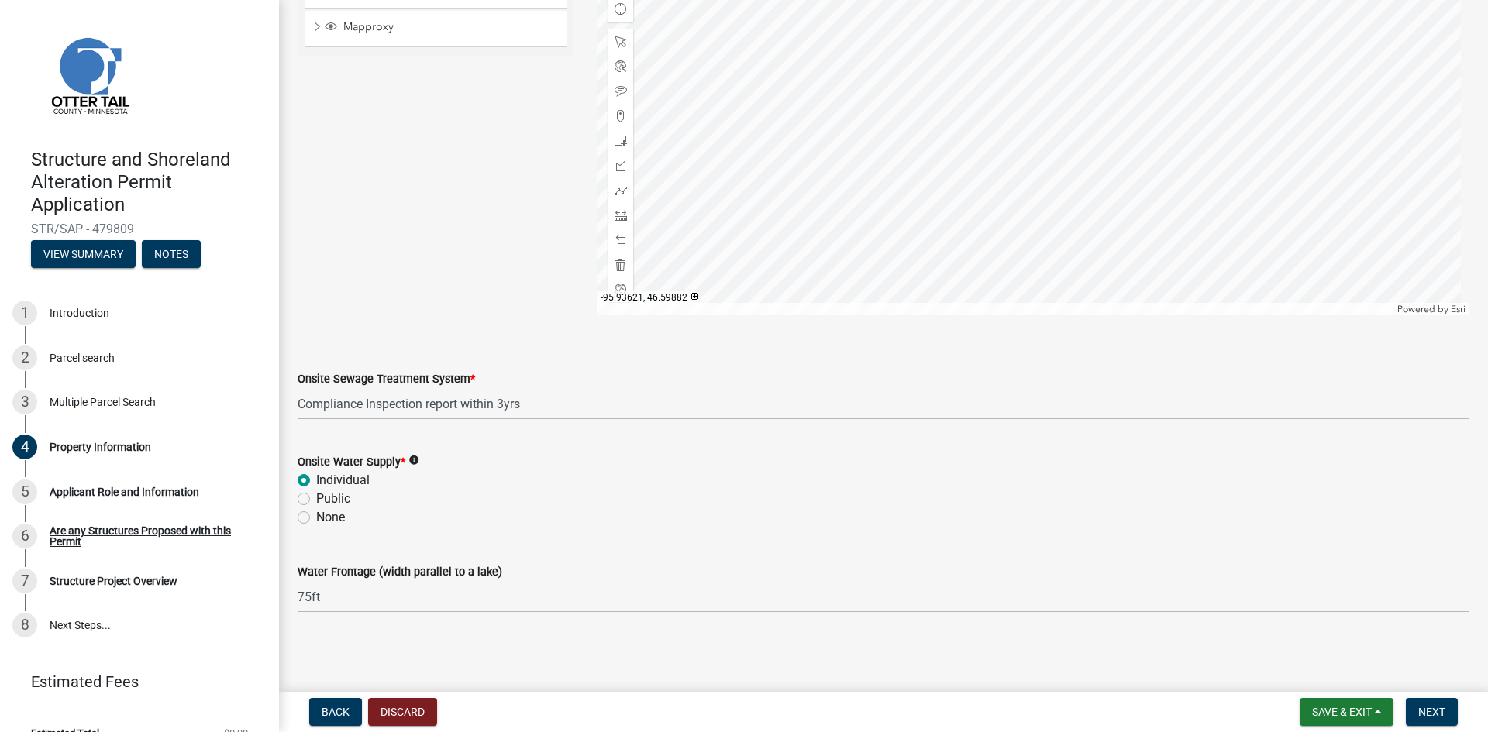
scroll to position [810, 0]
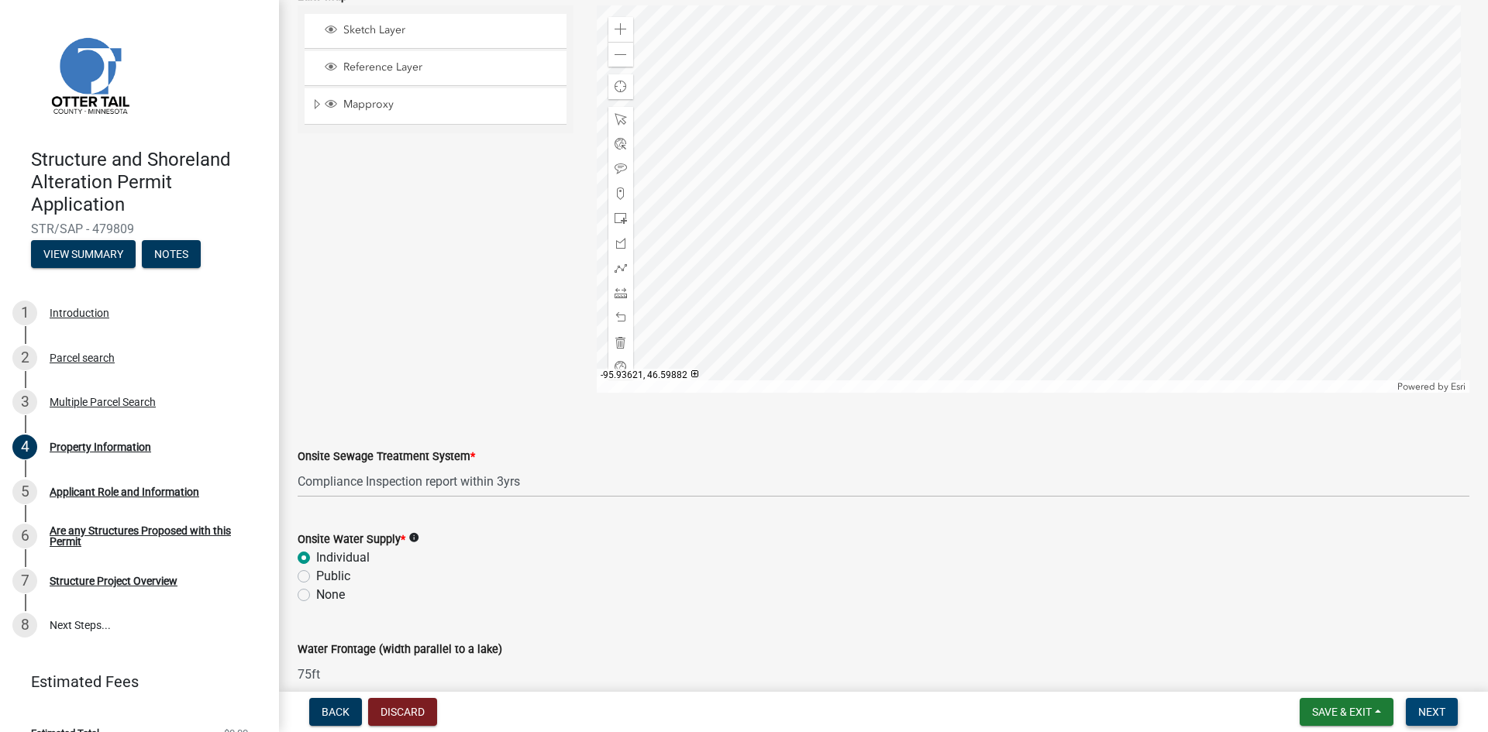
click at [1414, 710] on button "Next" at bounding box center [1432, 712] width 52 height 28
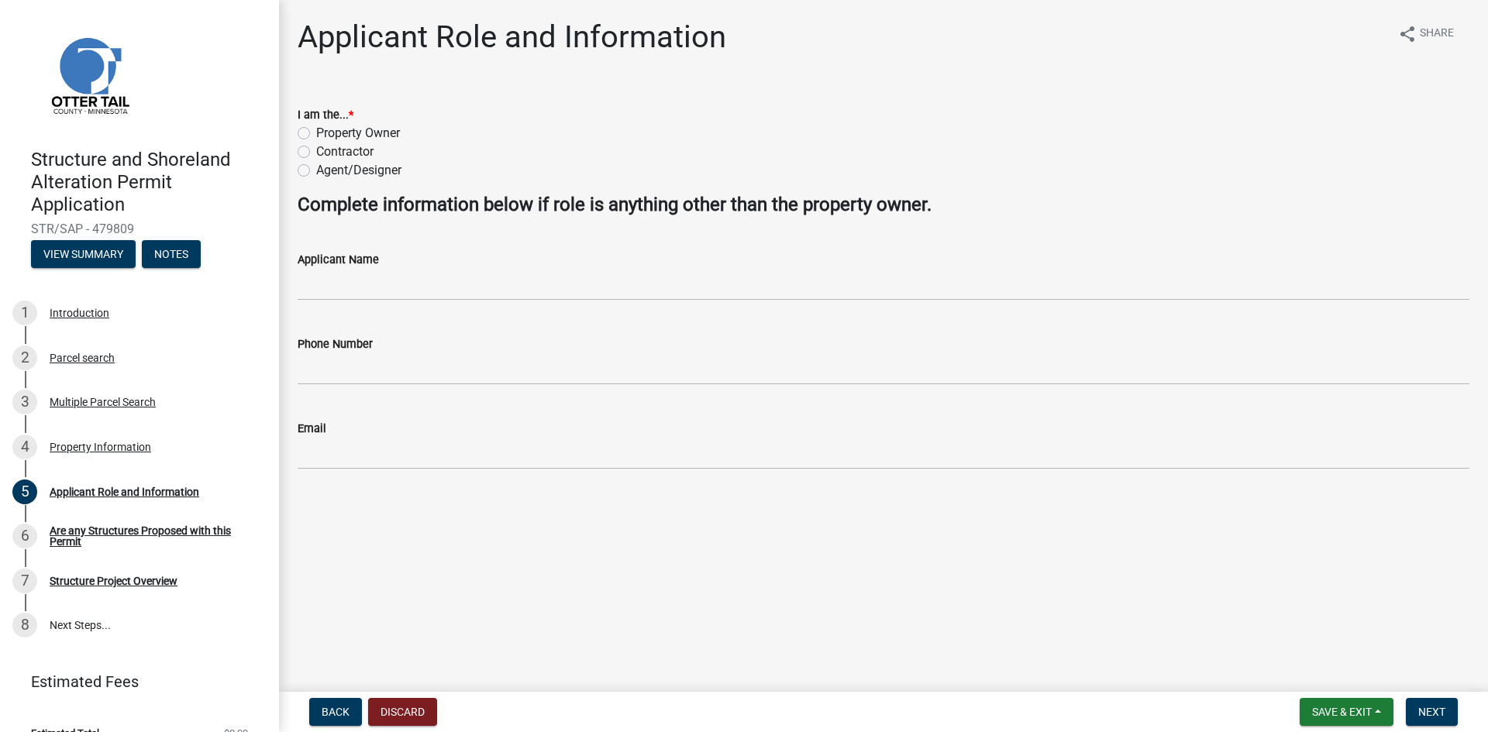
click at [353, 133] on label "Property Owner" at bounding box center [358, 133] width 84 height 19
click at [326, 133] on input "Property Owner" at bounding box center [321, 129] width 10 height 10
radio input "true"
click at [1431, 712] on span "Next" at bounding box center [1431, 712] width 27 height 12
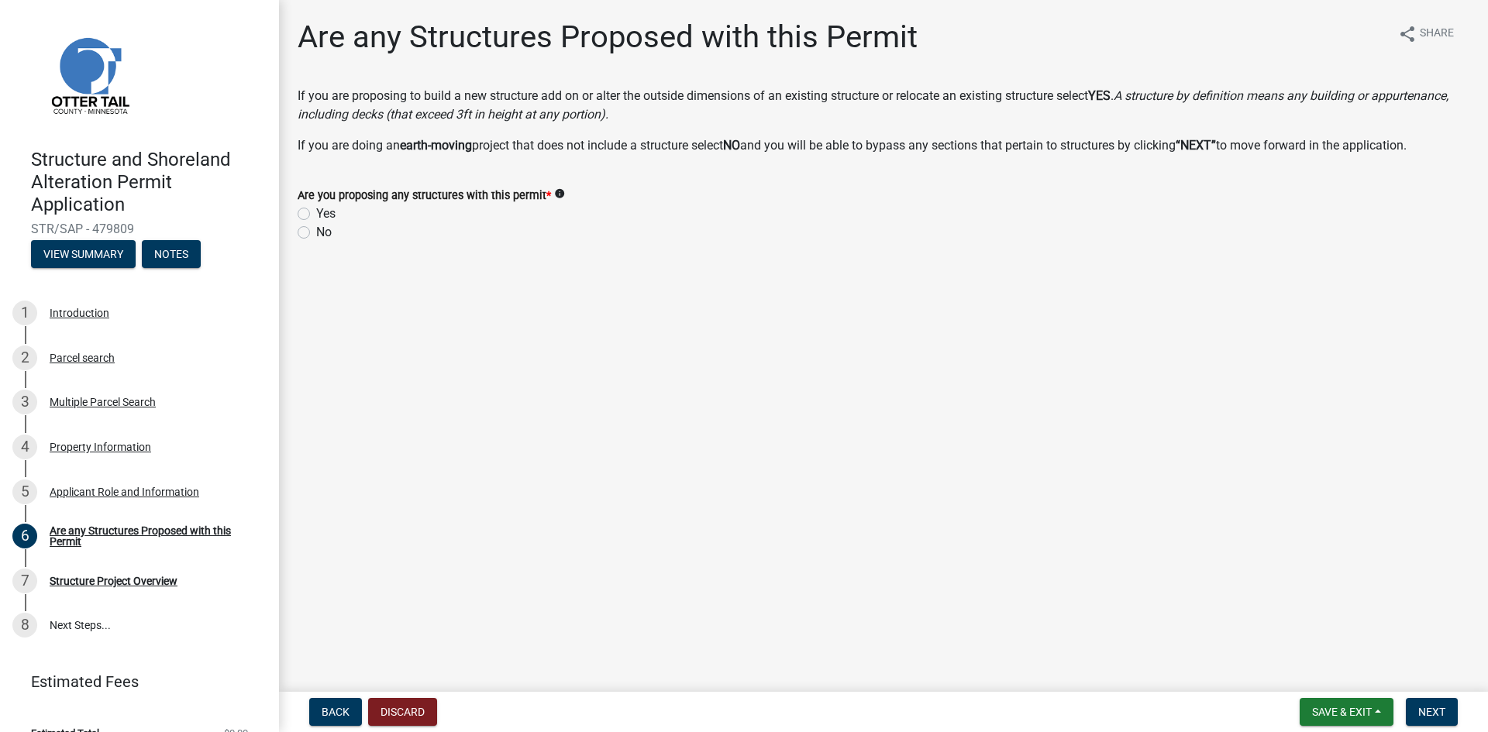
click at [316, 209] on label "Yes" at bounding box center [325, 214] width 19 height 19
click at [316, 209] on input "Yes" at bounding box center [321, 210] width 10 height 10
radio input "true"
click at [1421, 704] on button "Next" at bounding box center [1432, 712] width 52 height 28
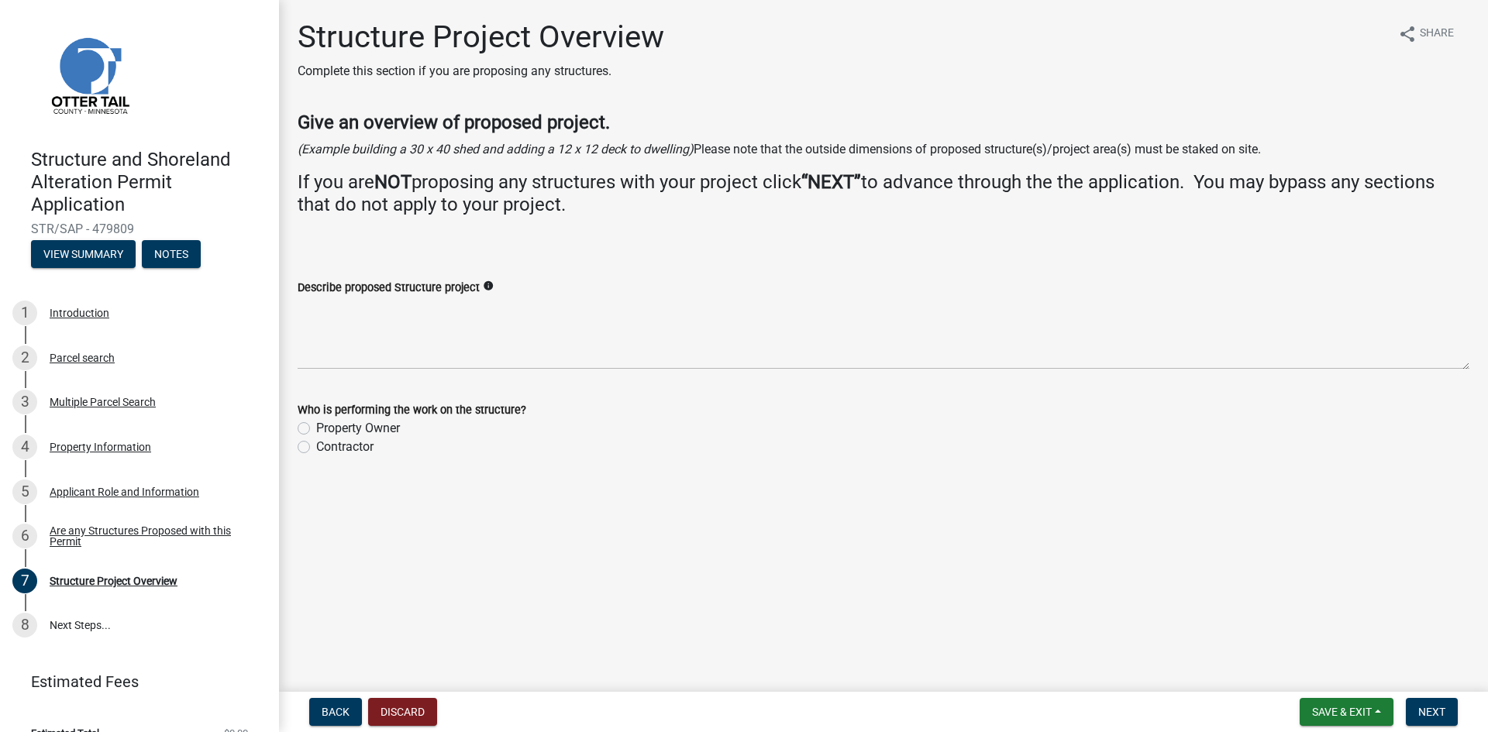
click at [395, 428] on label "Property Owner" at bounding box center [358, 428] width 84 height 19
click at [326, 428] on input "Property Owner" at bounding box center [321, 424] width 10 height 10
radio input "true"
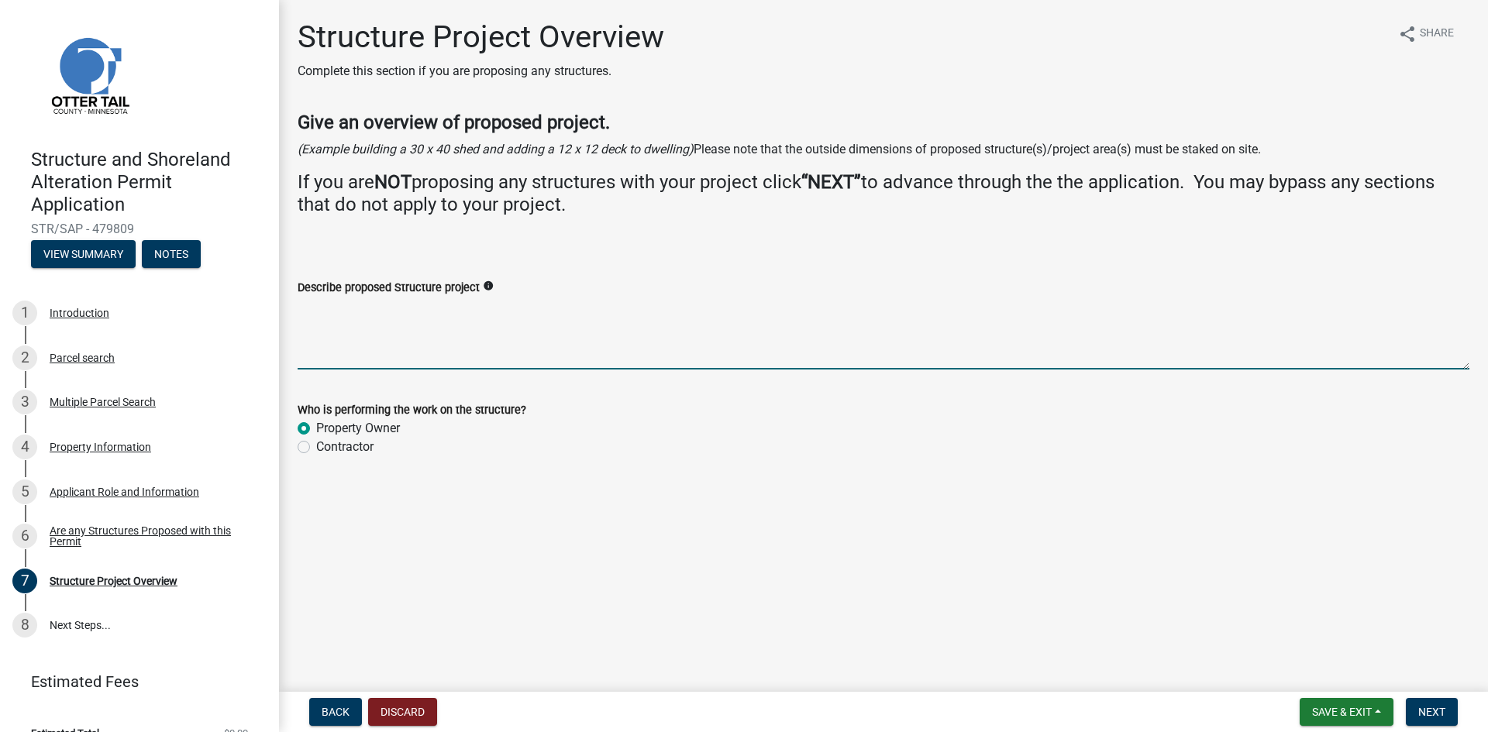
click at [432, 353] on textarea "Describe proposed Structure project" at bounding box center [884, 333] width 1172 height 73
type textarea "Removing existing deck and replacing with new deck. Deck is 'L' shaped. 30'x6' …"
click at [1417, 708] on button "Next" at bounding box center [1432, 712] width 52 height 28
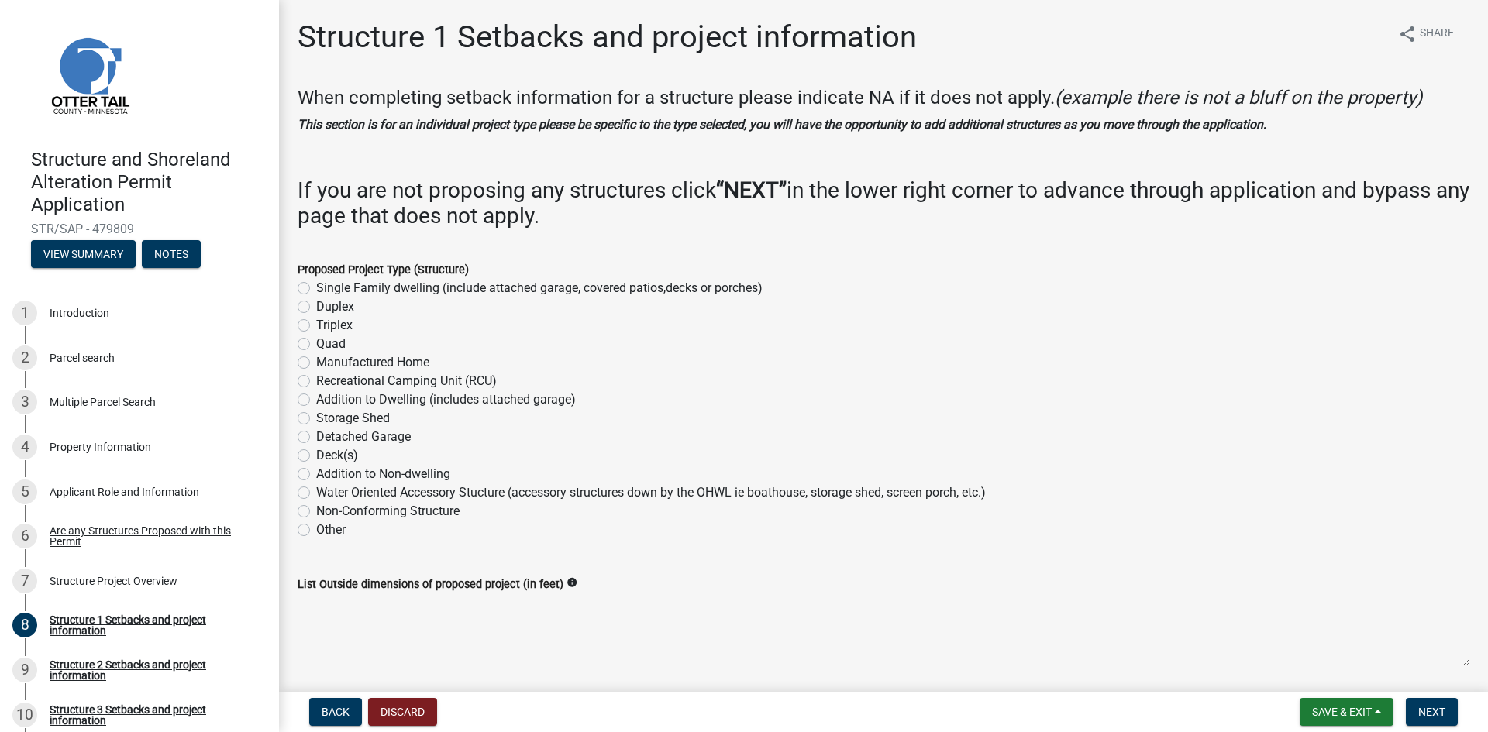
click at [316, 456] on label "Deck(s)" at bounding box center [337, 455] width 42 height 19
click at [316, 456] on input "Deck(s)" at bounding box center [321, 451] width 10 height 10
radio input "true"
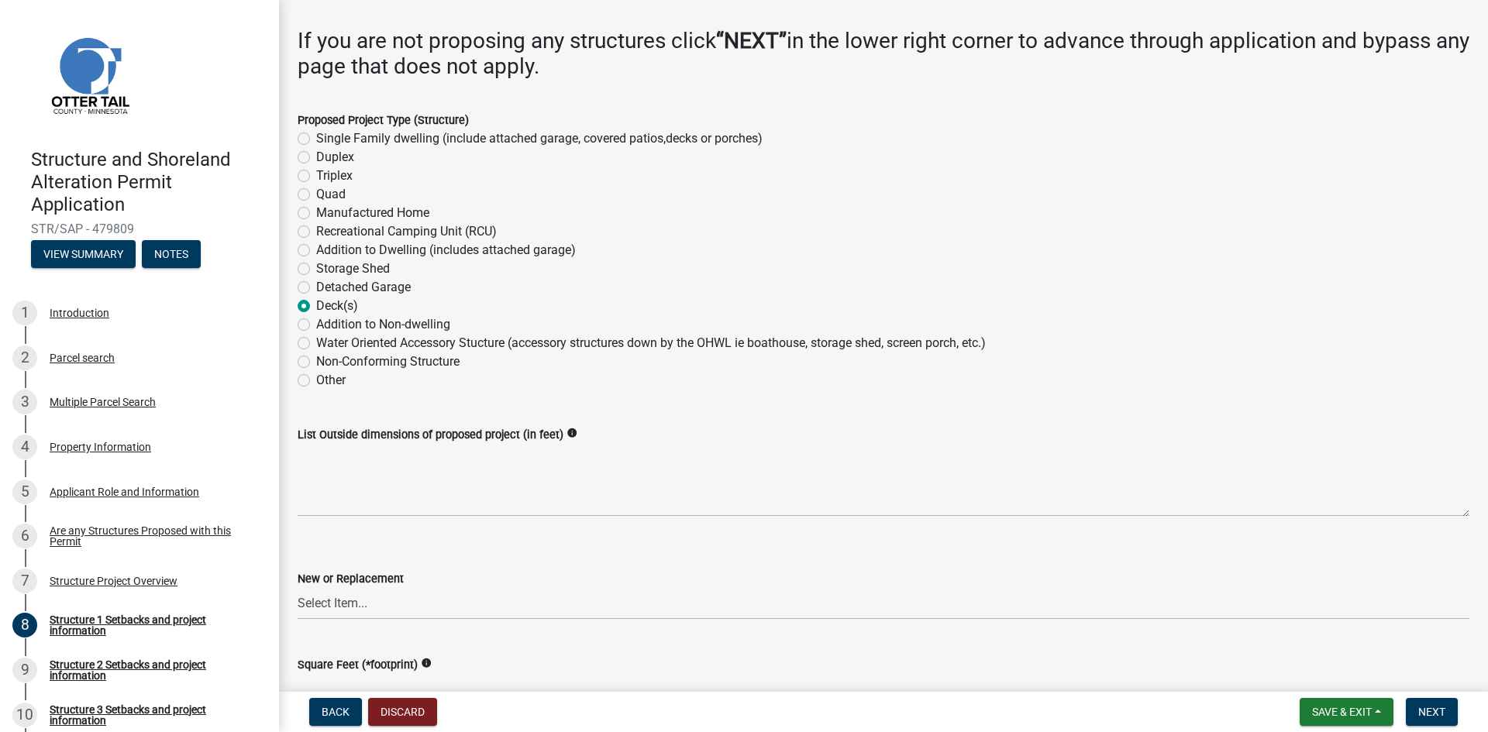
scroll to position [155, 0]
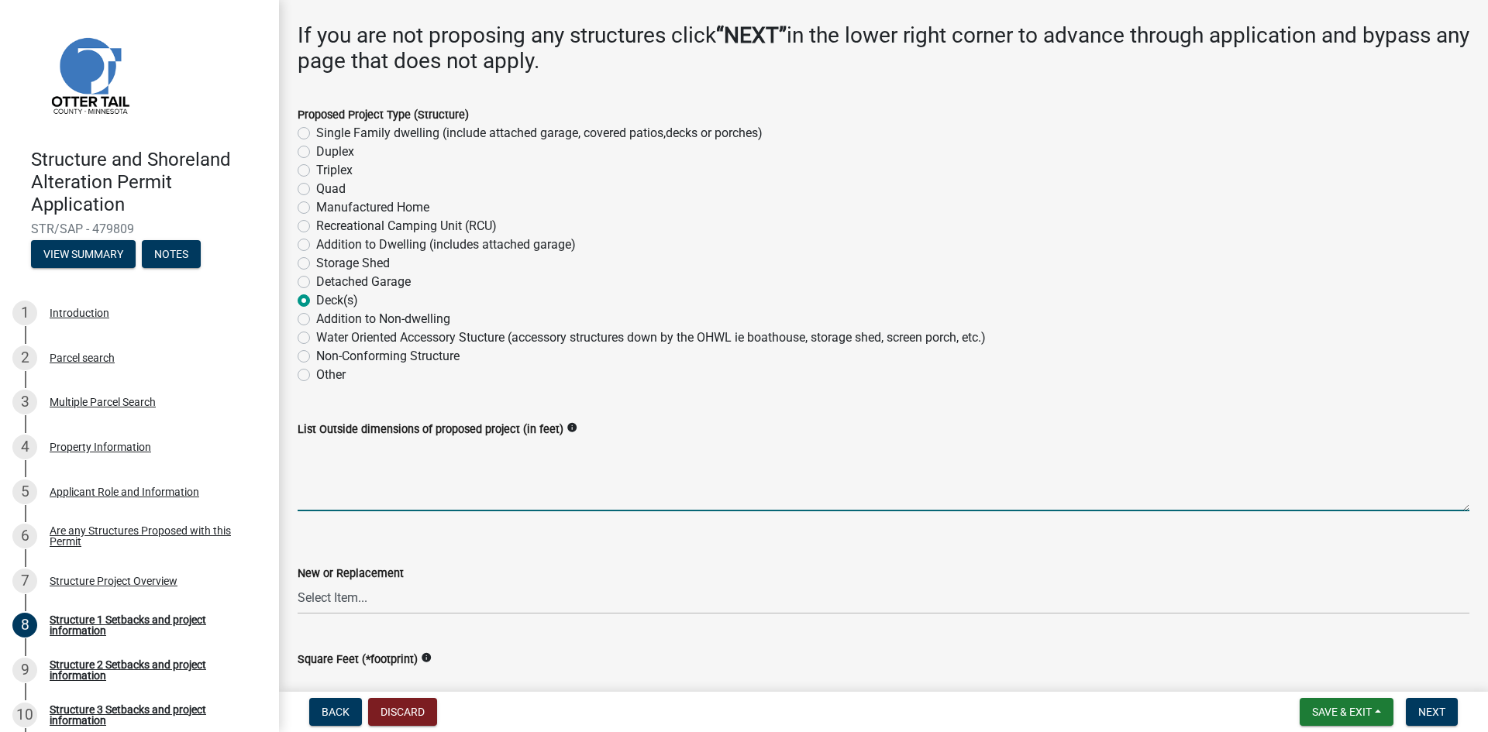
click at [515, 494] on textarea "List Outside dimensions of proposed project (in feet)" at bounding box center [884, 475] width 1172 height 73
type textarea "66"
click at [476, 592] on select "Select Item... New Replacement" at bounding box center [884, 599] width 1172 height 32
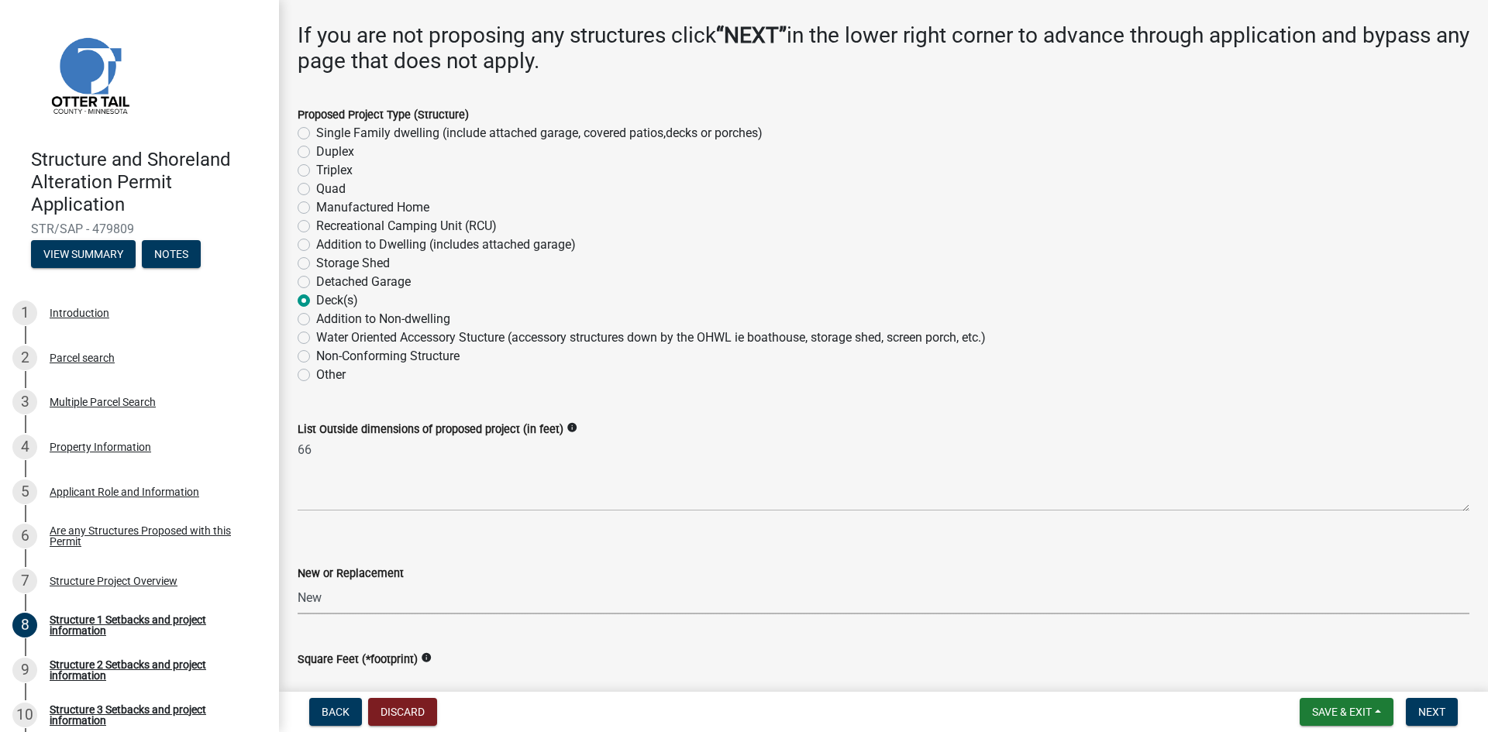
click at [298, 583] on select "Select Item... New Replacement" at bounding box center [884, 599] width 1172 height 32
select select "c185e313-3403-4239-bd61-bb563c58a77a"
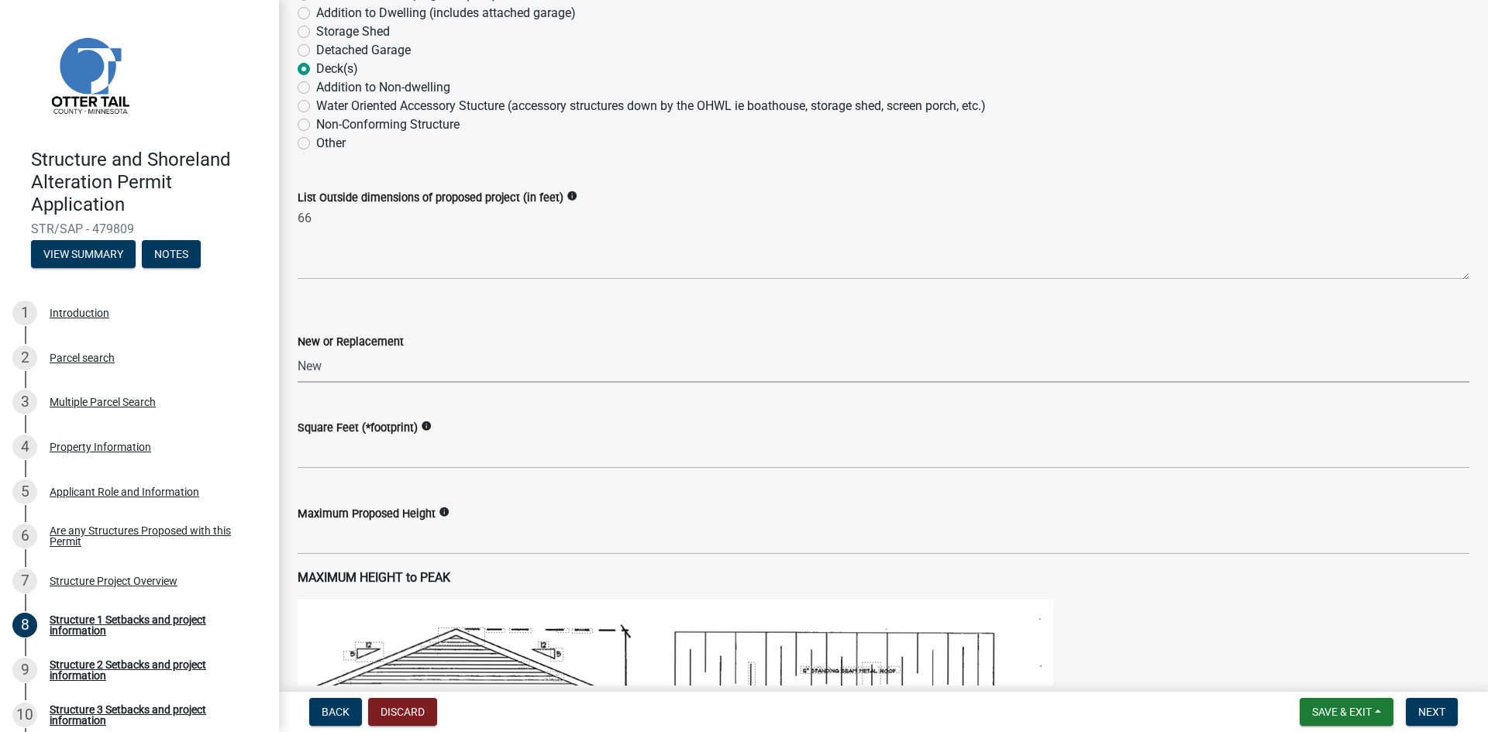
scroll to position [387, 0]
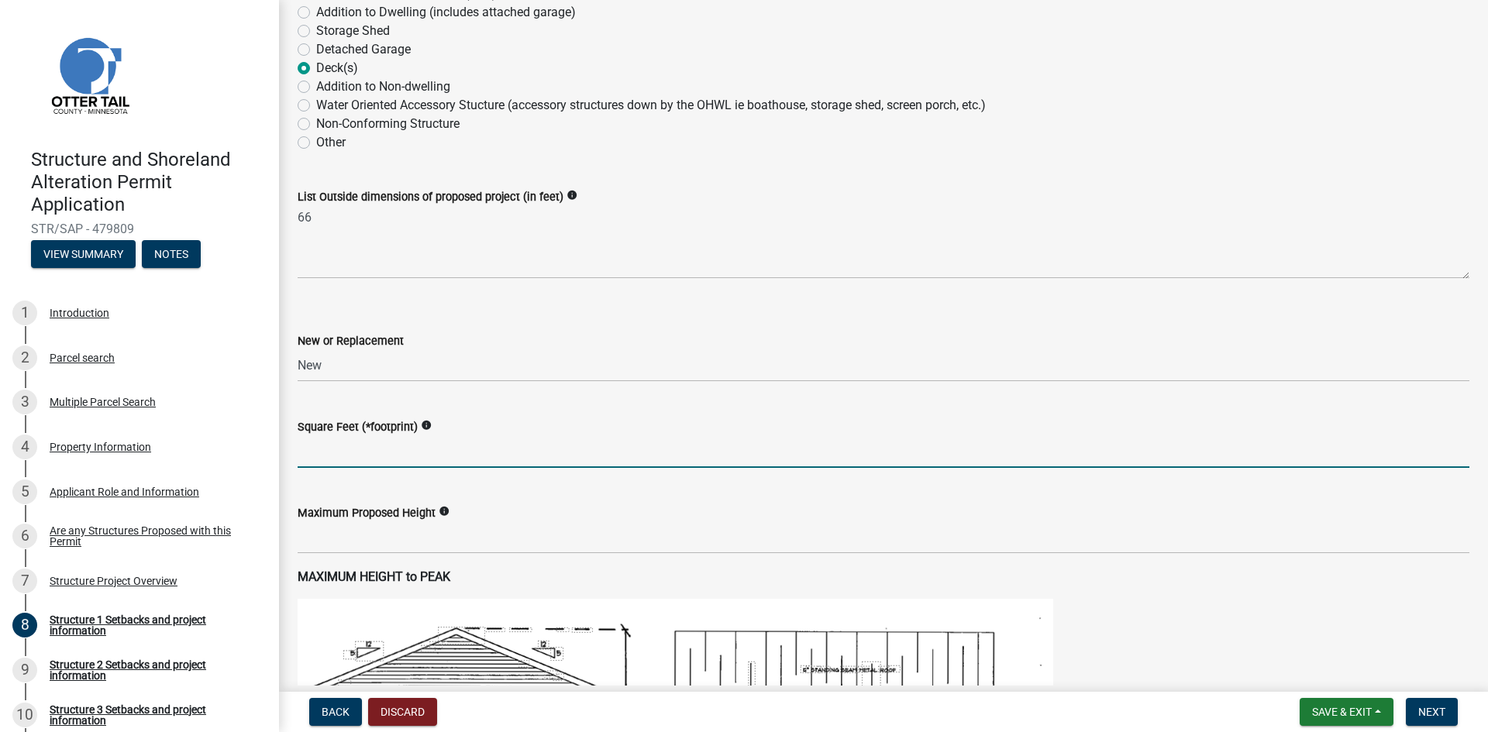
click at [549, 461] on input "text" at bounding box center [884, 452] width 1172 height 32
type input "396"
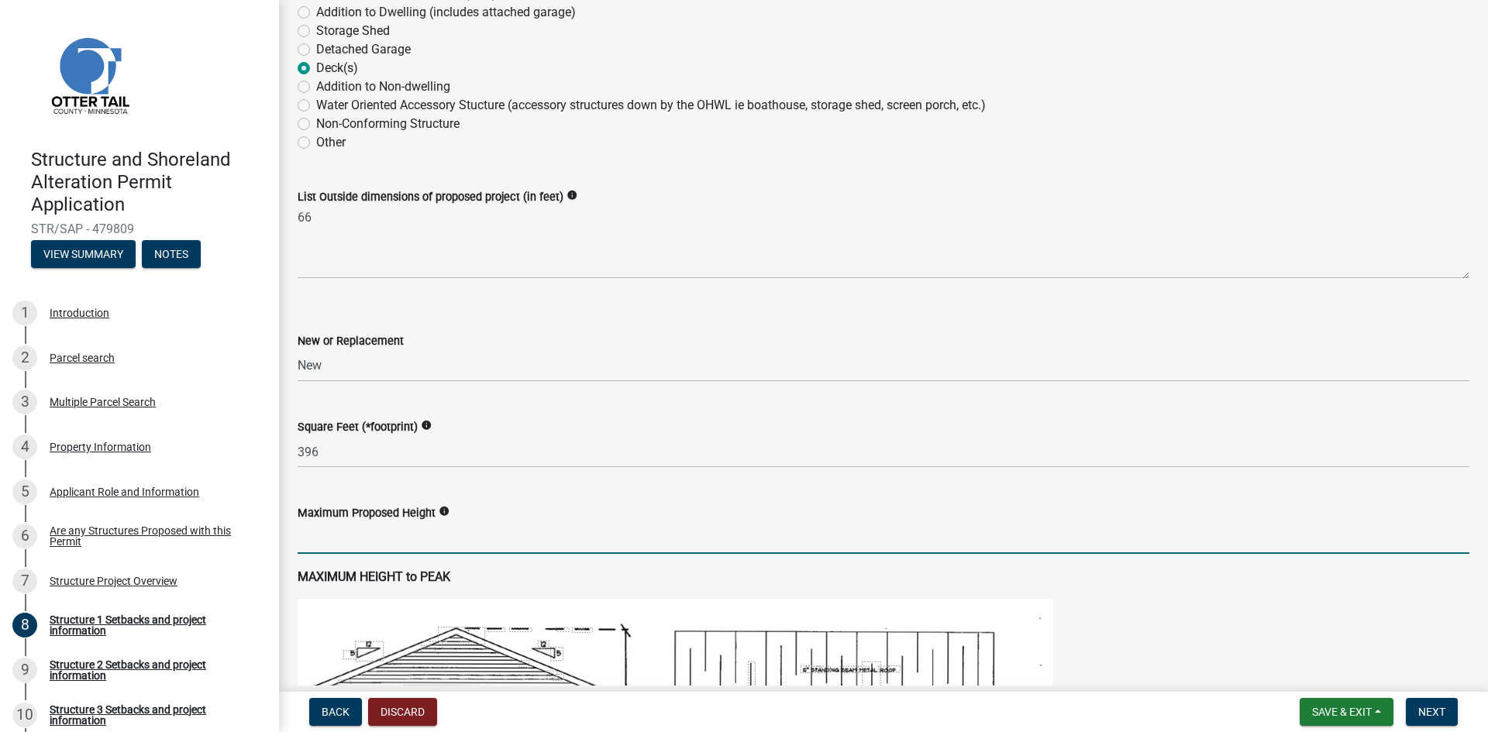
click at [529, 534] on input "text" at bounding box center [884, 538] width 1172 height 32
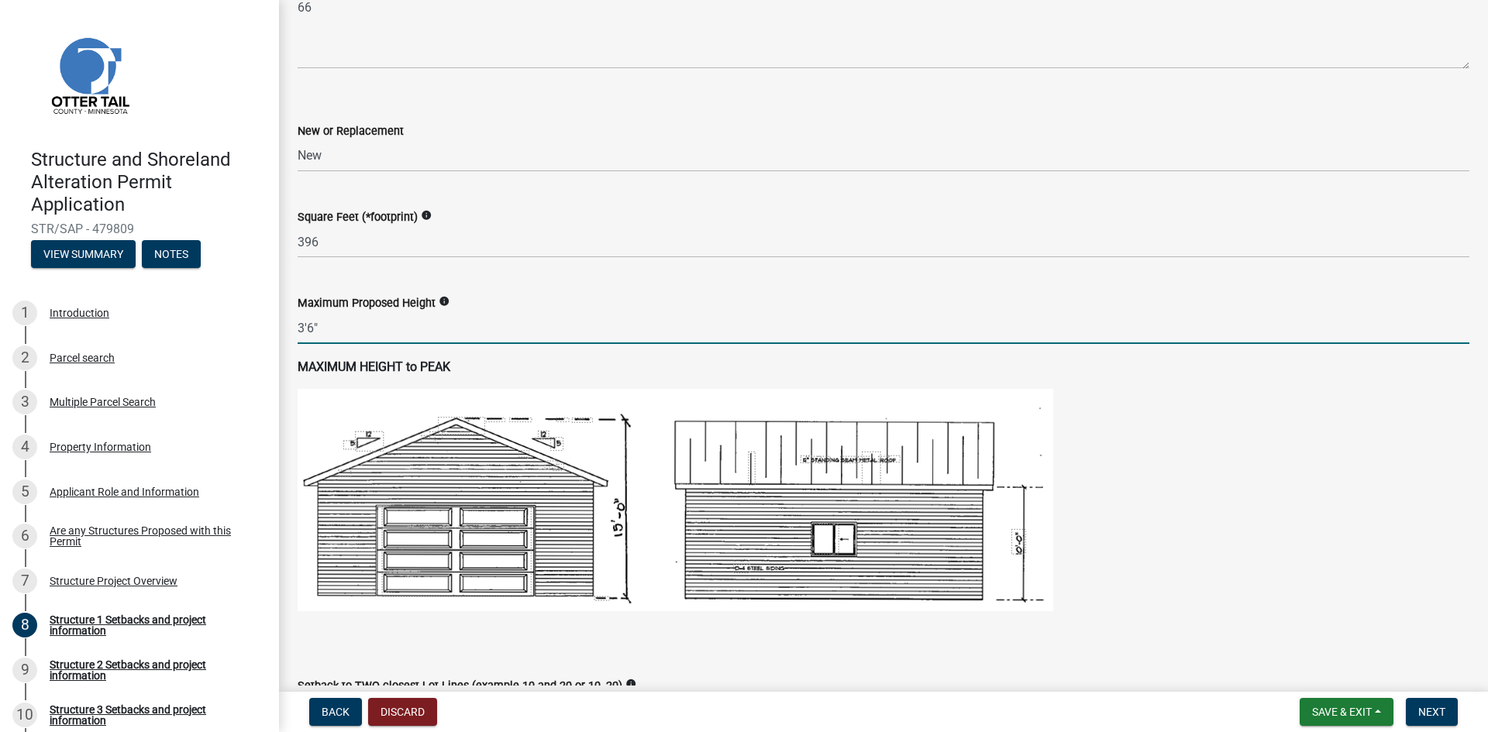
scroll to position [620, 0]
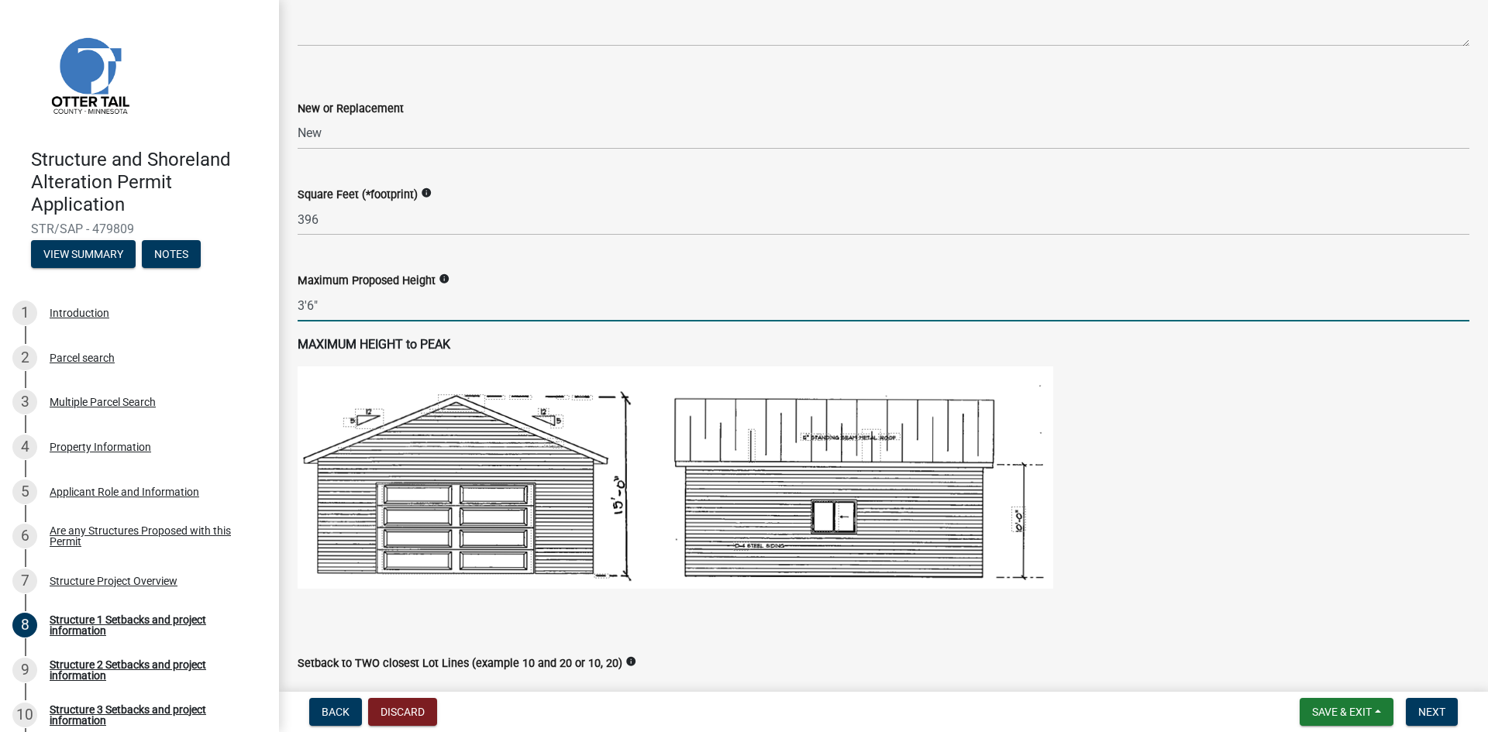
type input "36"
click at [859, 654] on div "Setback to TWO closest Lot Lines (example 10 and 20 or 10, 20) info" at bounding box center [884, 663] width 1172 height 19
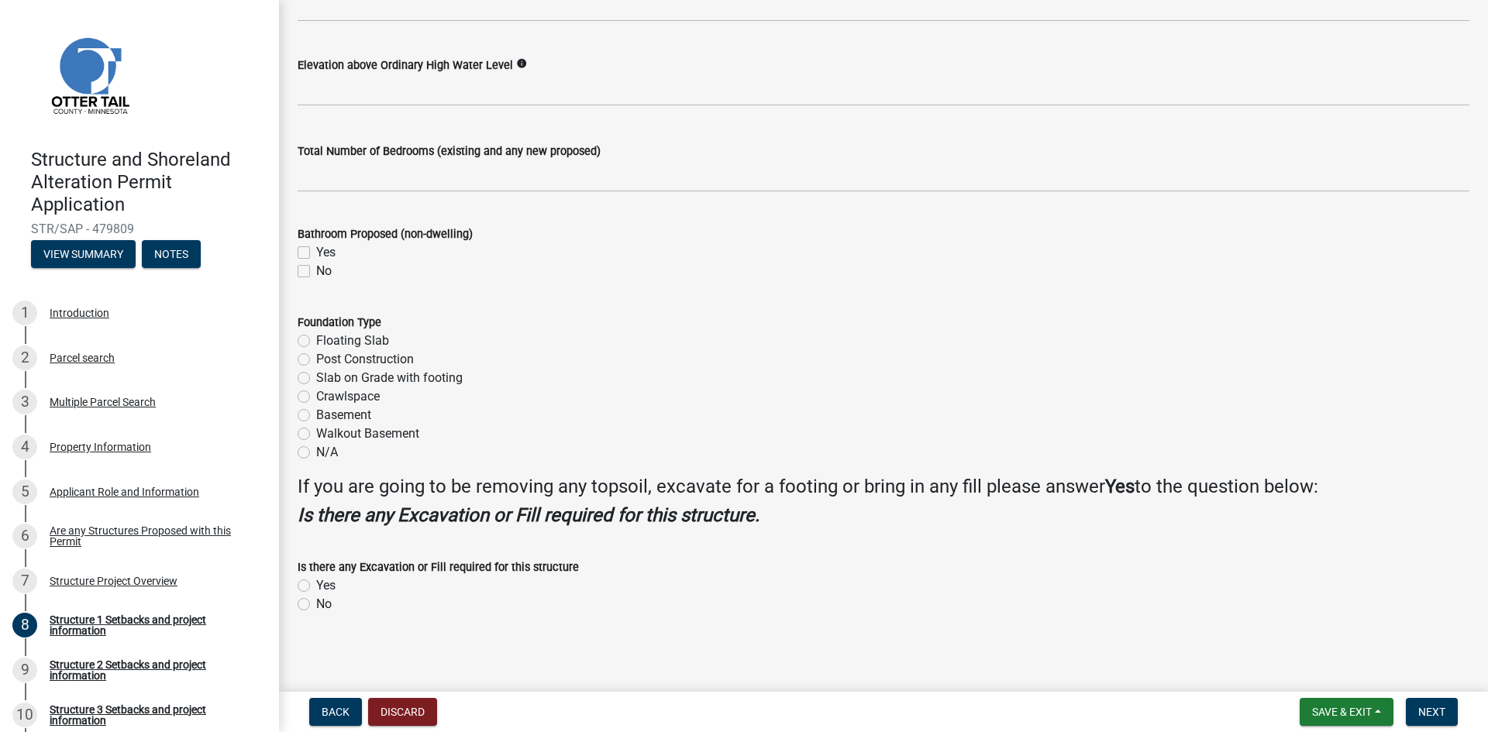
scroll to position [1731, 0]
click at [311, 602] on div "No" at bounding box center [884, 602] width 1172 height 19
click at [316, 602] on label "No" at bounding box center [323, 602] width 15 height 19
click at [316, 602] on input "No" at bounding box center [321, 598] width 10 height 10
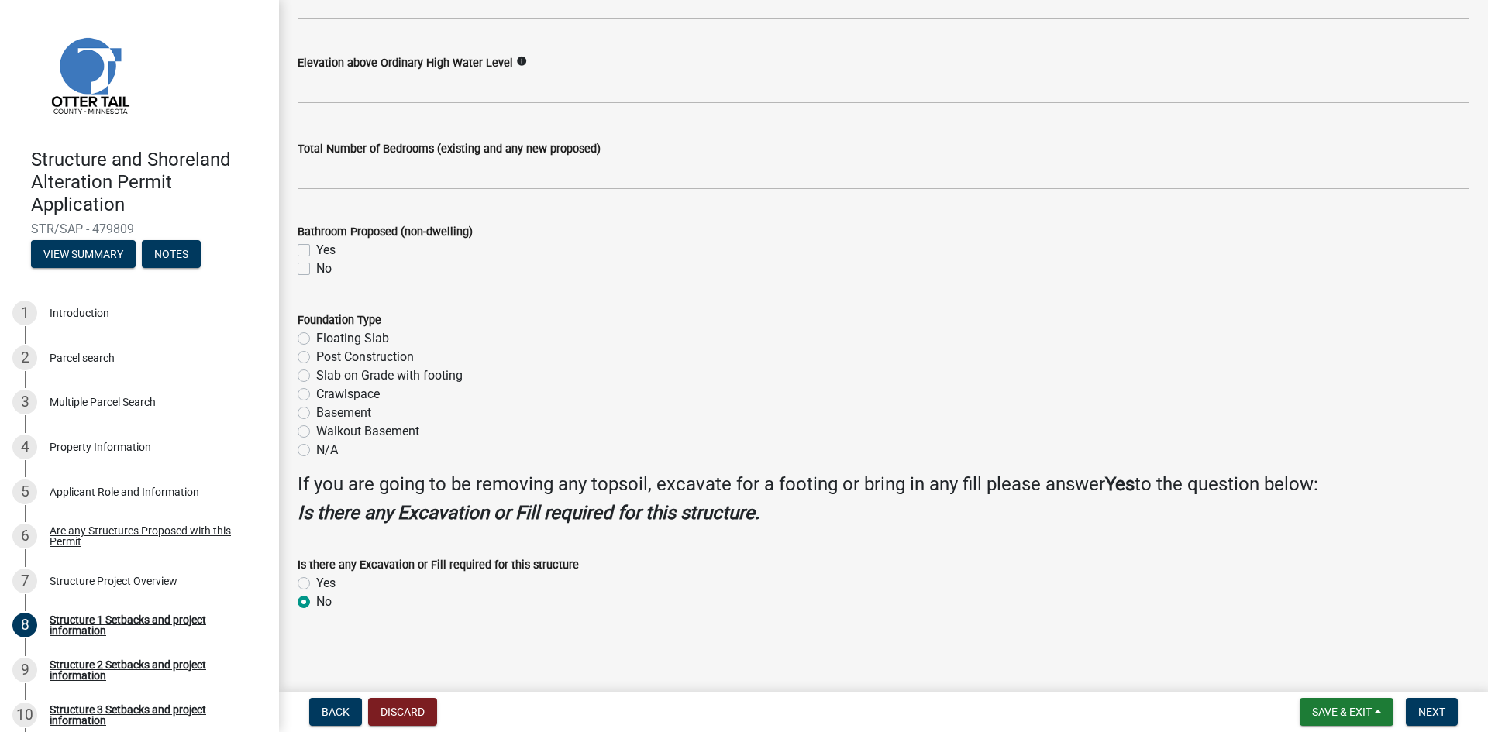
radio input "true"
click at [1428, 712] on span "Next" at bounding box center [1431, 712] width 27 height 12
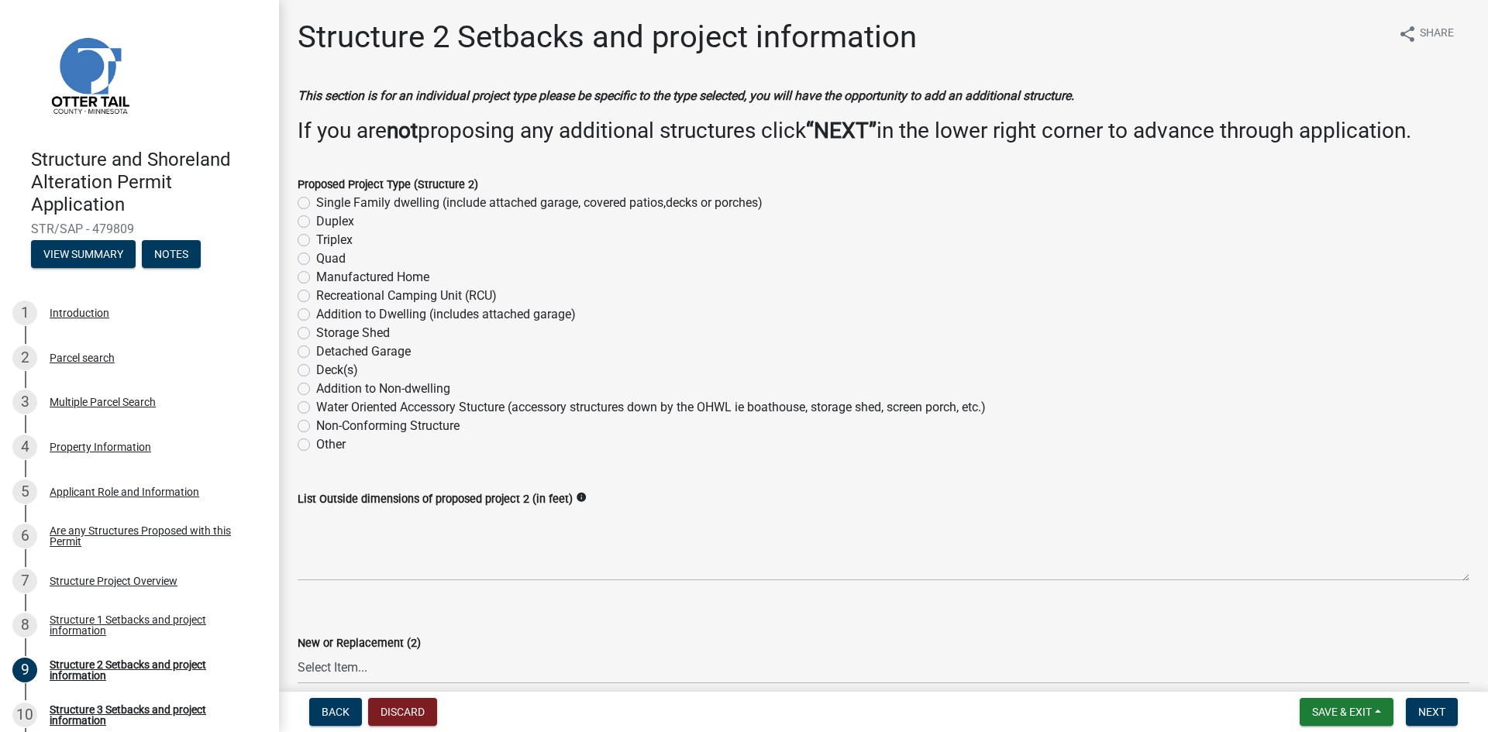
click at [316, 370] on label "Deck(s)" at bounding box center [337, 370] width 42 height 19
click at [316, 370] on input "Deck(s)" at bounding box center [321, 366] width 10 height 10
radio input "true"
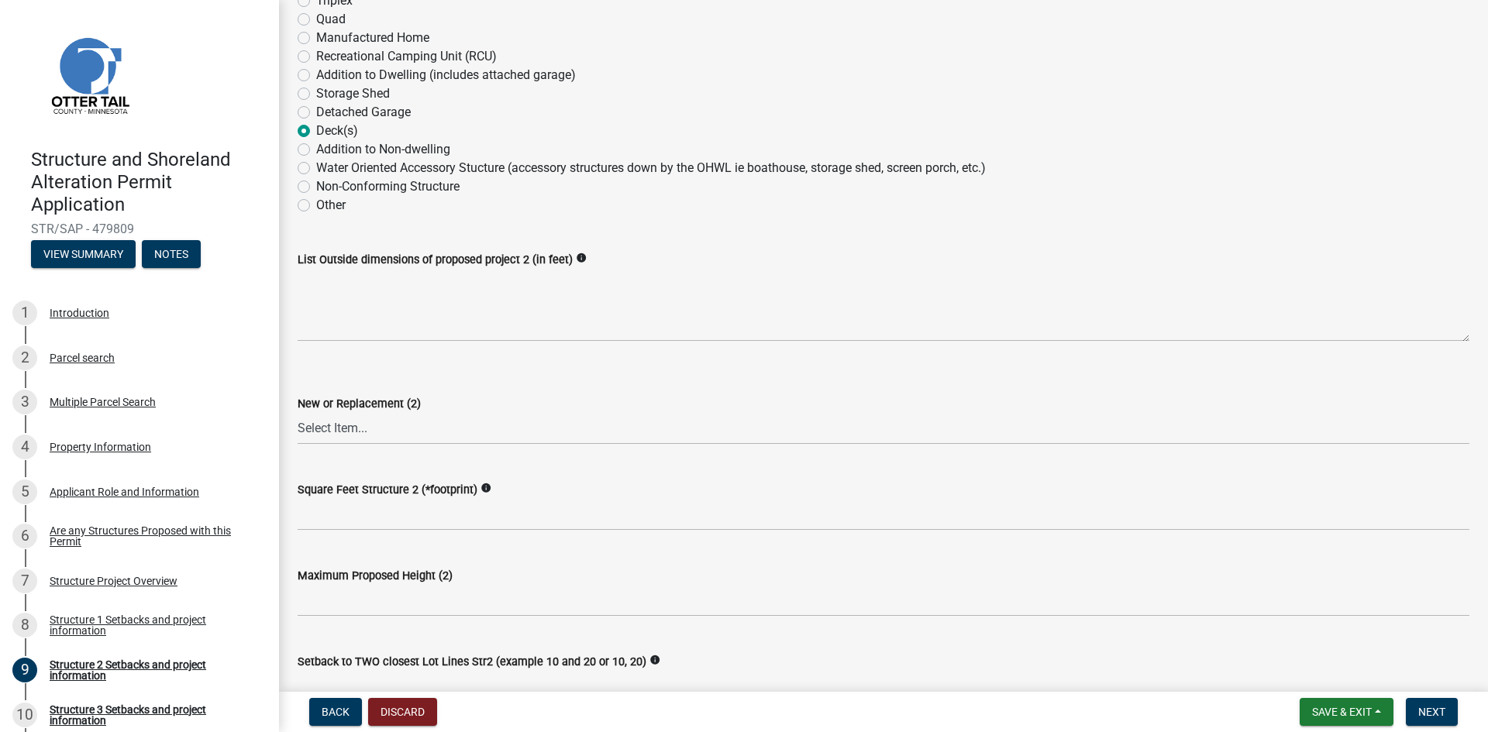
scroll to position [232, 0]
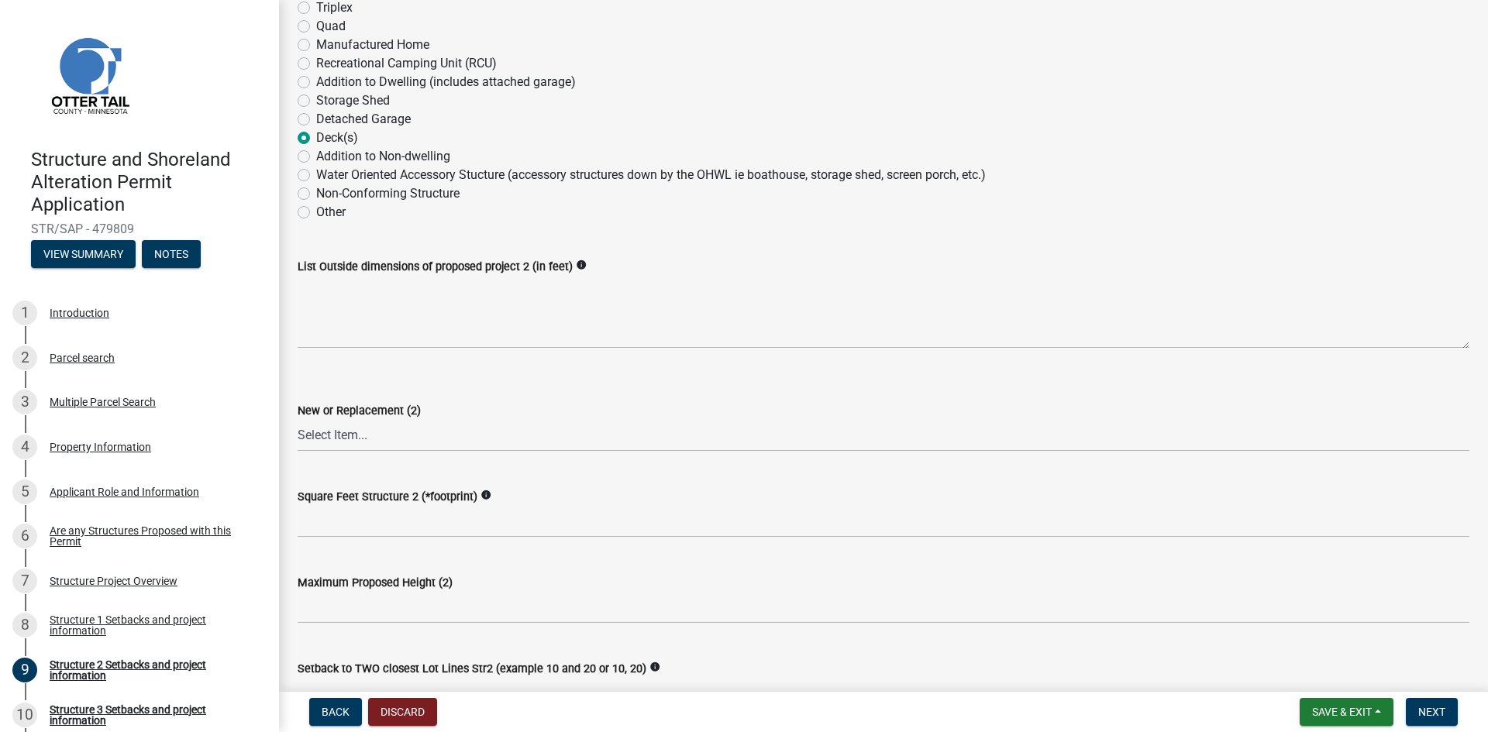
click at [316, 133] on label "Deck(s)" at bounding box center [337, 138] width 42 height 19
click at [316, 133] on input "Deck(s)" at bounding box center [321, 134] width 10 height 10
click at [311, 135] on div "Deck(s)" at bounding box center [884, 138] width 1172 height 19
click at [316, 136] on label "Deck(s)" at bounding box center [337, 138] width 42 height 19
click at [316, 136] on input "Deck(s)" at bounding box center [321, 134] width 10 height 10
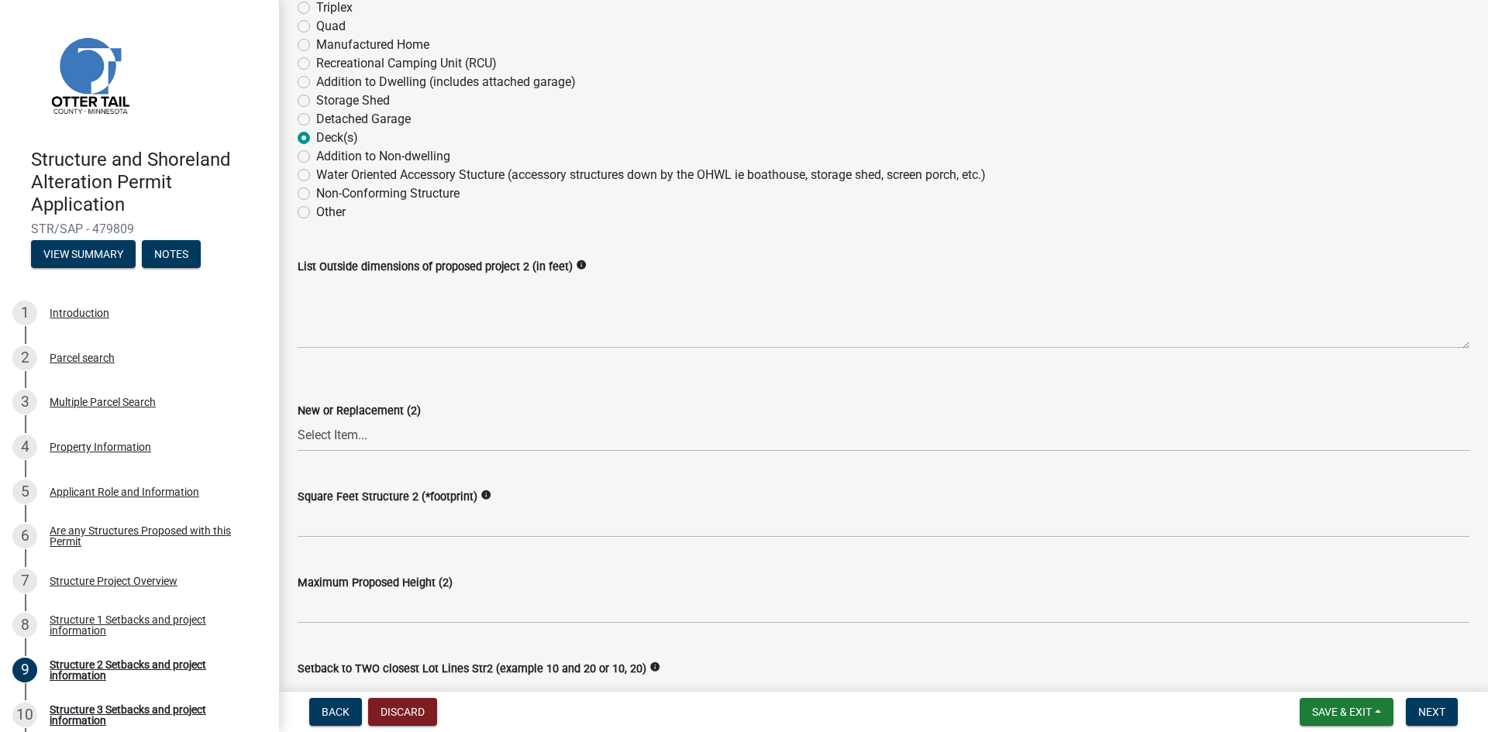
scroll to position [77, 0]
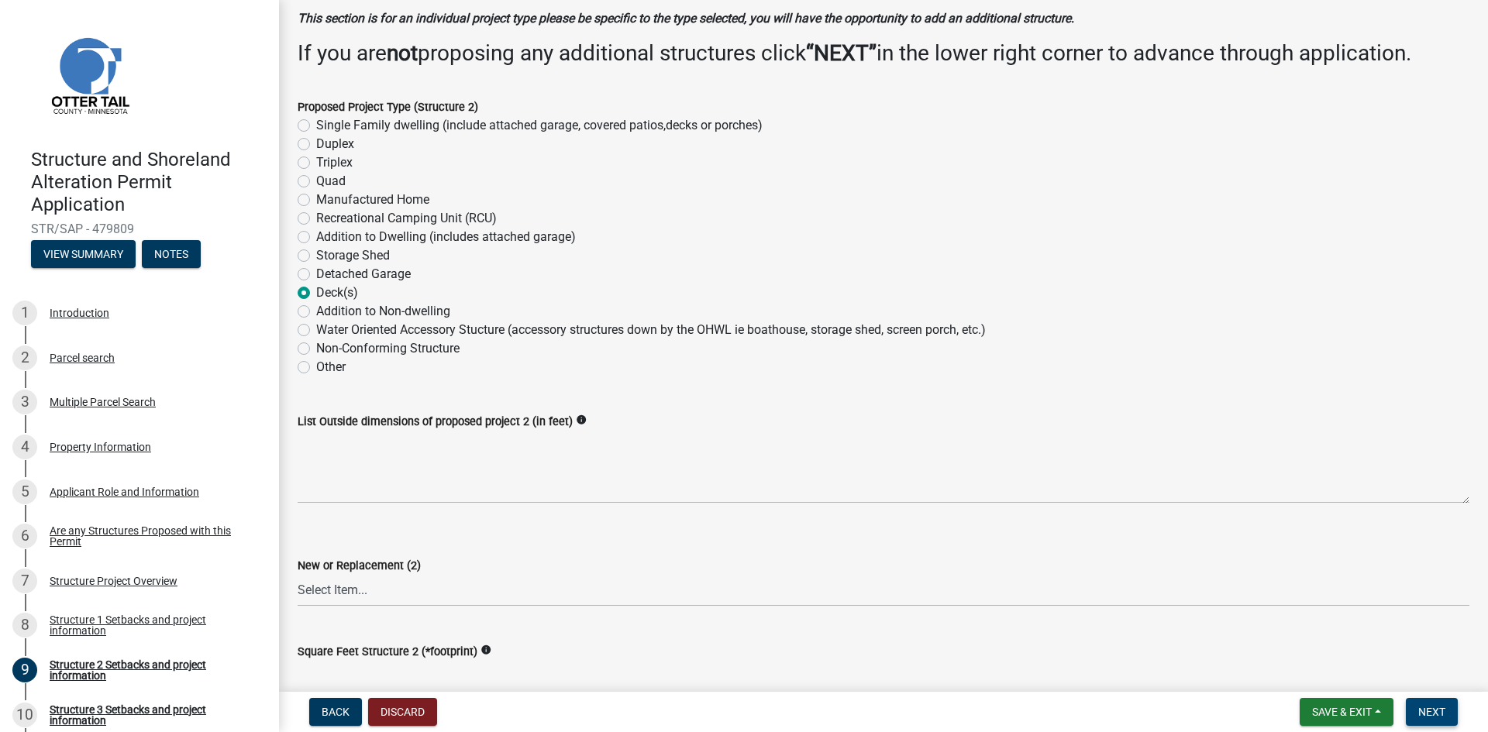
click at [1417, 708] on button "Next" at bounding box center [1432, 712] width 52 height 28
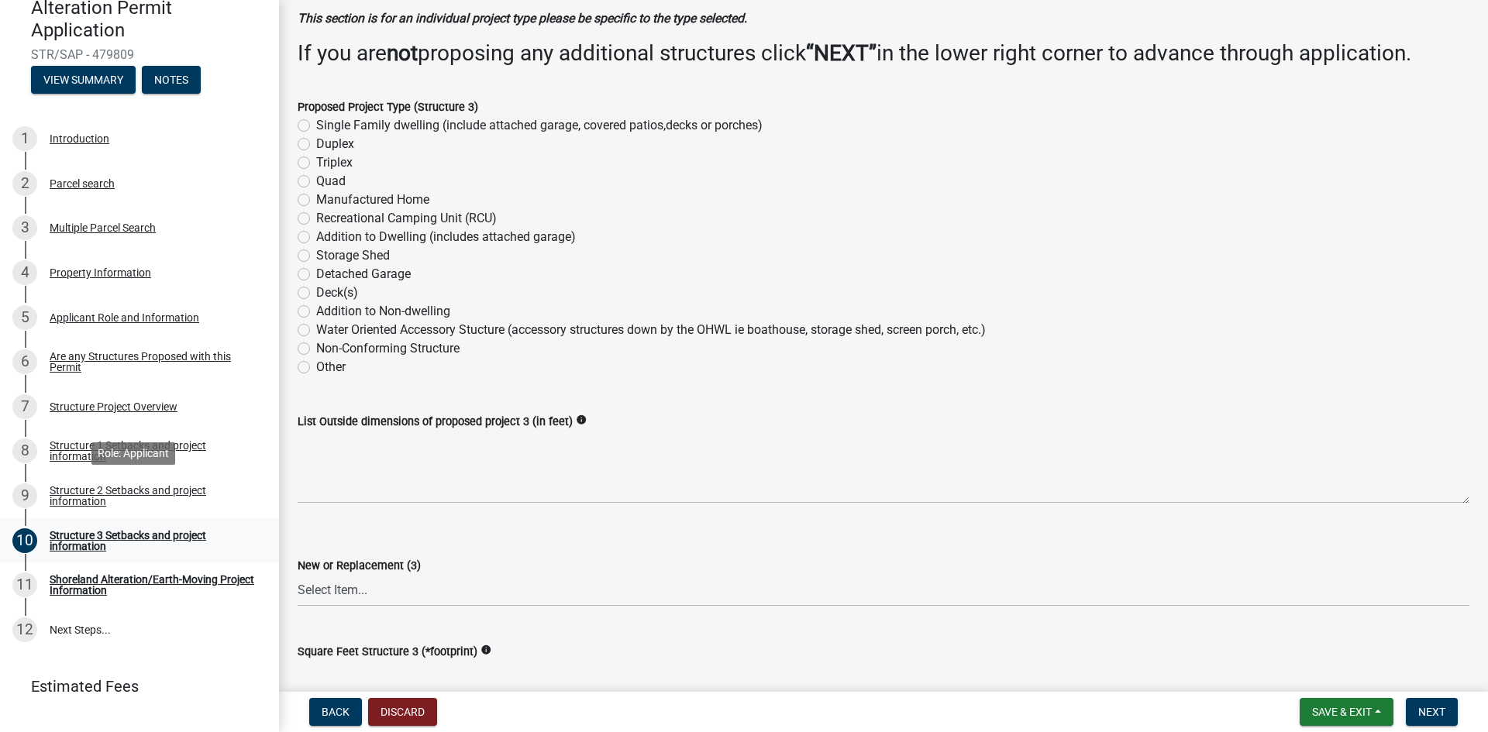
scroll to position [204, 0]
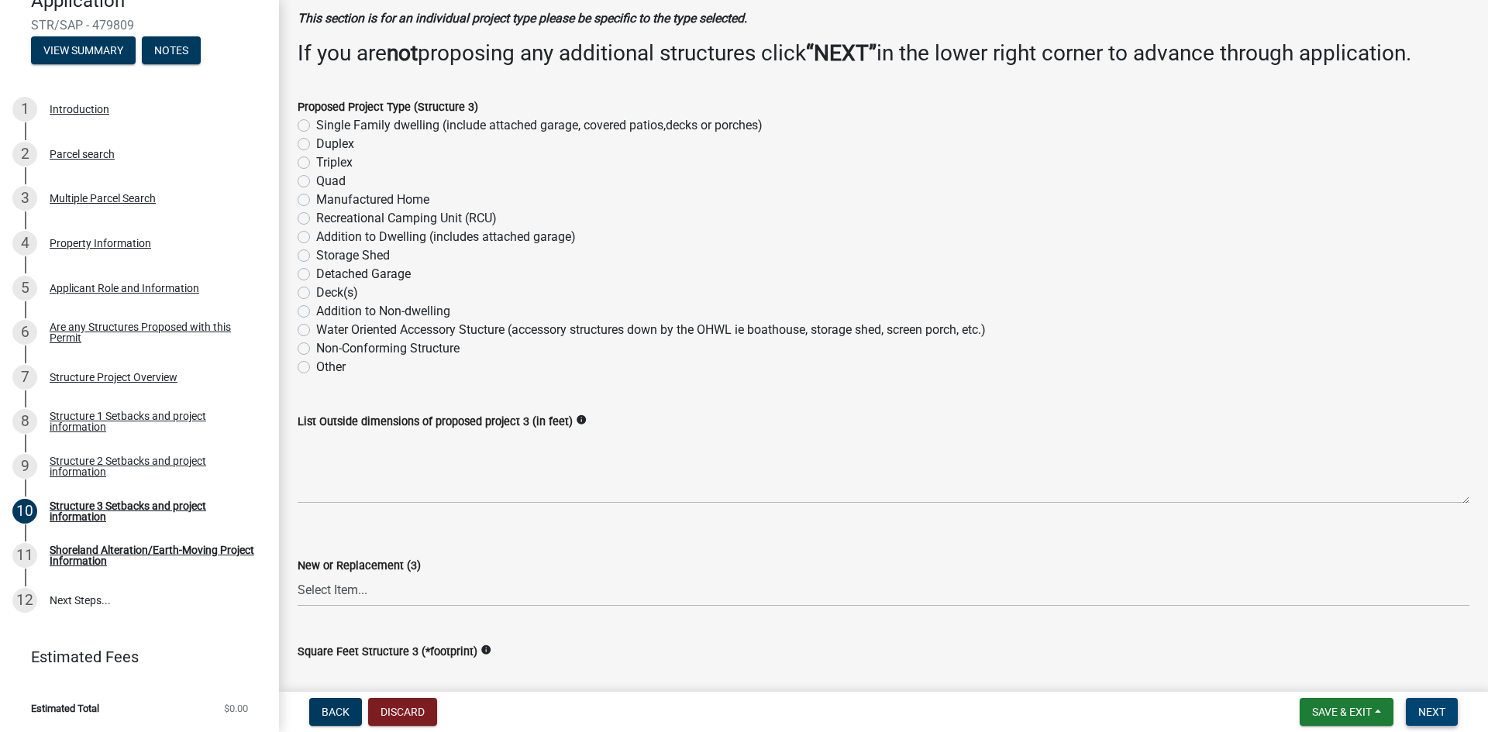
click at [1446, 716] on button "Next" at bounding box center [1432, 712] width 52 height 28
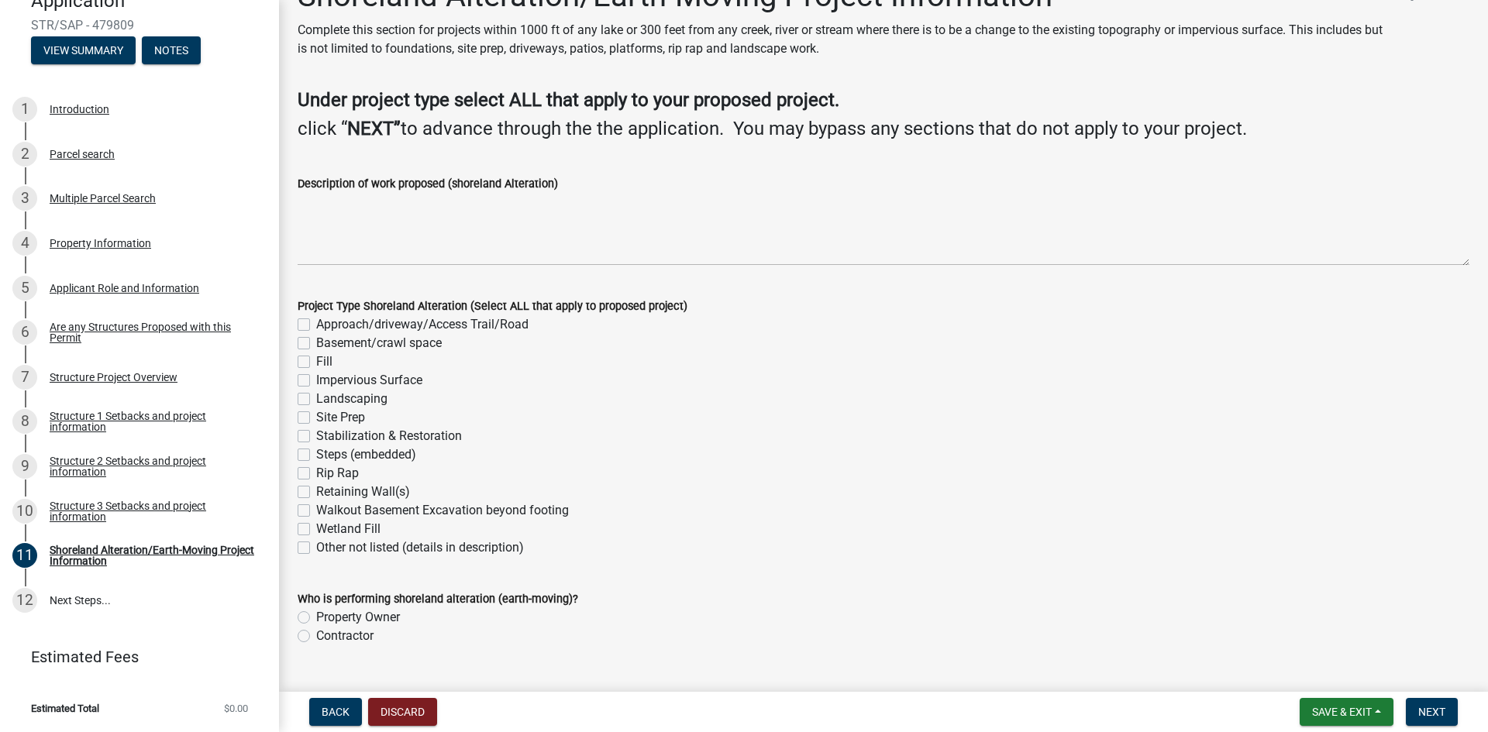
scroll to position [75, 0]
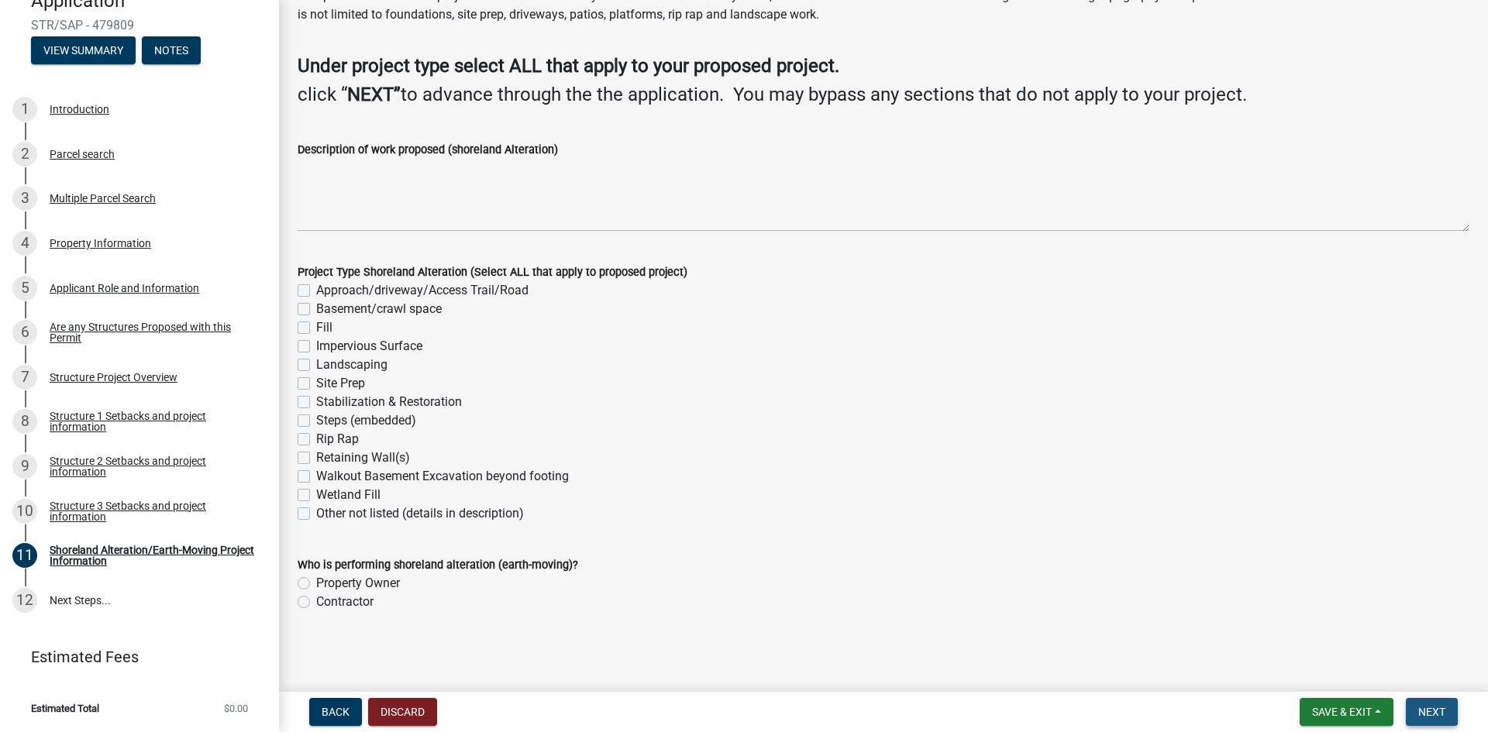
click at [1426, 716] on span "Next" at bounding box center [1431, 712] width 27 height 12
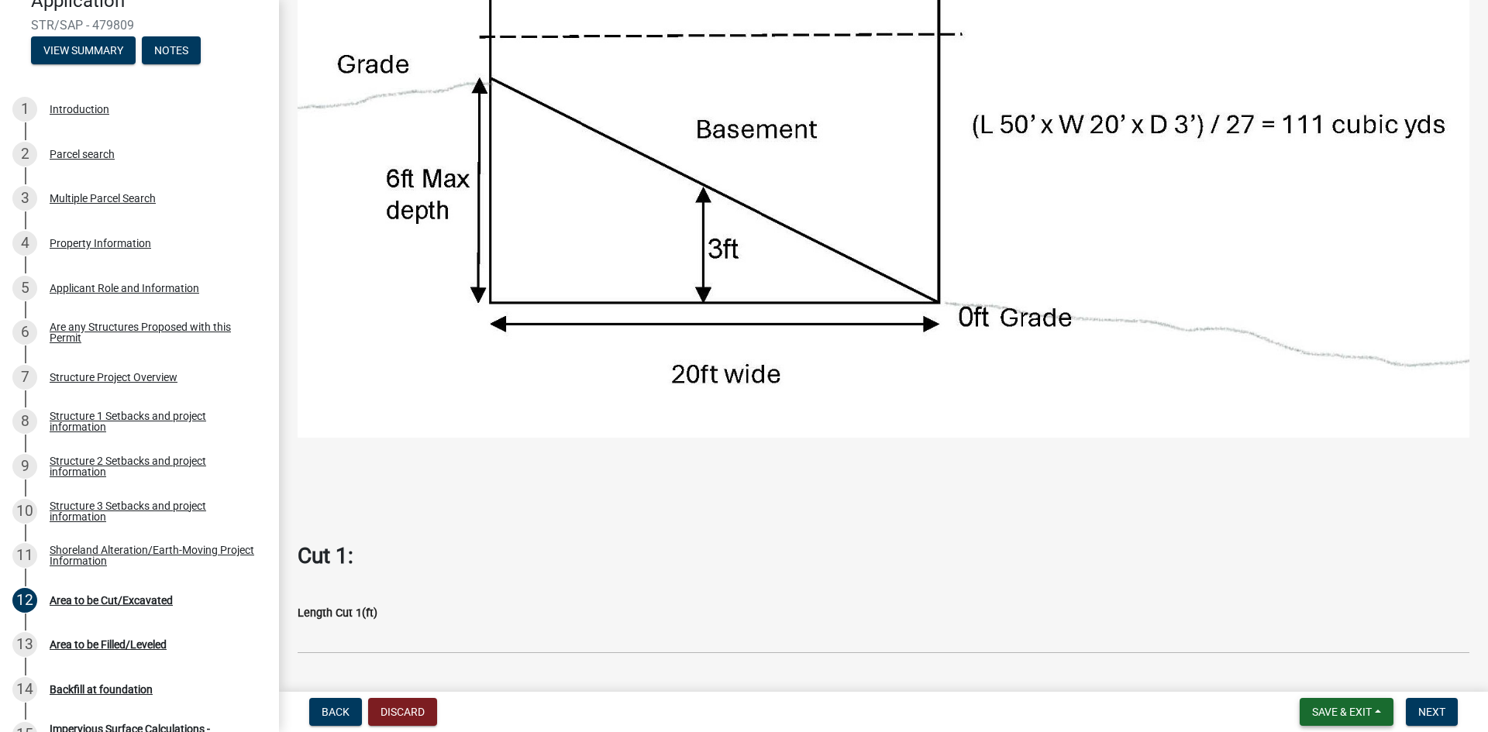
scroll to position [465, 0]
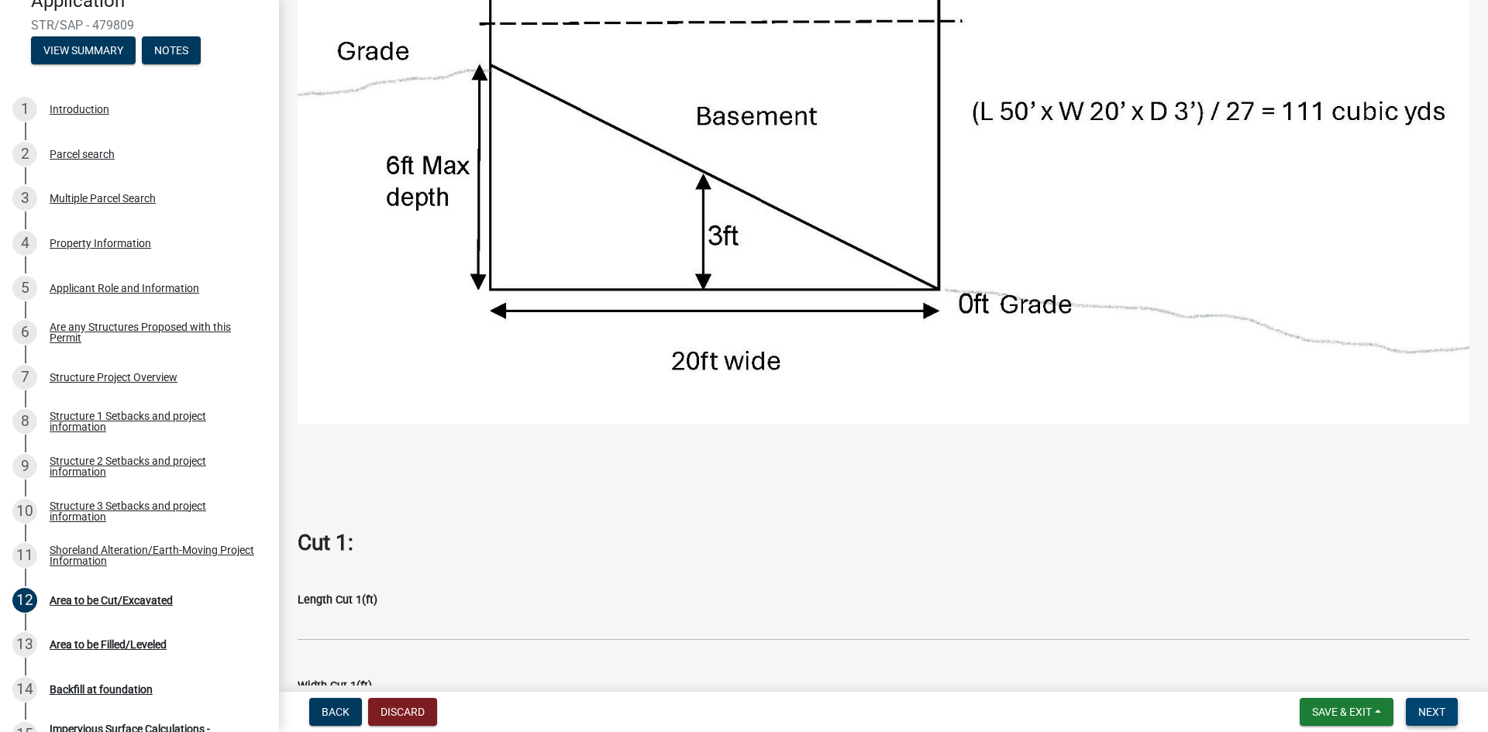
click at [1434, 715] on span "Next" at bounding box center [1431, 712] width 27 height 12
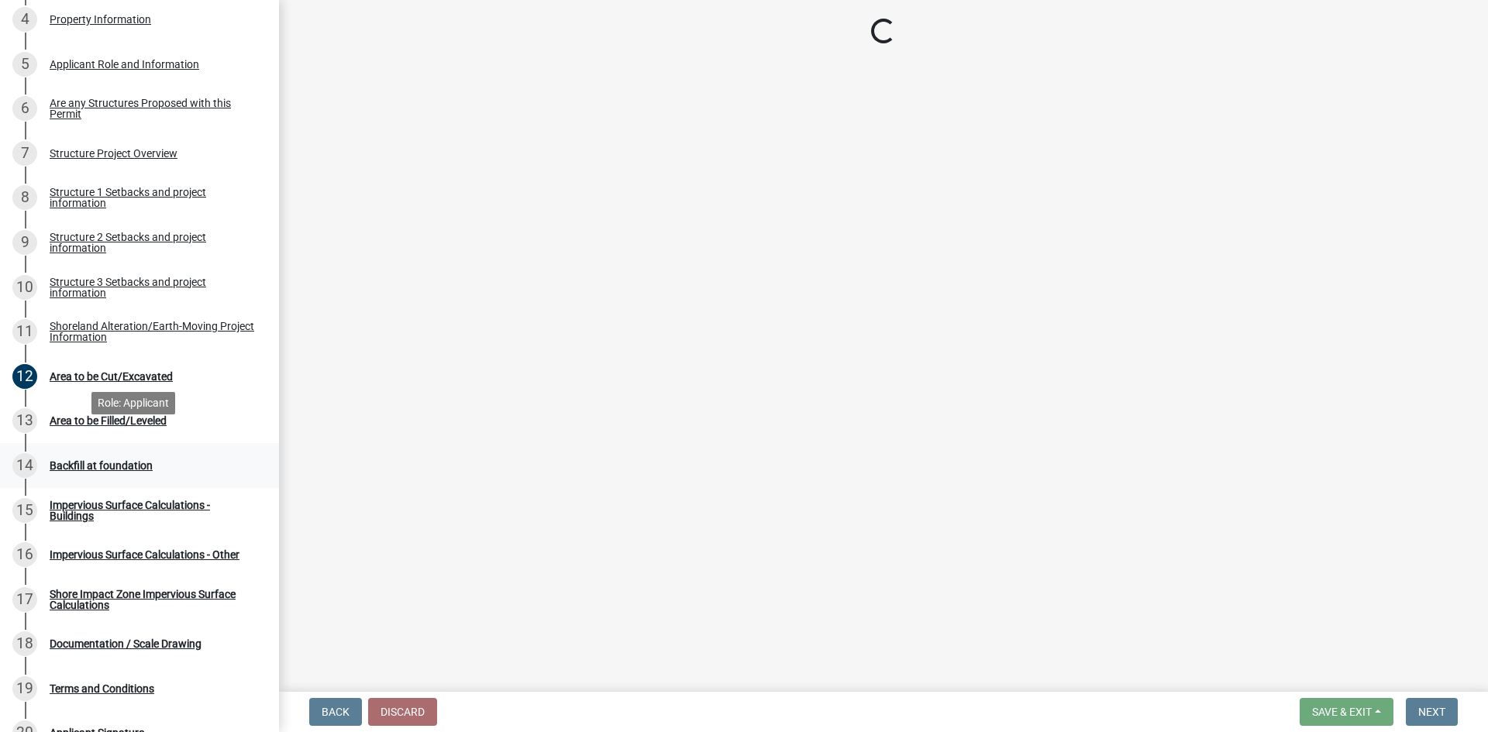
scroll to position [514, 0]
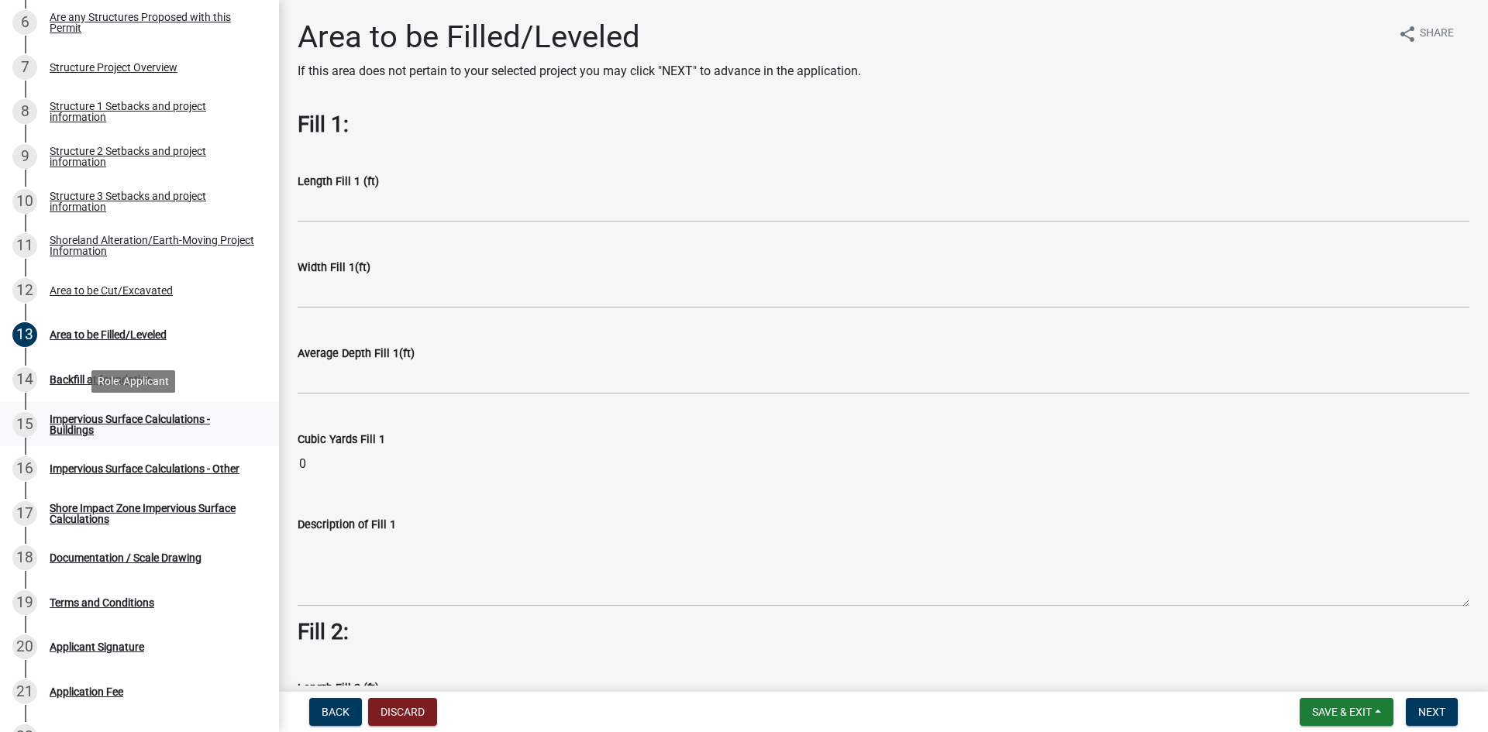
click at [195, 429] on div "Impervious Surface Calculations - Buildings" at bounding box center [152, 425] width 205 height 22
click at [174, 421] on div "Impervious Surface Calculations - Buildings" at bounding box center [152, 425] width 205 height 22
click at [1420, 711] on span "Next" at bounding box center [1431, 712] width 27 height 12
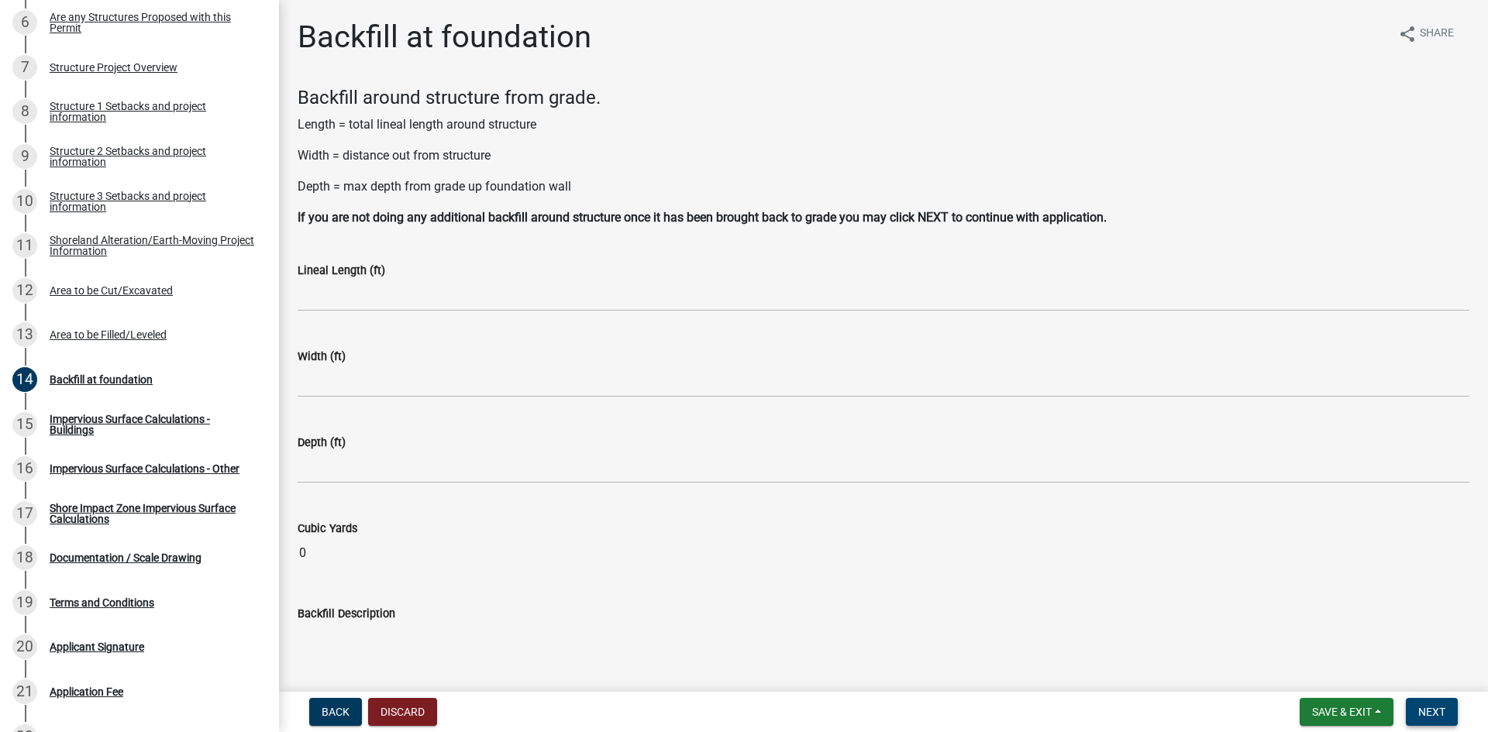
click at [1420, 713] on span "Next" at bounding box center [1431, 712] width 27 height 12
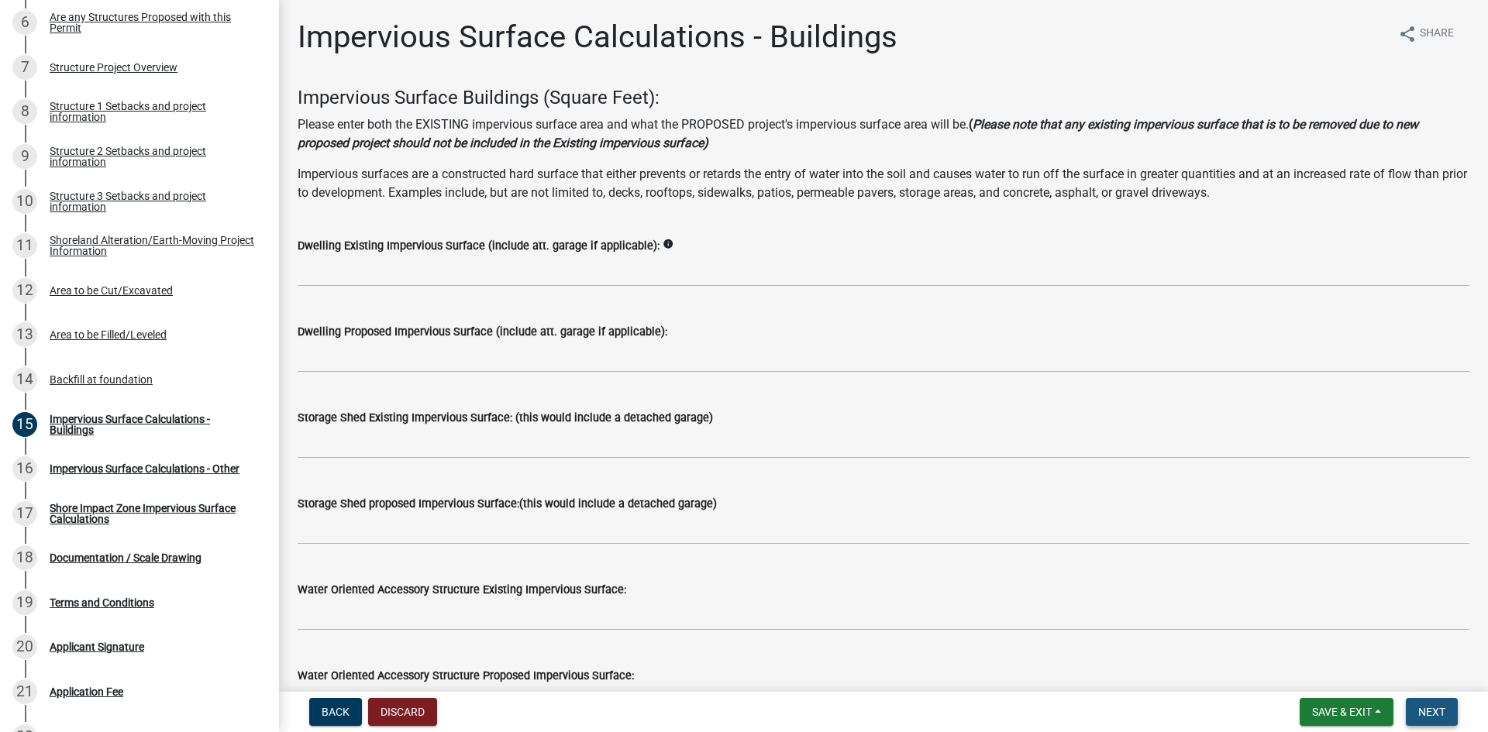
click at [1422, 711] on span "Next" at bounding box center [1431, 712] width 27 height 12
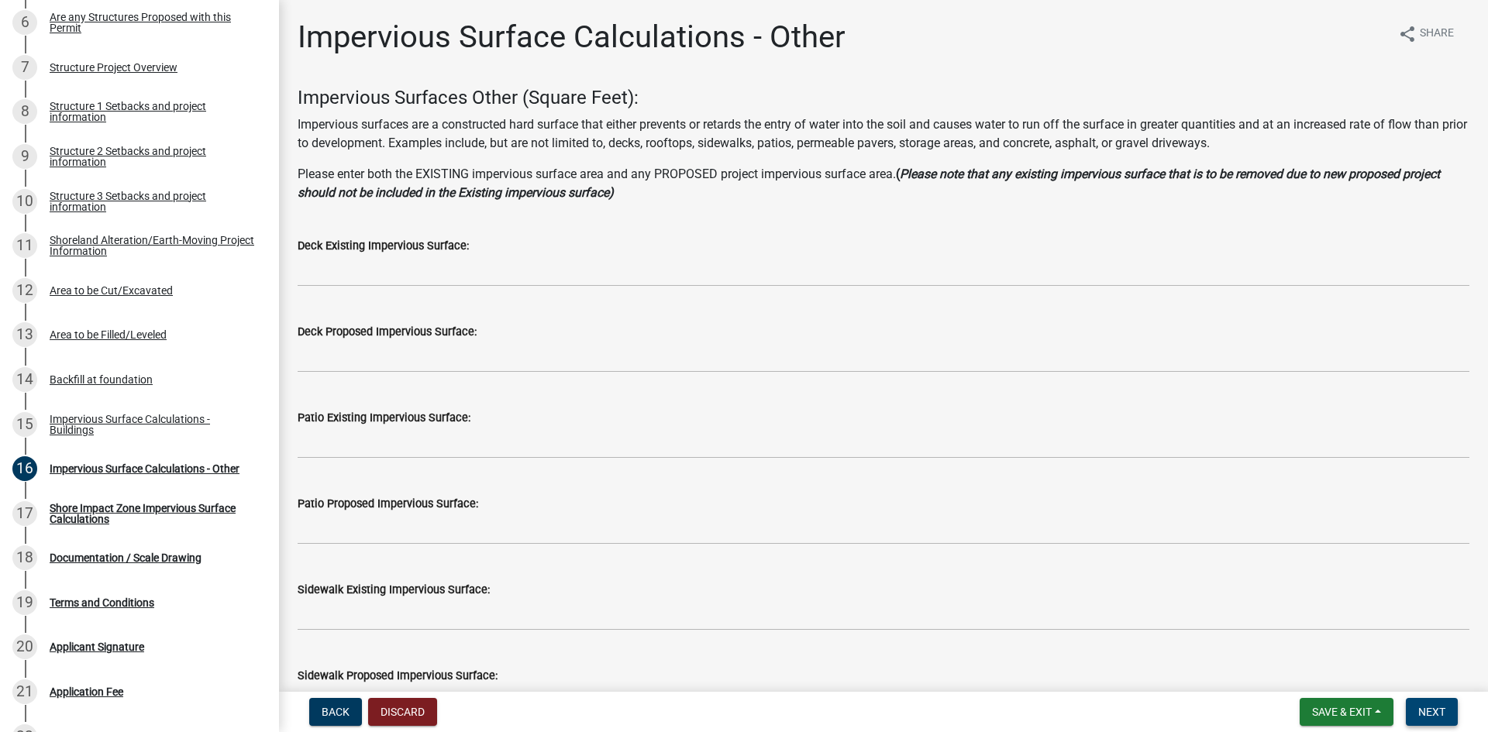
click at [1422, 711] on span "Next" at bounding box center [1431, 712] width 27 height 12
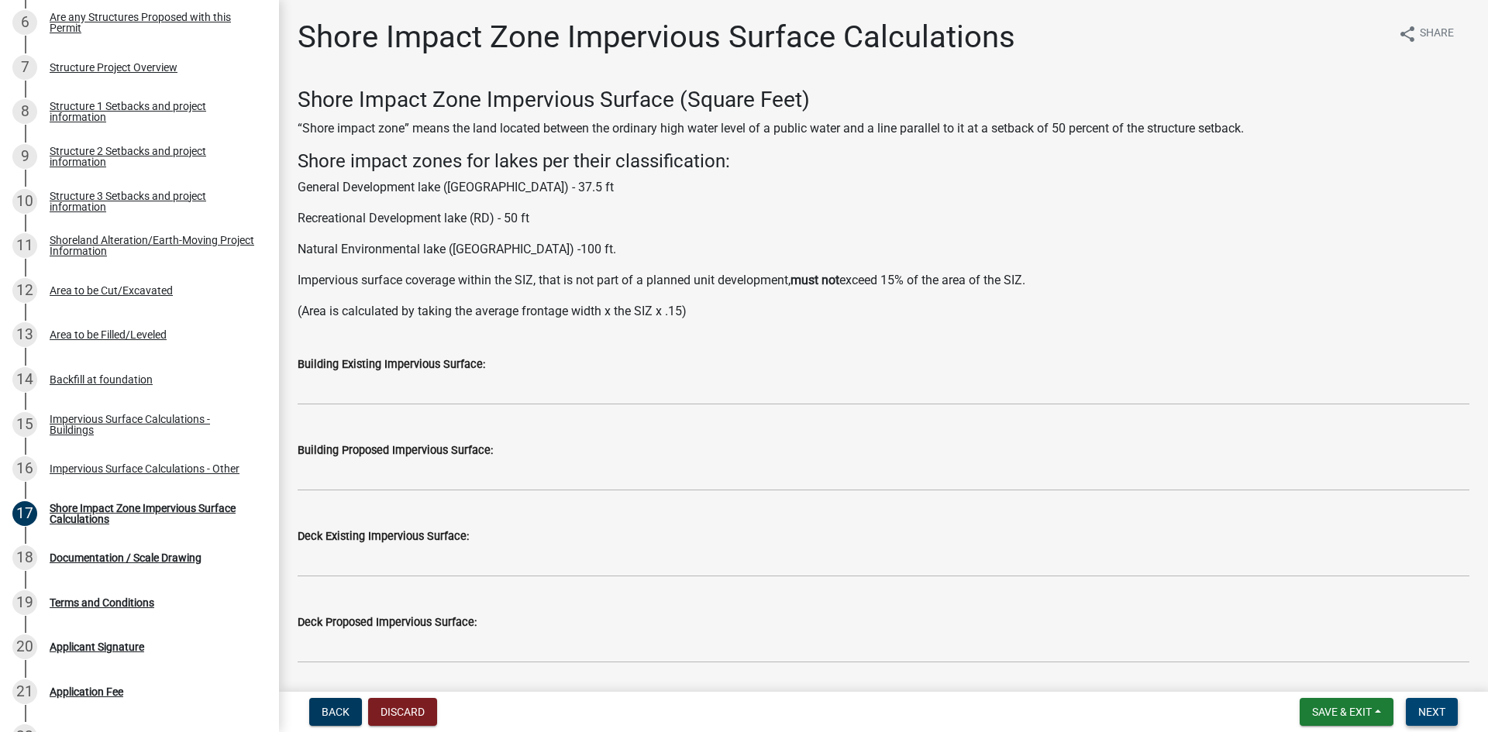
click at [1418, 706] on span "Next" at bounding box center [1431, 712] width 27 height 12
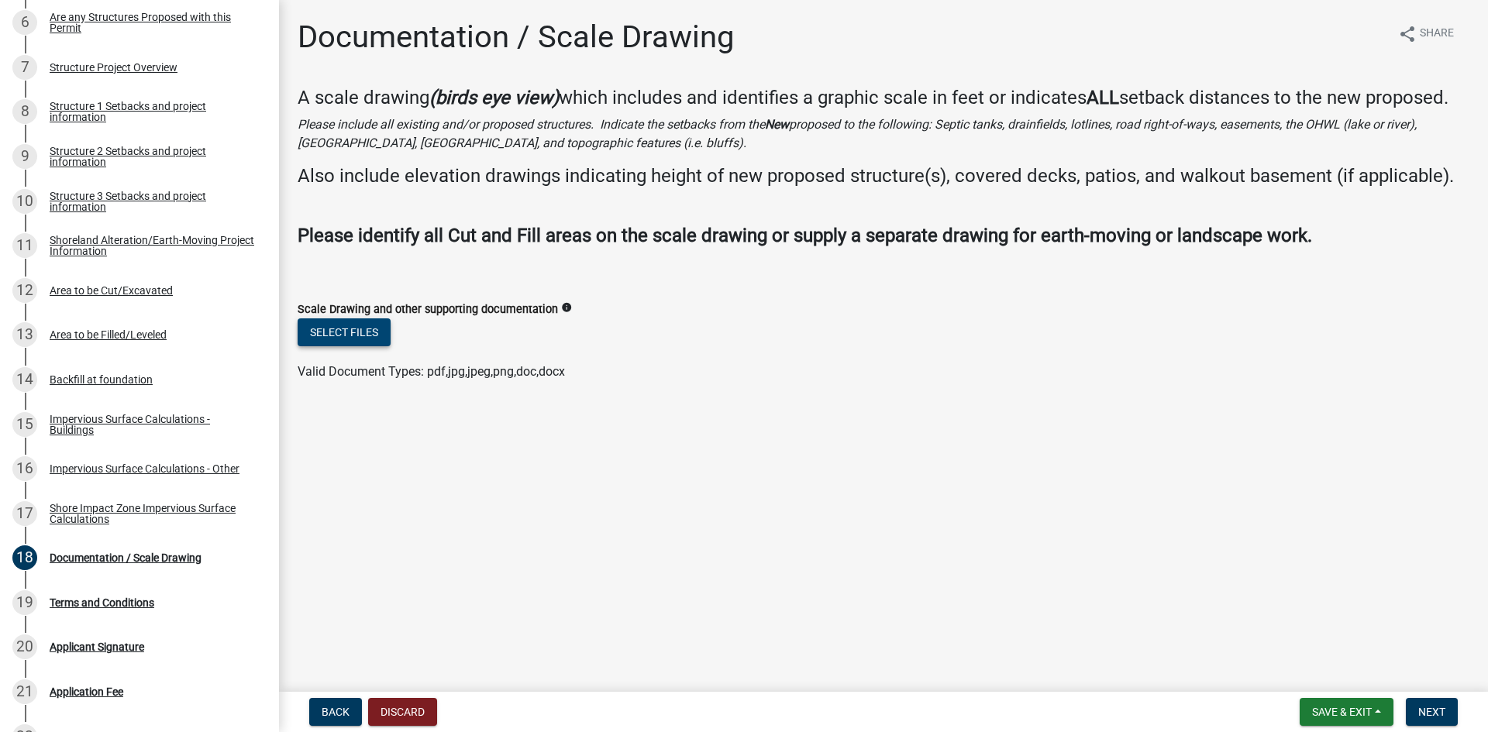
click at [374, 341] on button "Select files" at bounding box center [344, 333] width 93 height 28
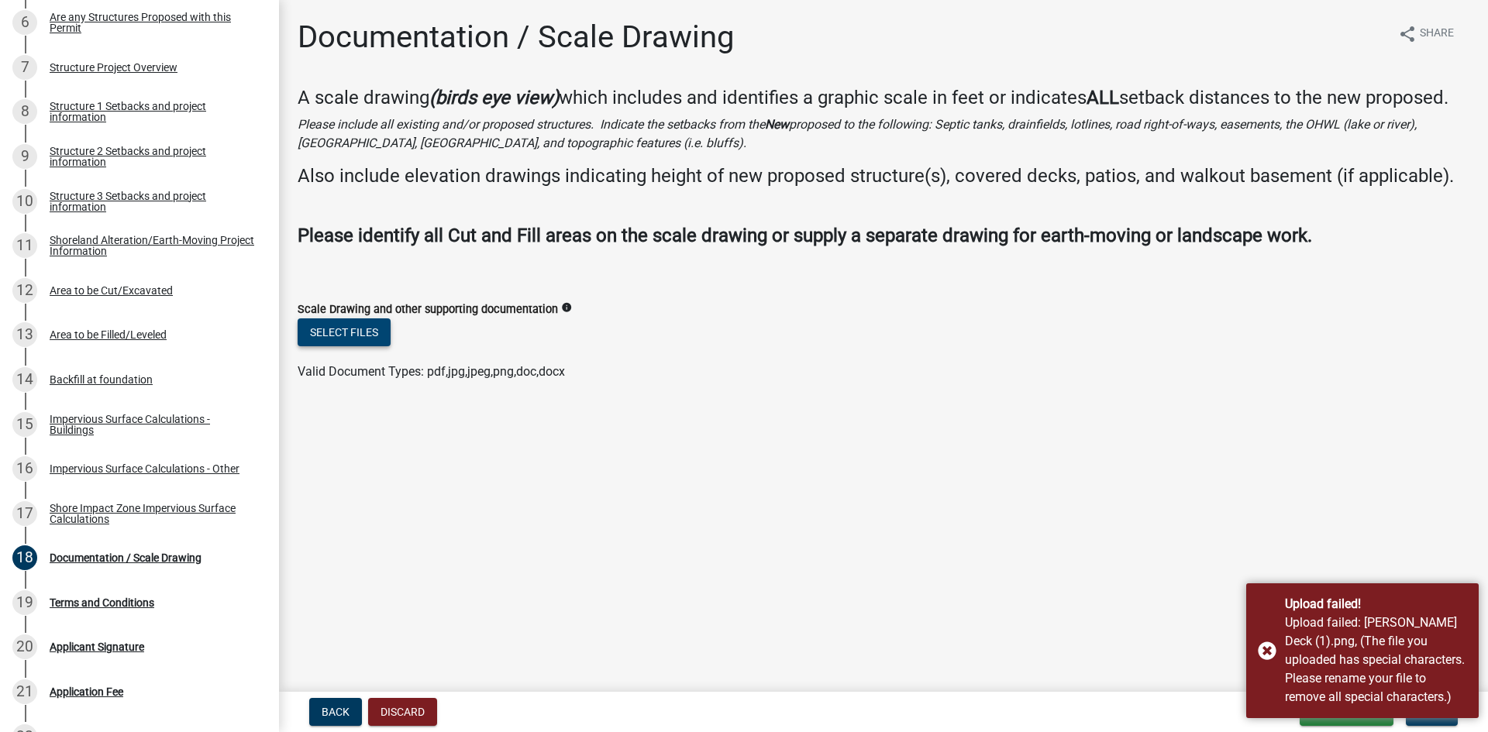
click at [361, 321] on button "Select files" at bounding box center [344, 333] width 93 height 28
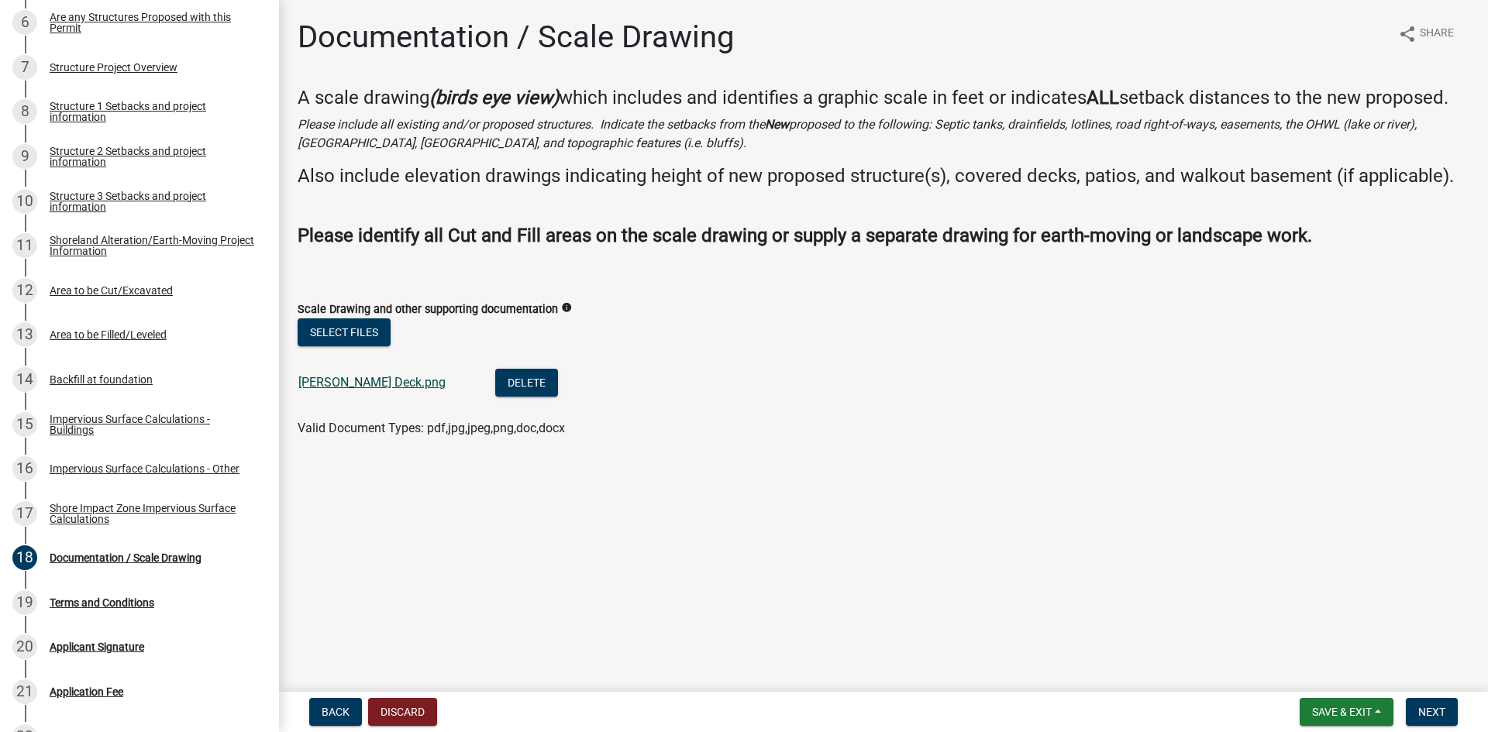
click at [408, 381] on link "Logan Gaetz Deck.png" at bounding box center [371, 382] width 147 height 15
click at [384, 336] on button "Select files" at bounding box center [344, 333] width 93 height 28
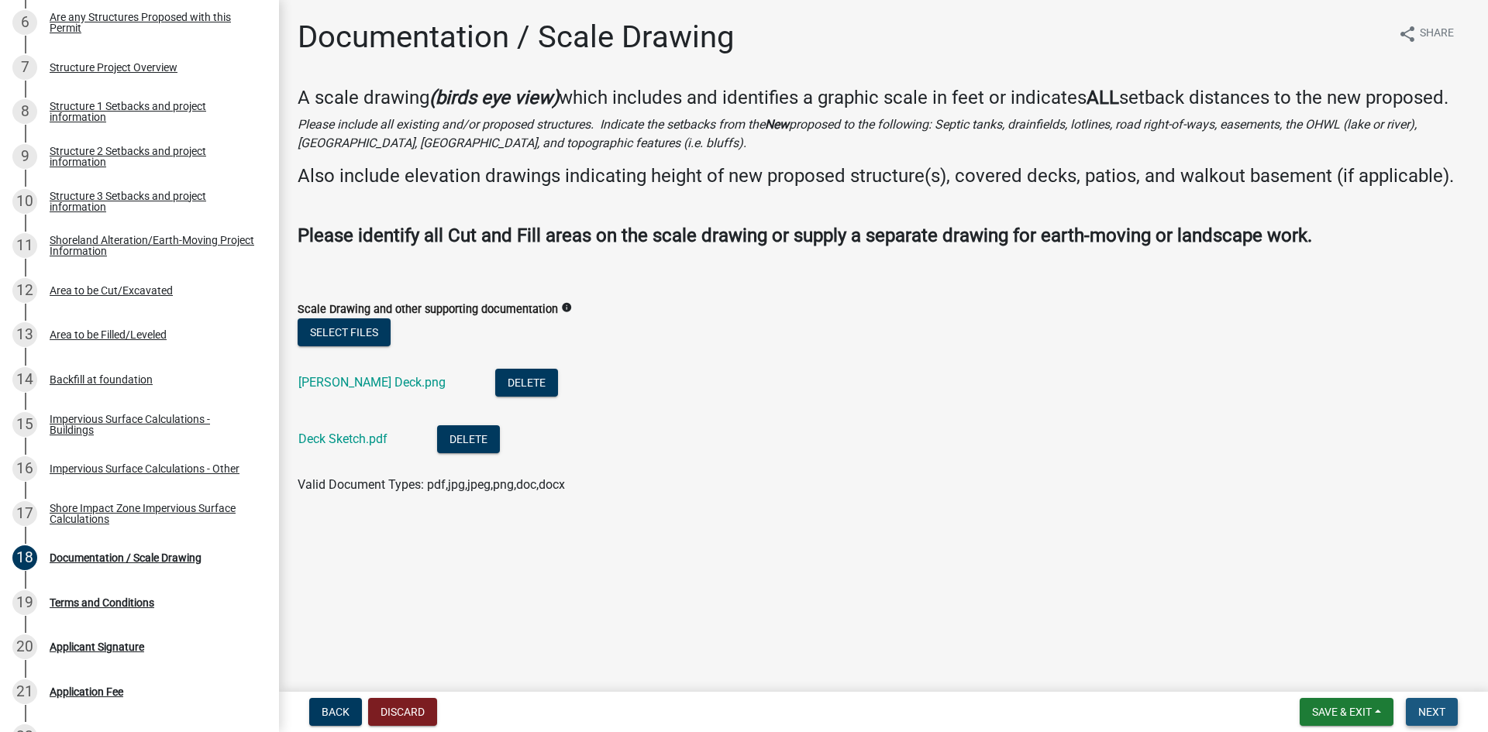
click at [1438, 709] on span "Next" at bounding box center [1431, 712] width 27 height 12
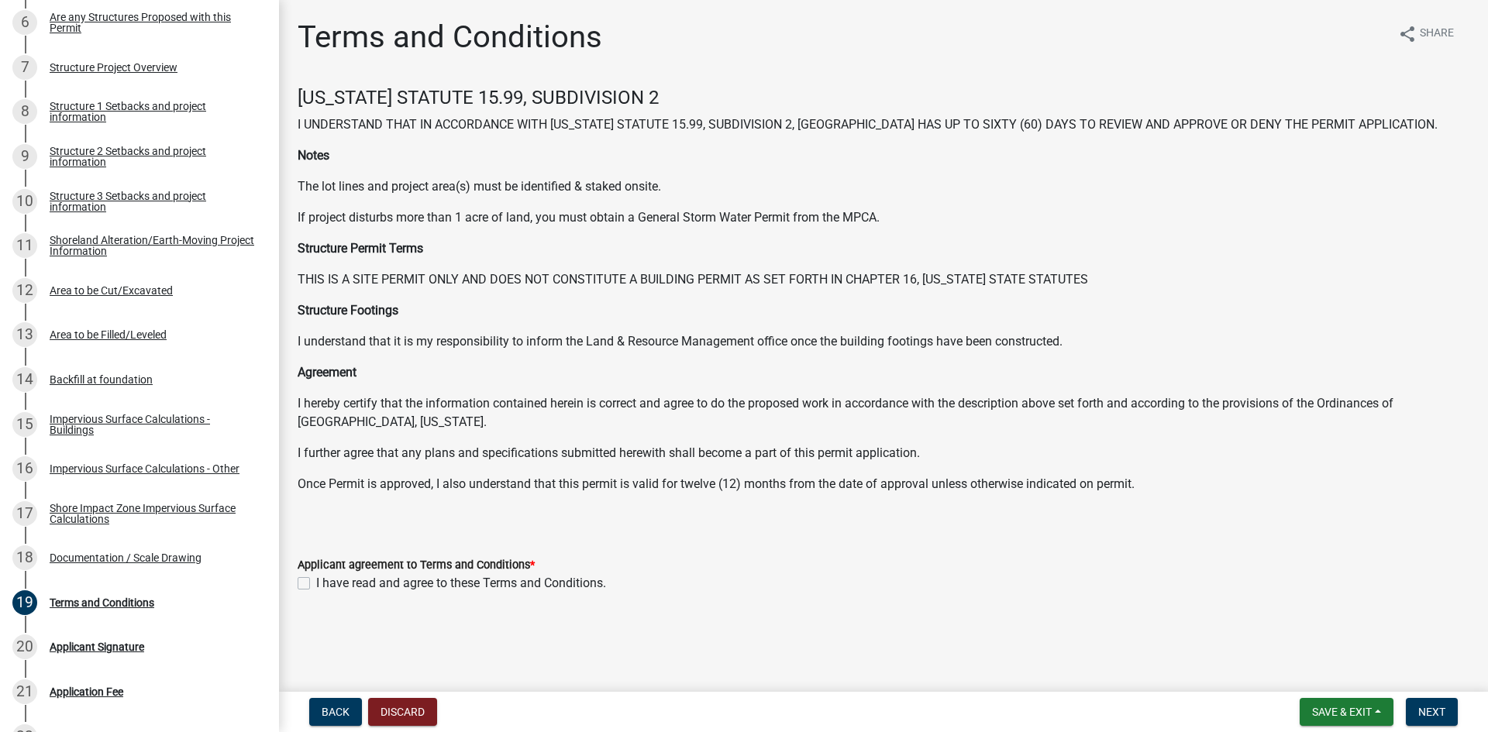
click at [316, 578] on label "I have read and agree to these Terms and Conditions." at bounding box center [461, 583] width 290 height 19
click at [316, 578] on input "I have read and agree to these Terms and Conditions." at bounding box center [321, 579] width 10 height 10
checkbox input "true"
click at [1431, 711] on span "Next" at bounding box center [1431, 712] width 27 height 12
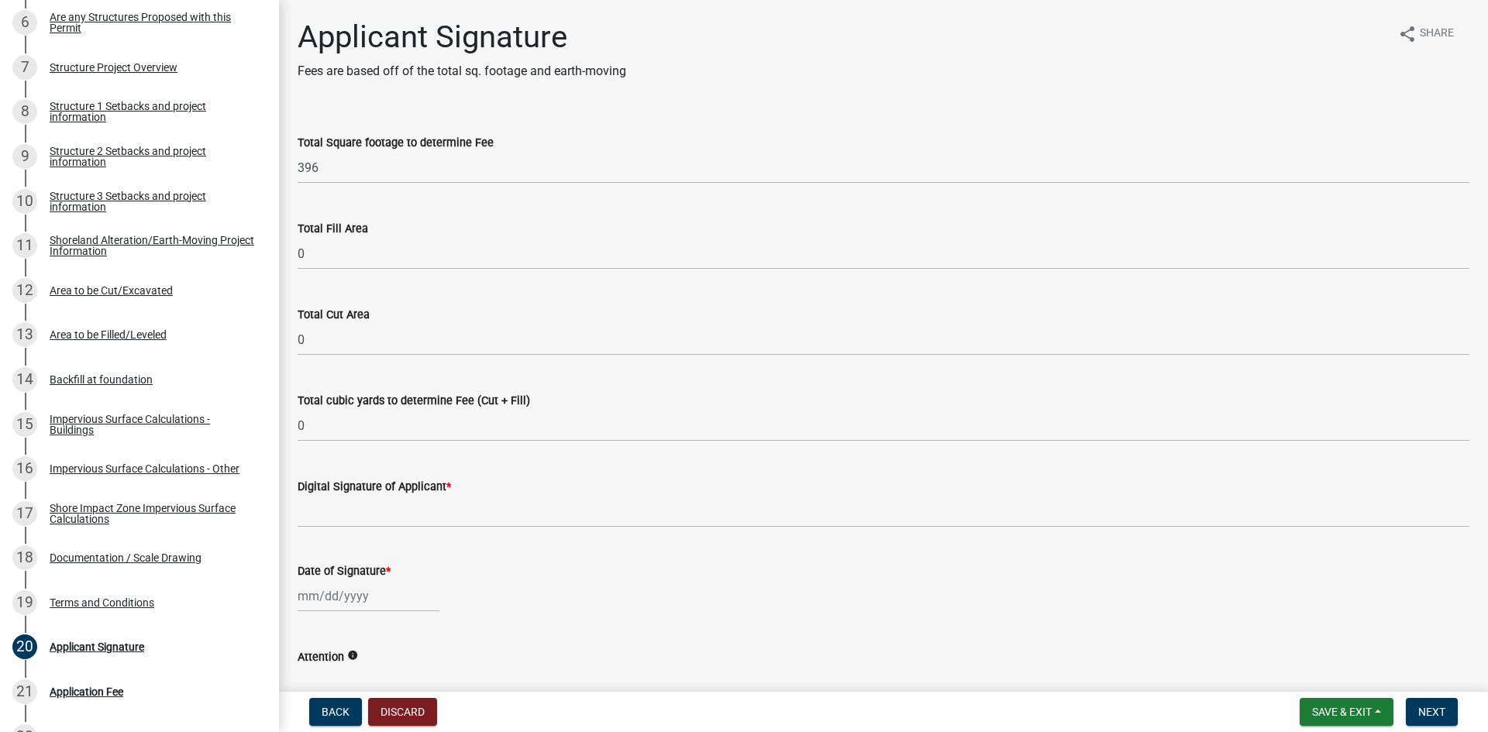
scroll to position [155, 0]
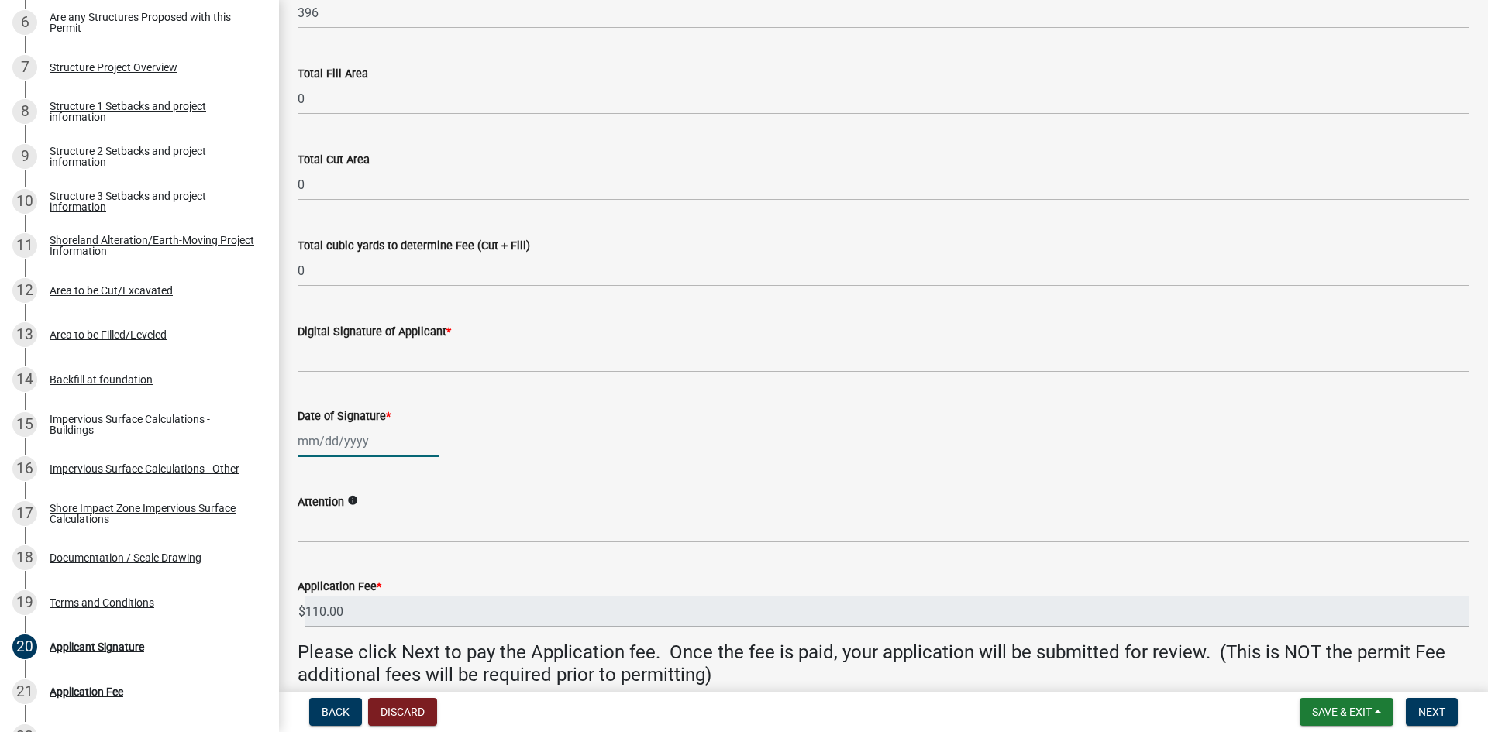
click at [395, 453] on div at bounding box center [369, 441] width 142 height 32
select select "9"
select select "2025"
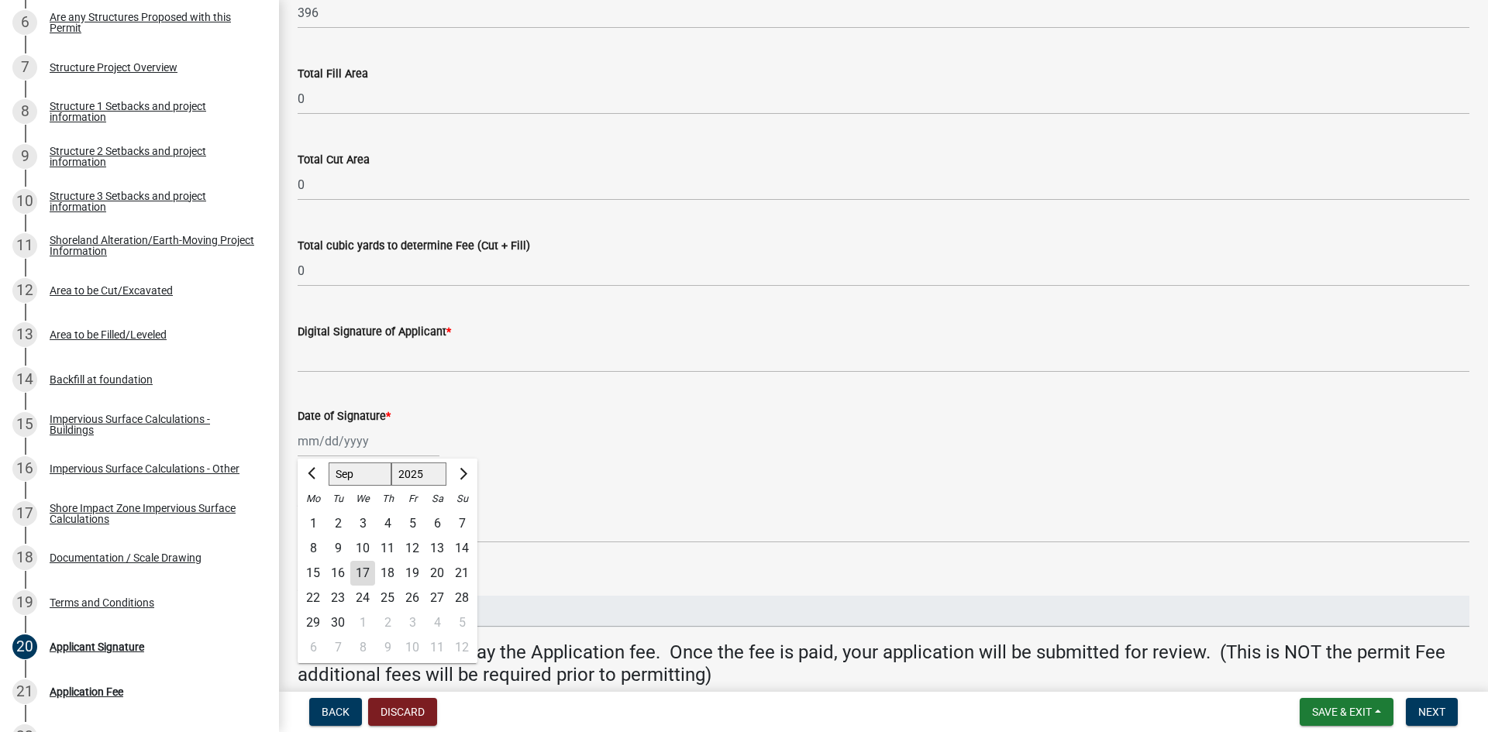
click at [369, 570] on div "17" at bounding box center [362, 573] width 25 height 25
type input "09/17/2025"
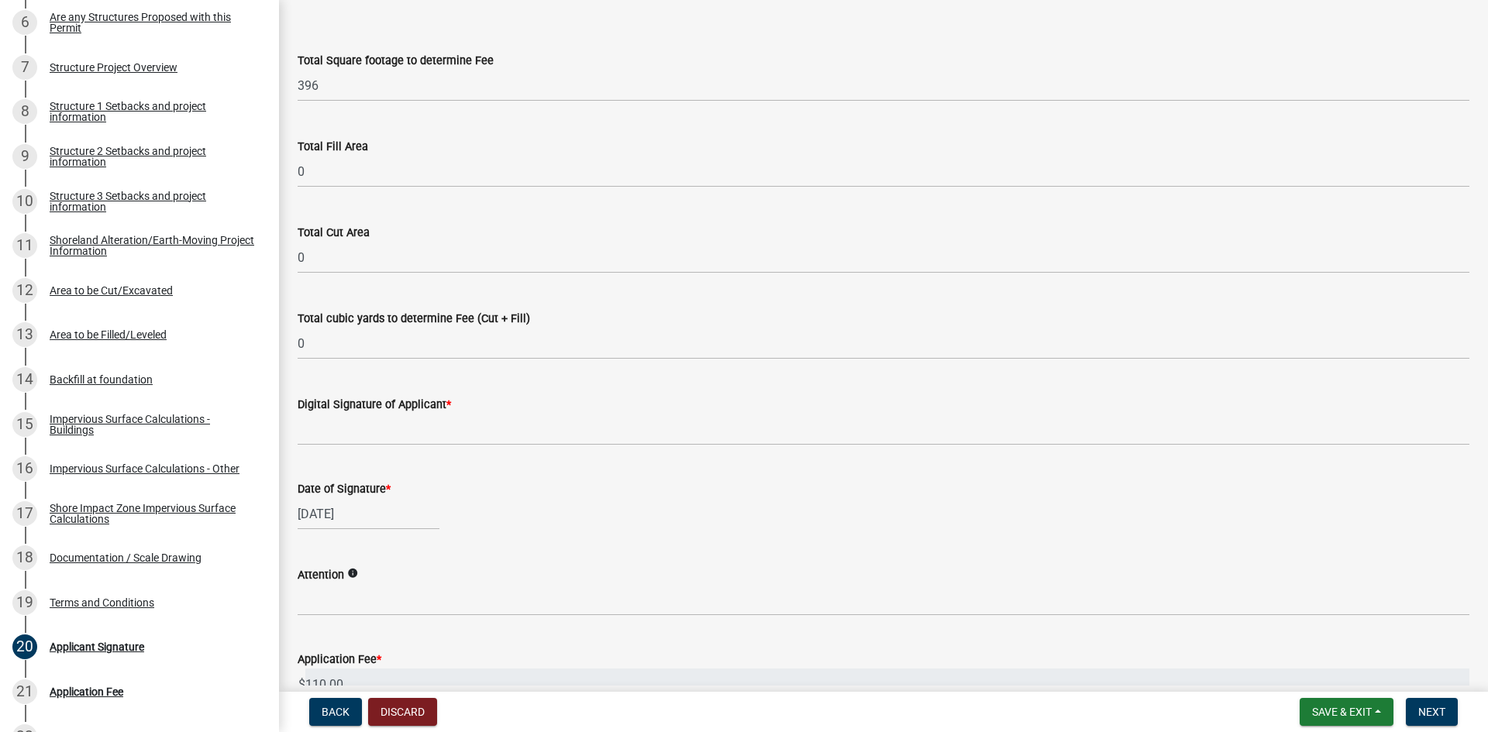
scroll to position [74, 0]
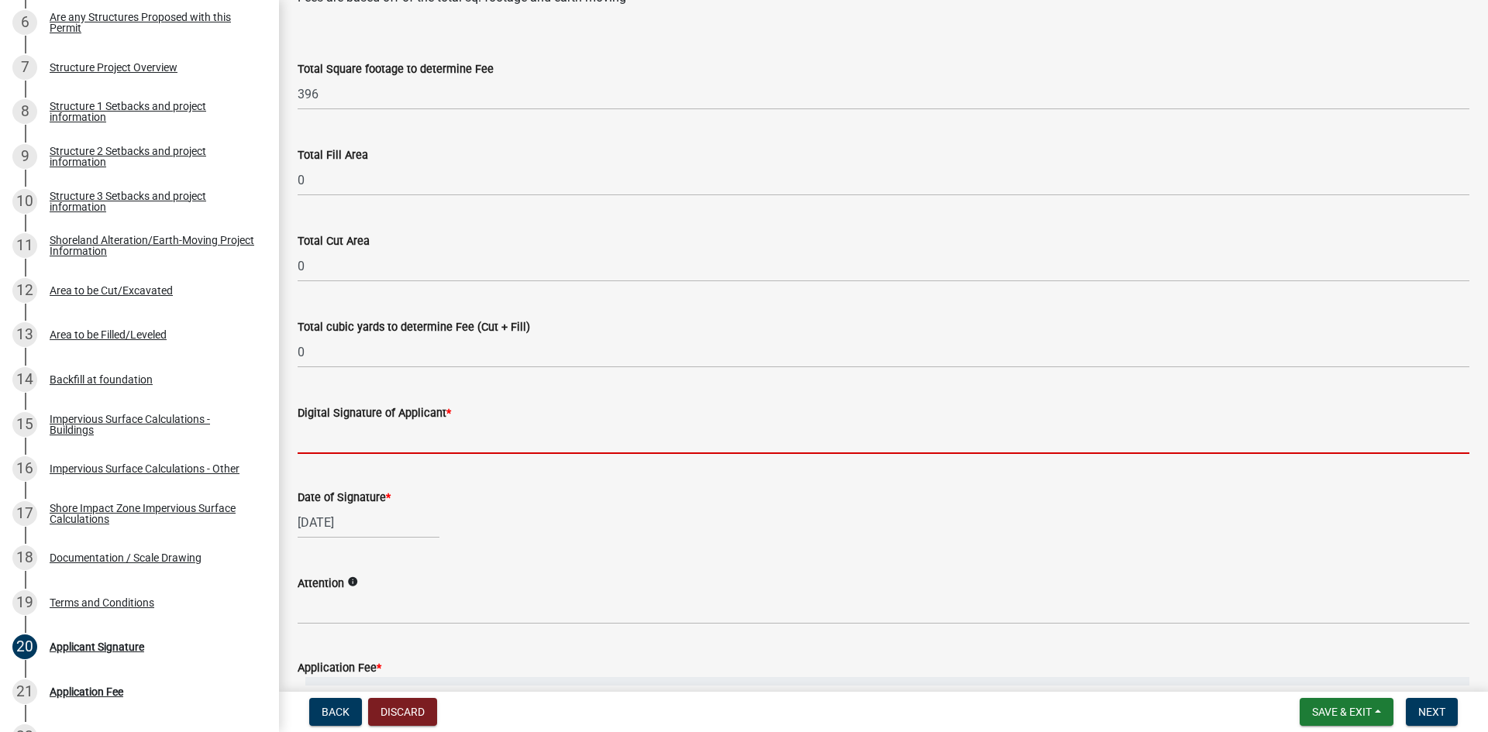
click at [515, 443] on input "Digital Signature of Applicant *" at bounding box center [884, 438] width 1172 height 32
type input "Riley Utke"
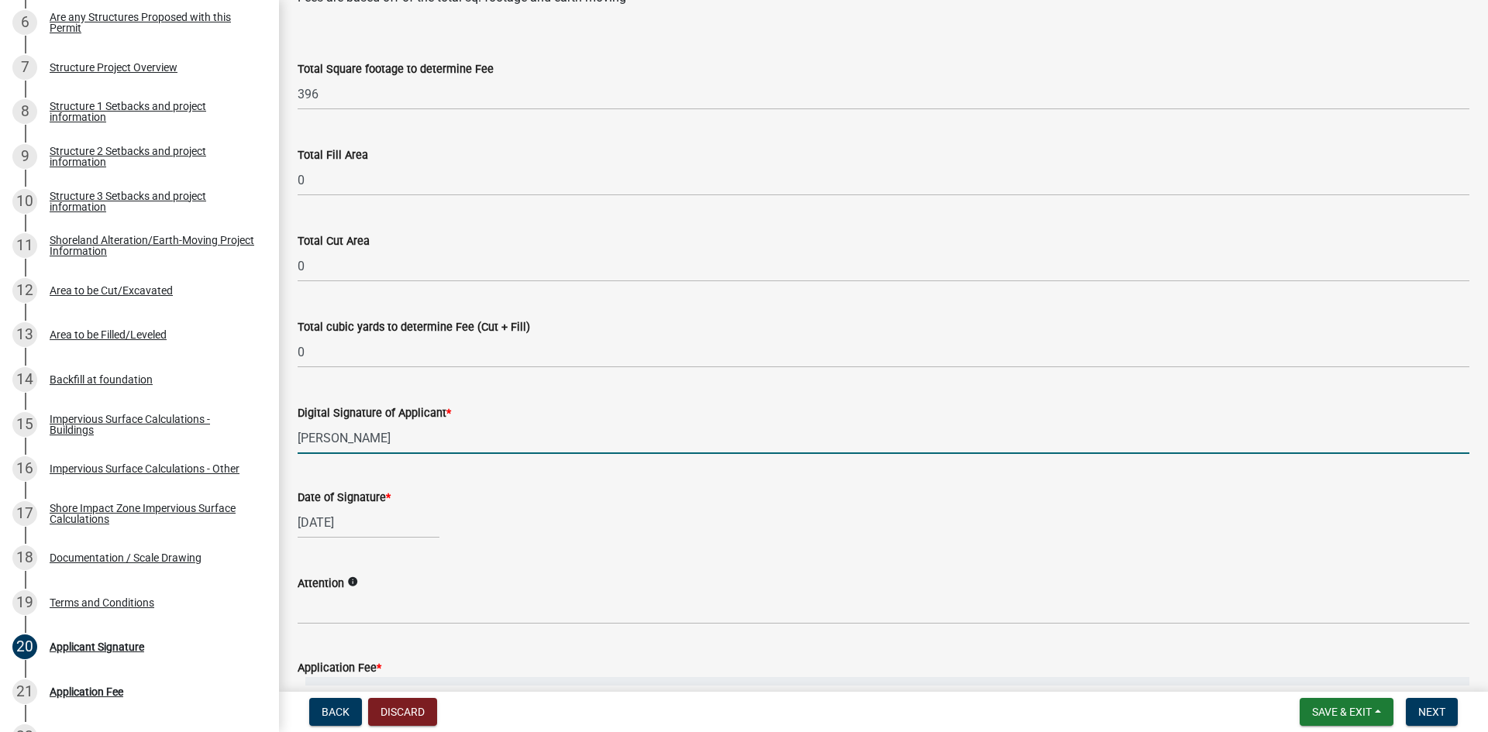
click at [534, 491] on div "Date of Signature *" at bounding box center [884, 497] width 1172 height 19
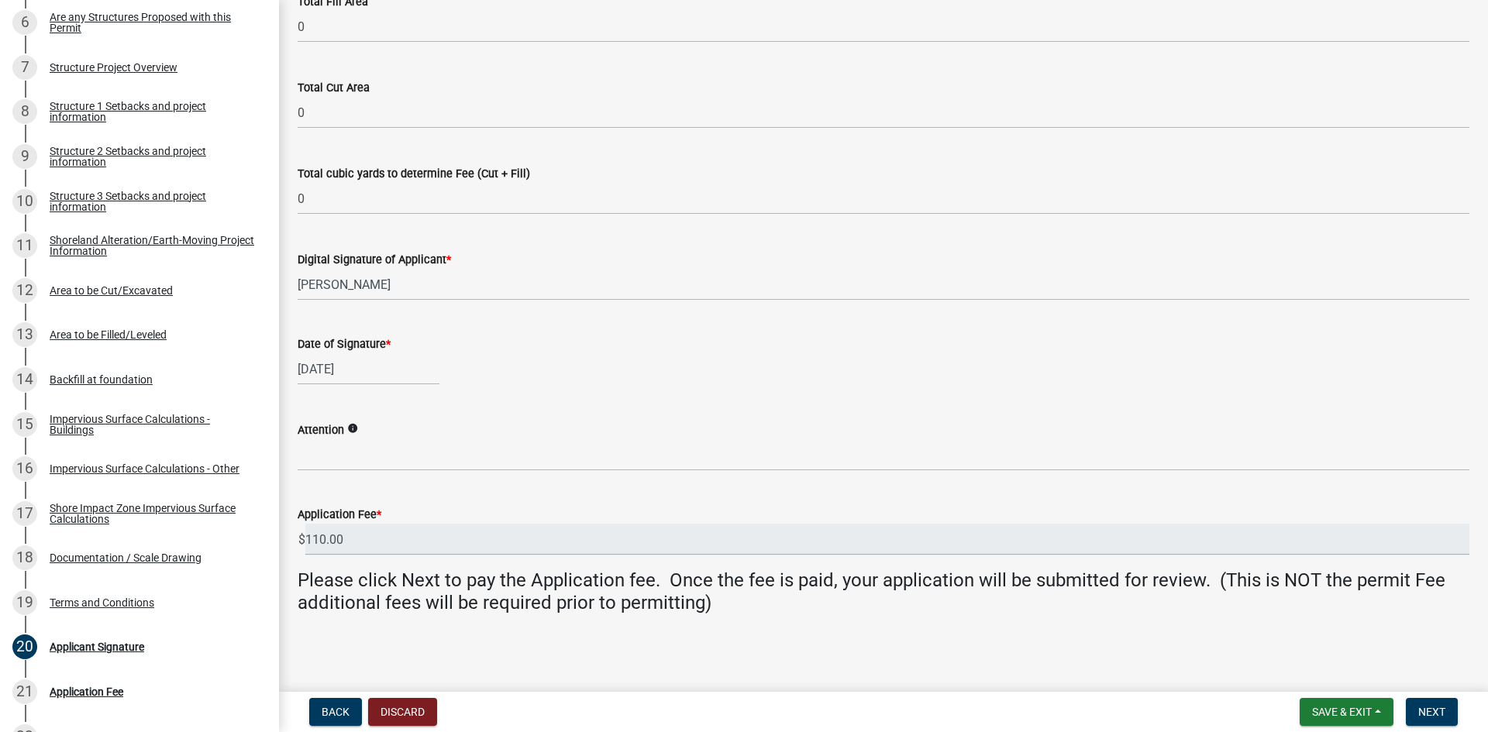
scroll to position [229, 0]
click at [1434, 713] on span "Next" at bounding box center [1431, 712] width 27 height 12
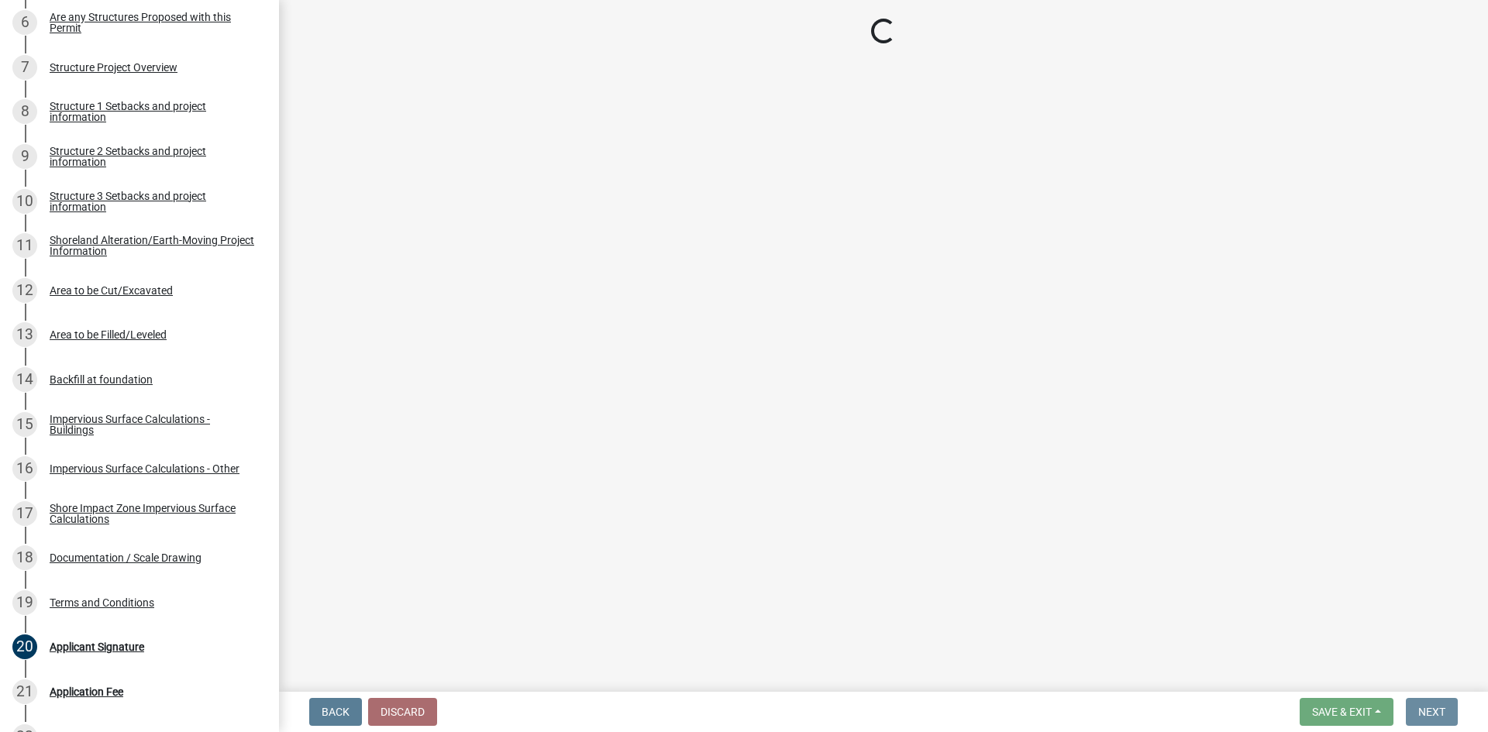
scroll to position [0, 0]
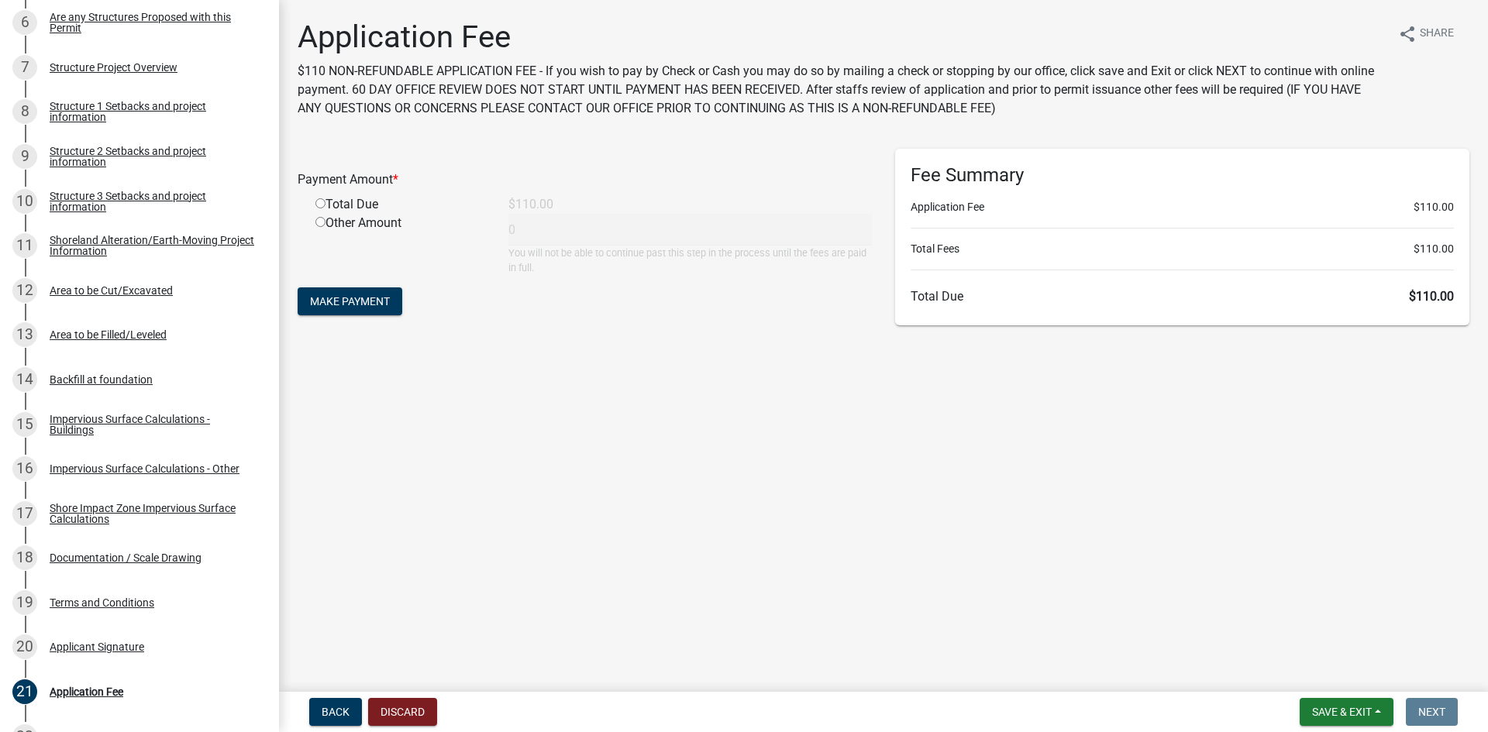
click at [374, 208] on div "Total Due" at bounding box center [400, 204] width 193 height 19
click at [321, 201] on input "radio" at bounding box center [320, 203] width 10 height 10
radio input "true"
type input "110"
click at [374, 308] on span "Make Payment" at bounding box center [350, 301] width 80 height 12
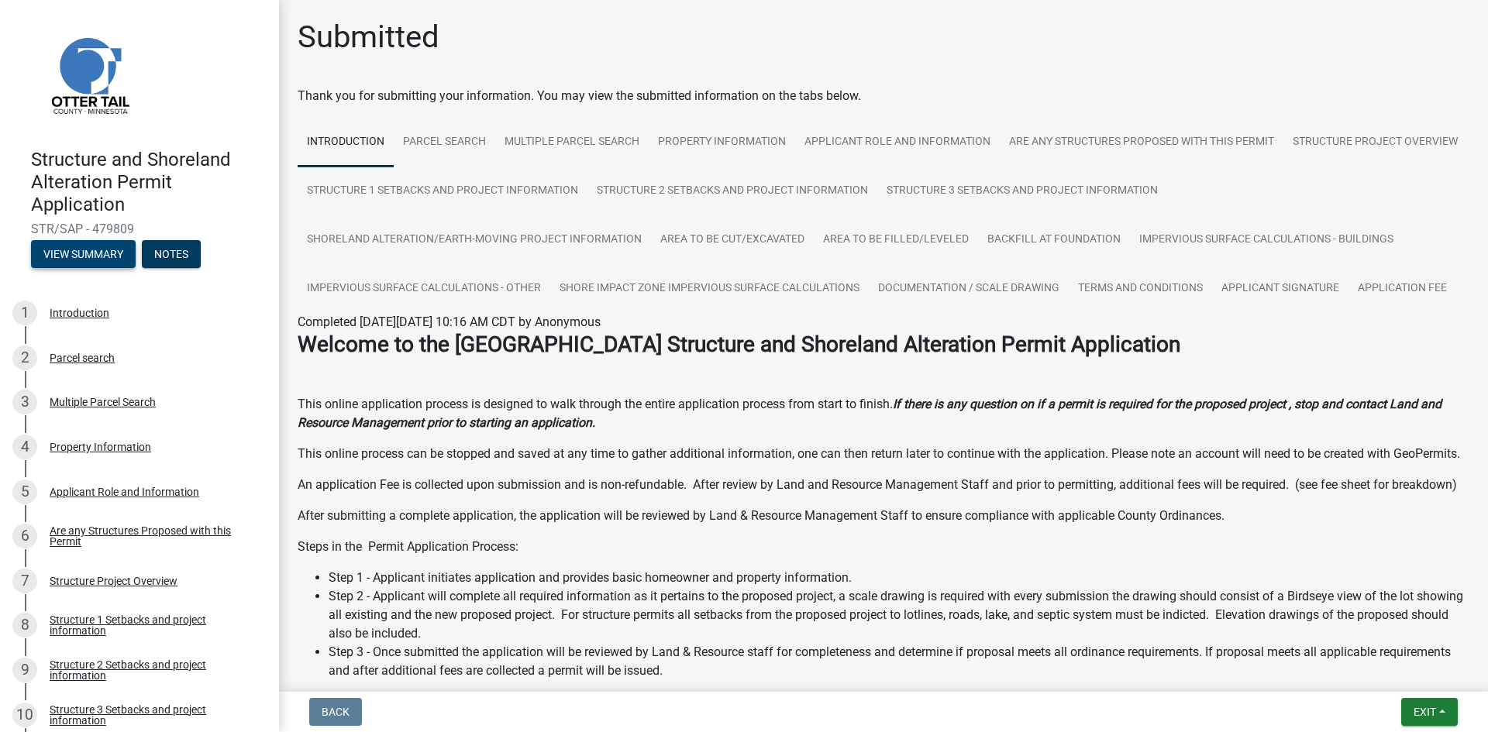
click at [115, 257] on button "View Summary" at bounding box center [83, 254] width 105 height 28
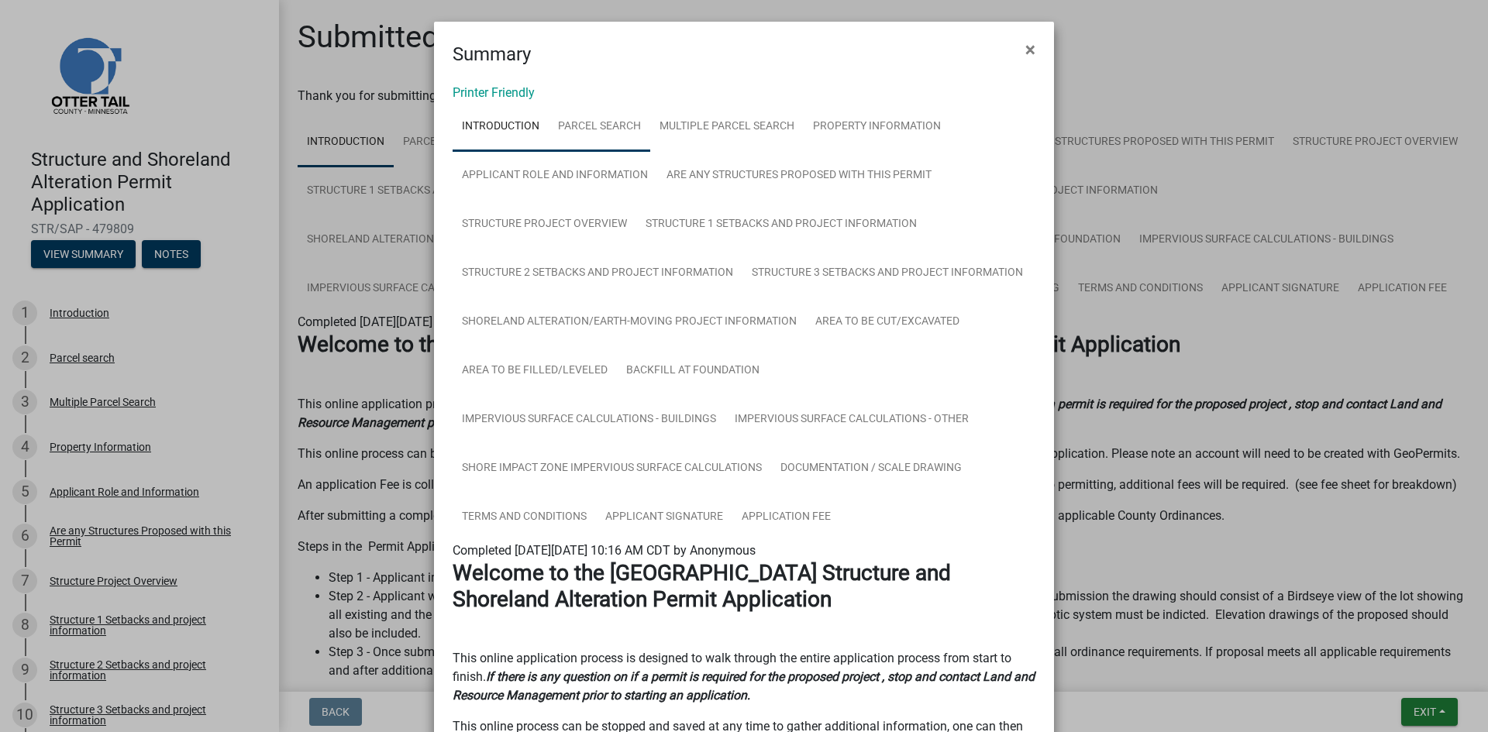
click at [597, 111] on link "Parcel search" at bounding box center [600, 127] width 102 height 50
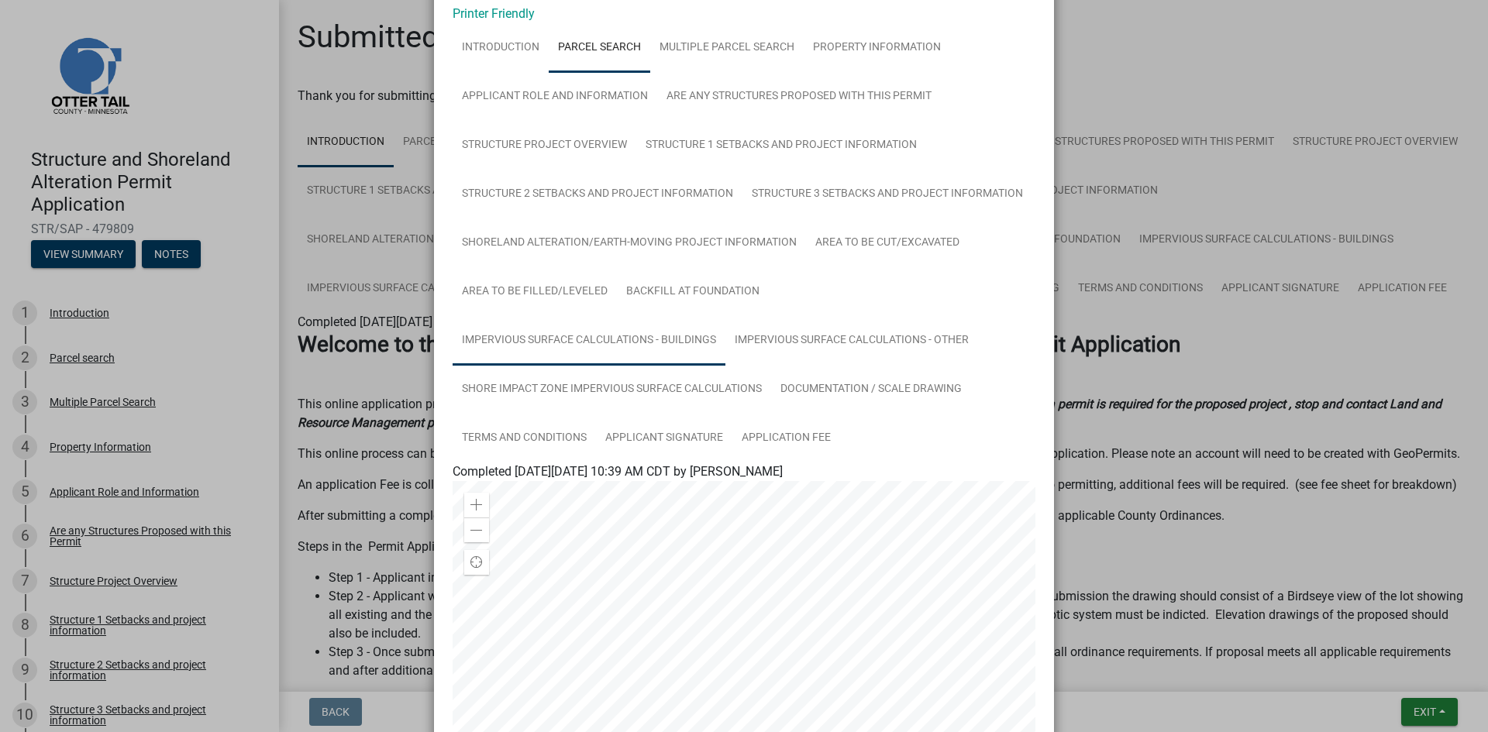
scroll to position [77, 0]
click at [812, 63] on link "Property Information" at bounding box center [877, 50] width 146 height 50
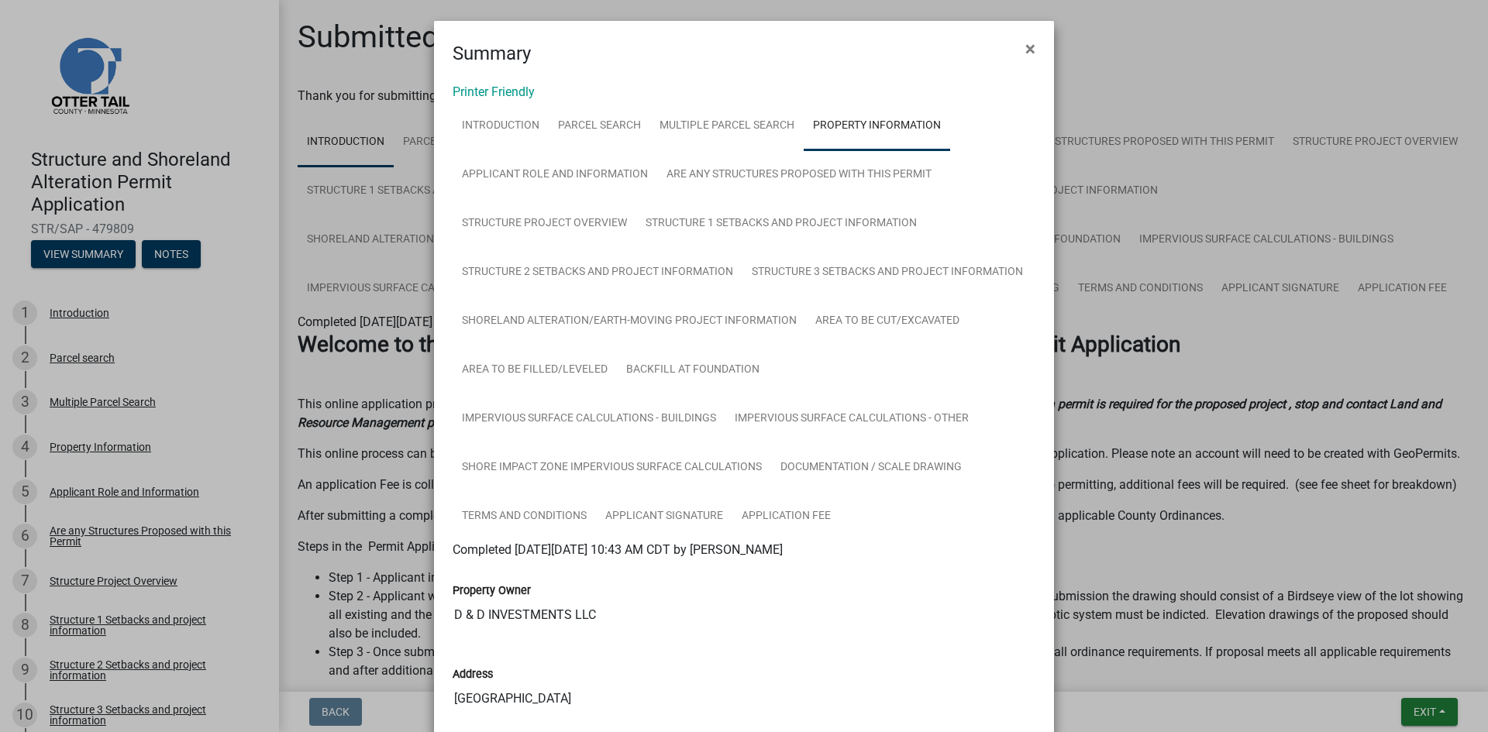
scroll to position [0, 0]
click at [586, 190] on link "Applicant Role and Information" at bounding box center [555, 176] width 205 height 50
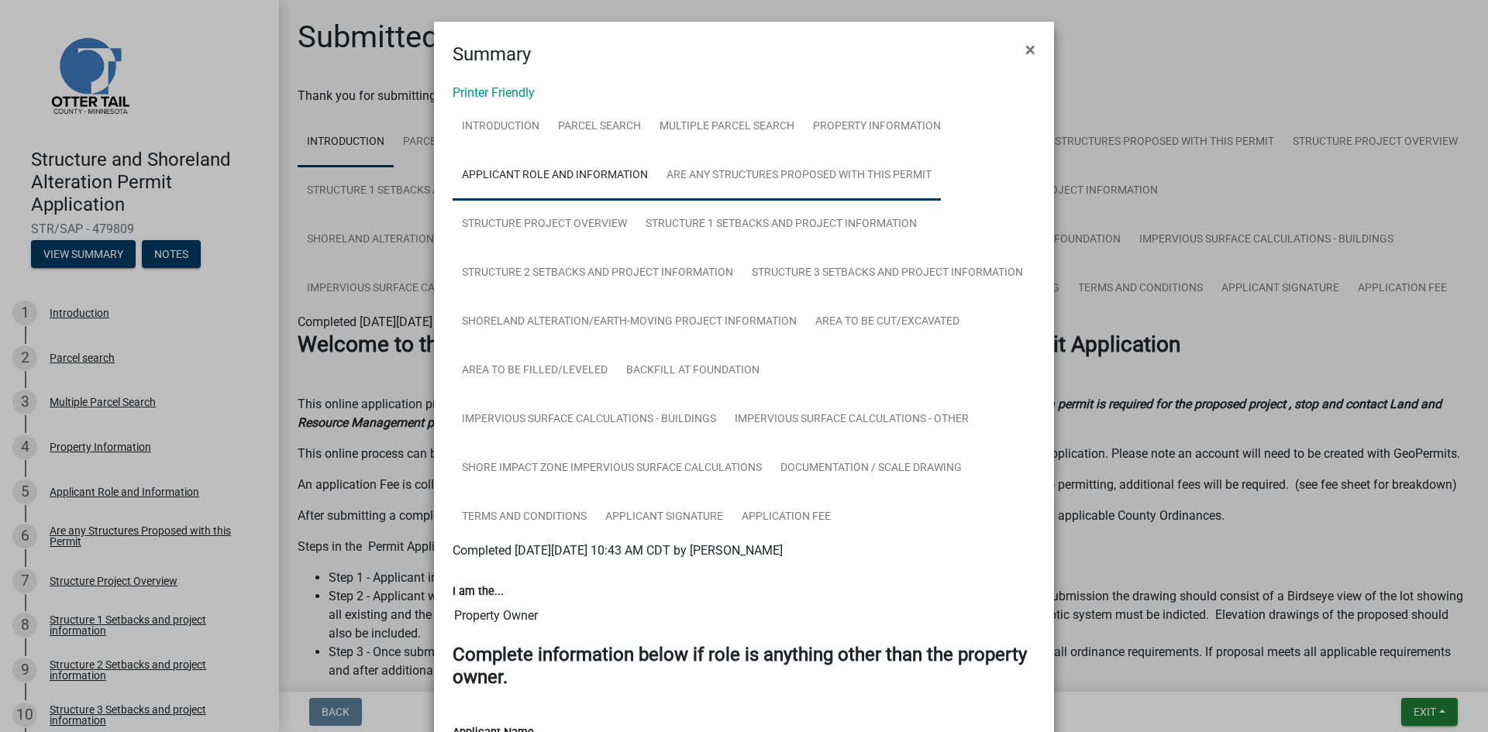
click at [744, 181] on link "Are any Structures Proposed with this Permit" at bounding box center [799, 176] width 284 height 50
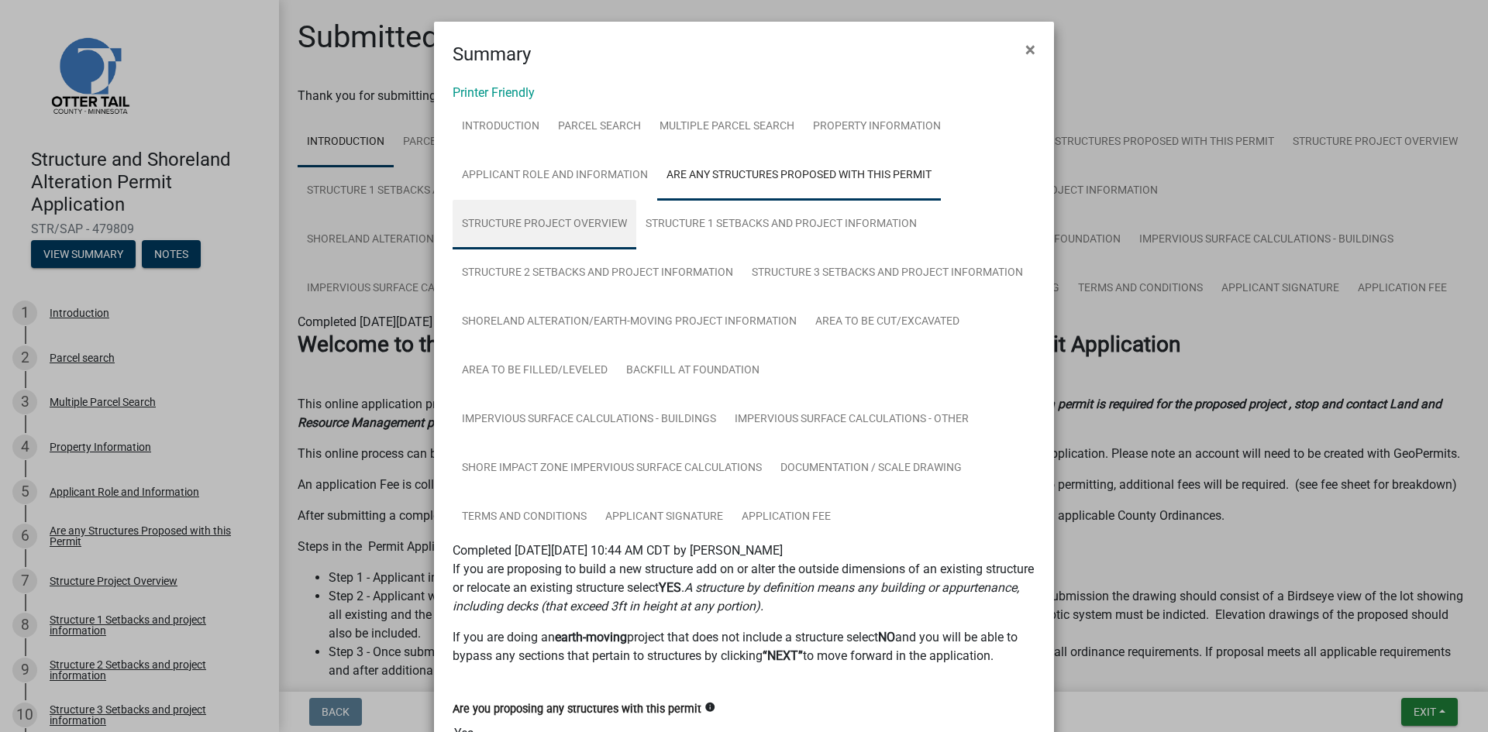
click at [618, 223] on link "Structure Project Overview" at bounding box center [545, 225] width 184 height 50
